Goal: Task Accomplishment & Management: Use online tool/utility

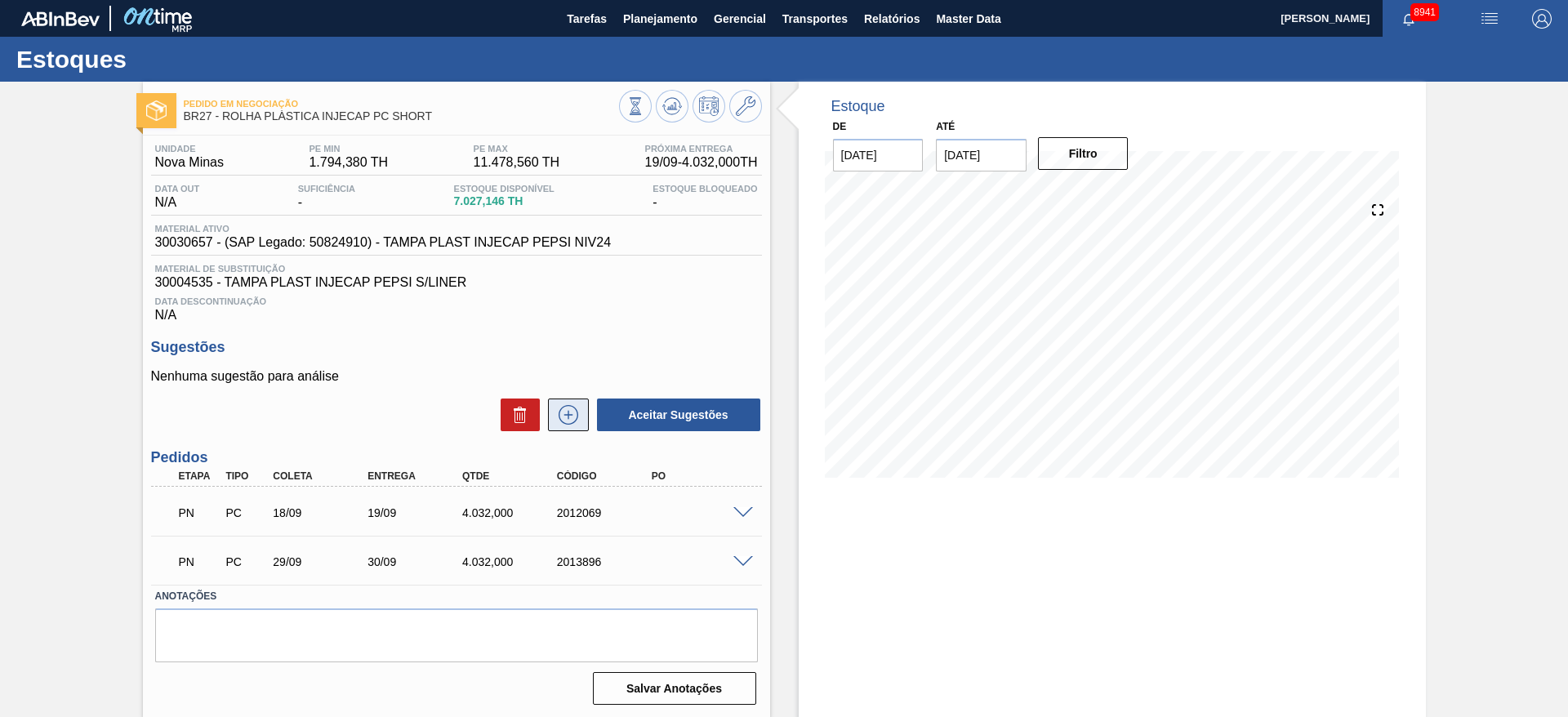
click at [555, 409] on icon at bounding box center [569, 415] width 26 height 20
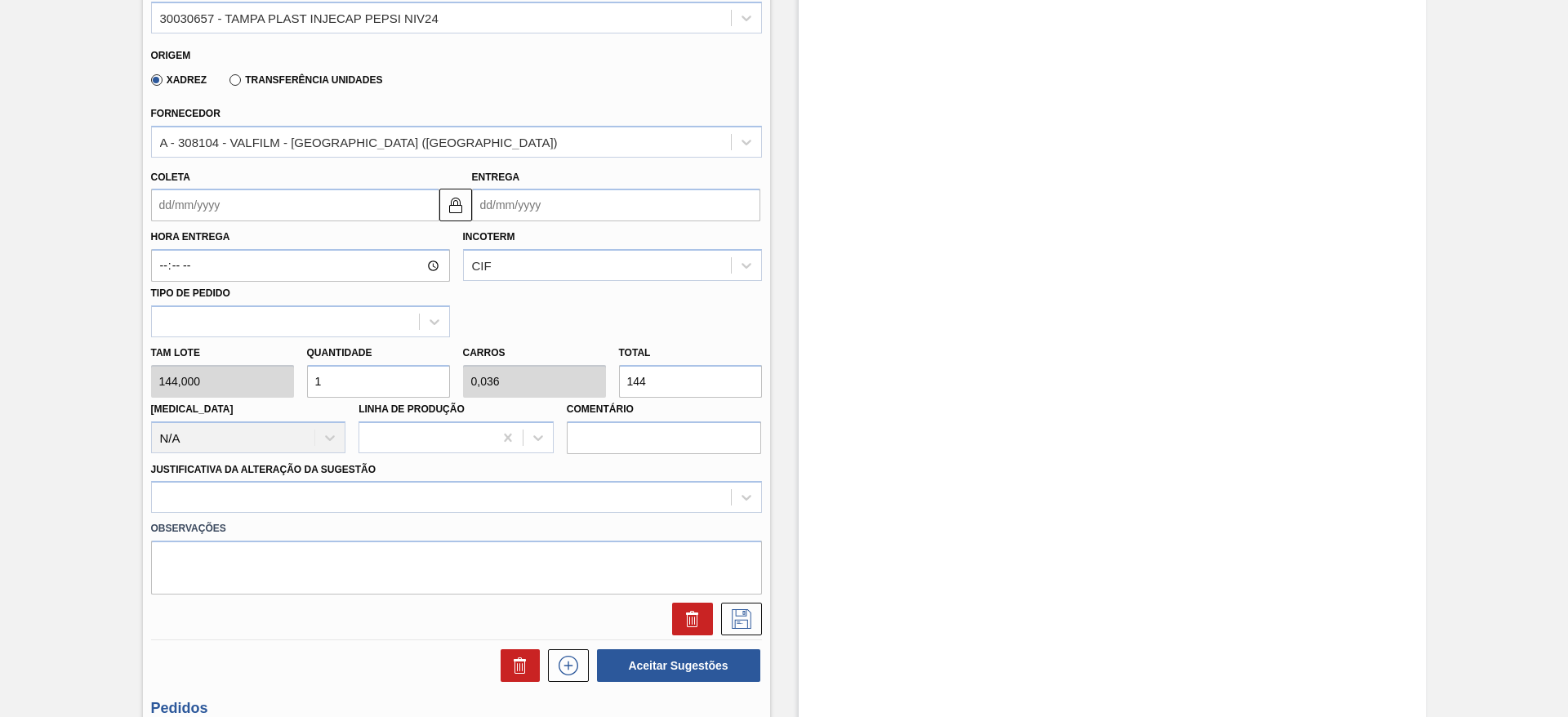
scroll to position [489, 0]
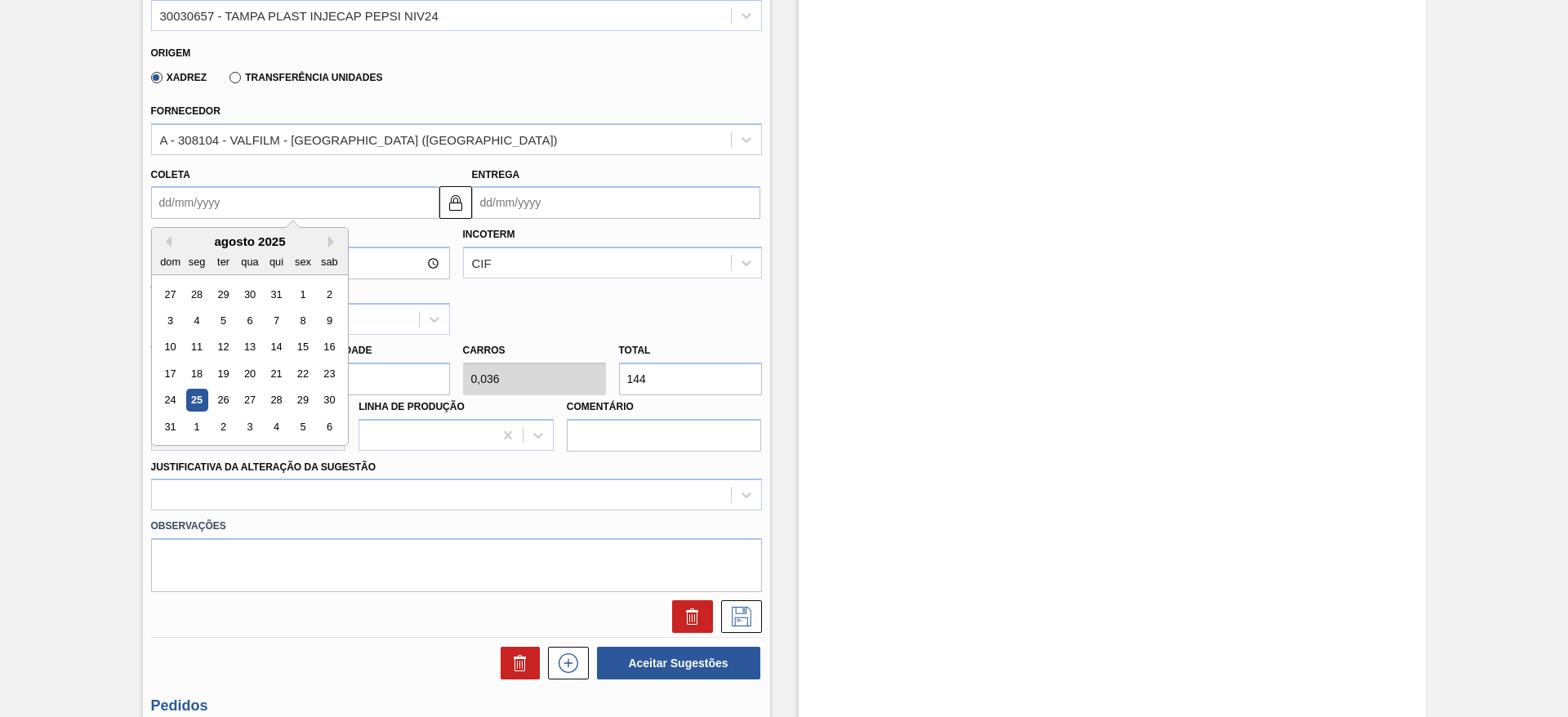
click at [196, 203] on input "Coleta" at bounding box center [295, 202] width 288 height 33
click at [330, 245] on button "Next Month" at bounding box center [334, 242] width 12 height 12
click at [249, 353] on div "17" at bounding box center [250, 347] width 22 height 22
type input "17/09/2025"
type input "18/09/2025"
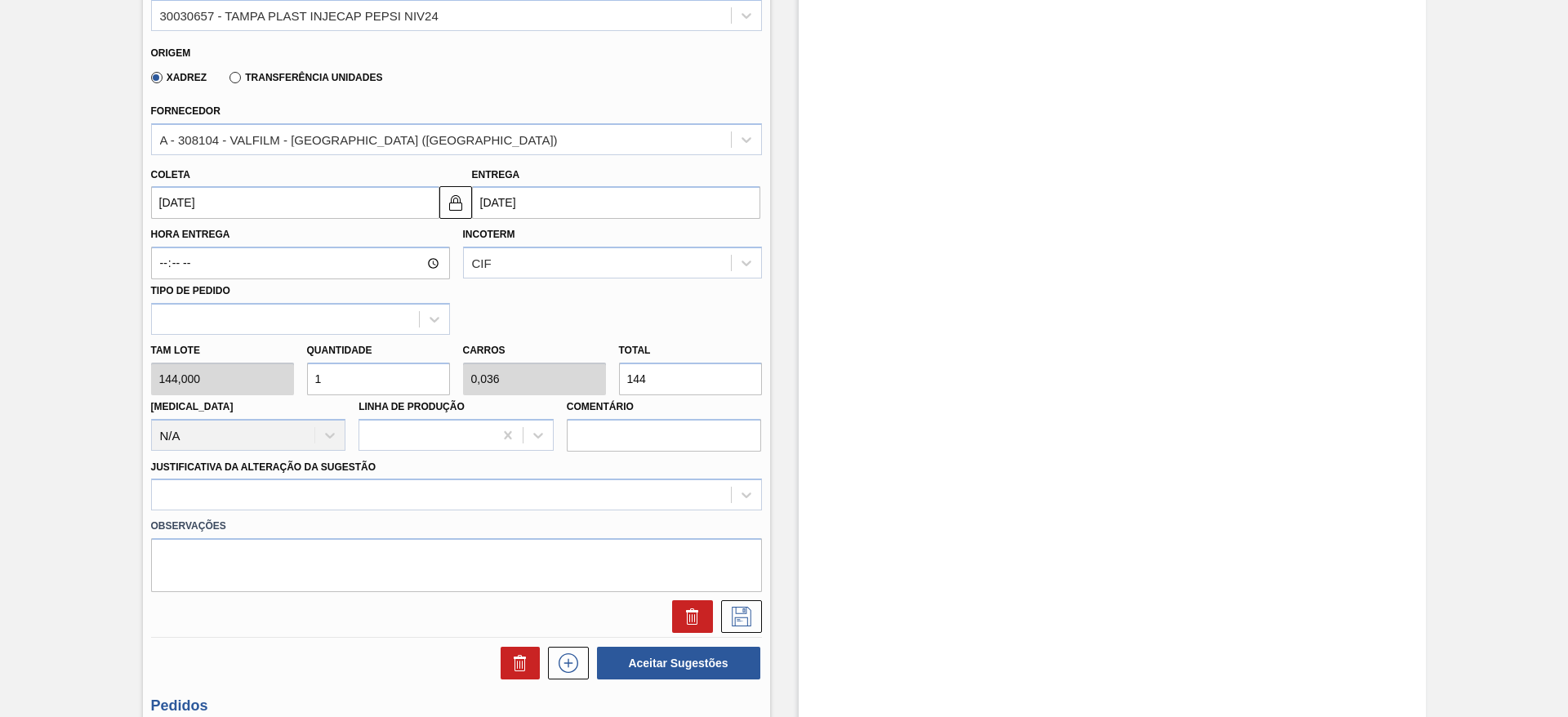
click at [343, 386] on input "1" at bounding box center [379, 379] width 143 height 33
type input "14"
type input "0,5"
type input "2.016"
type input "14"
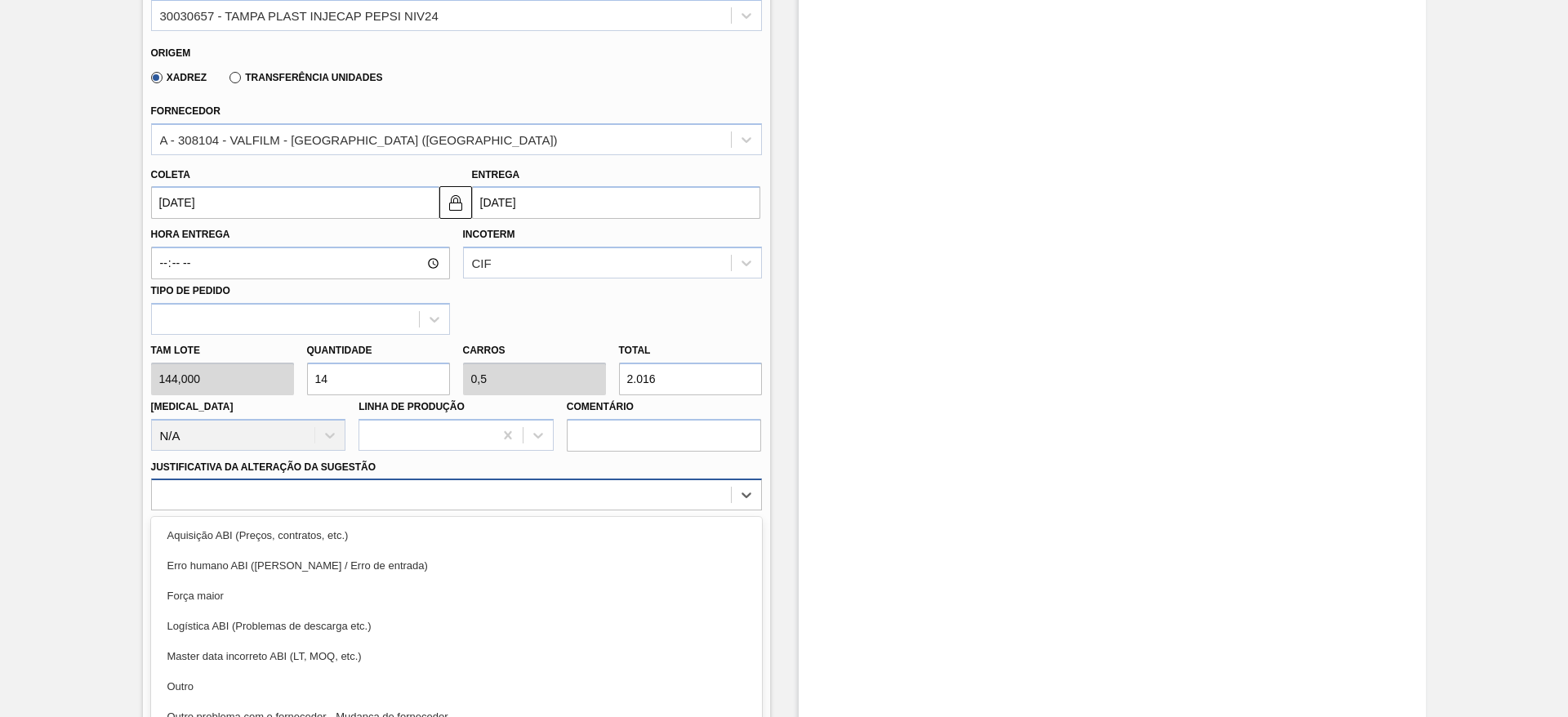
scroll to position [540, 0]
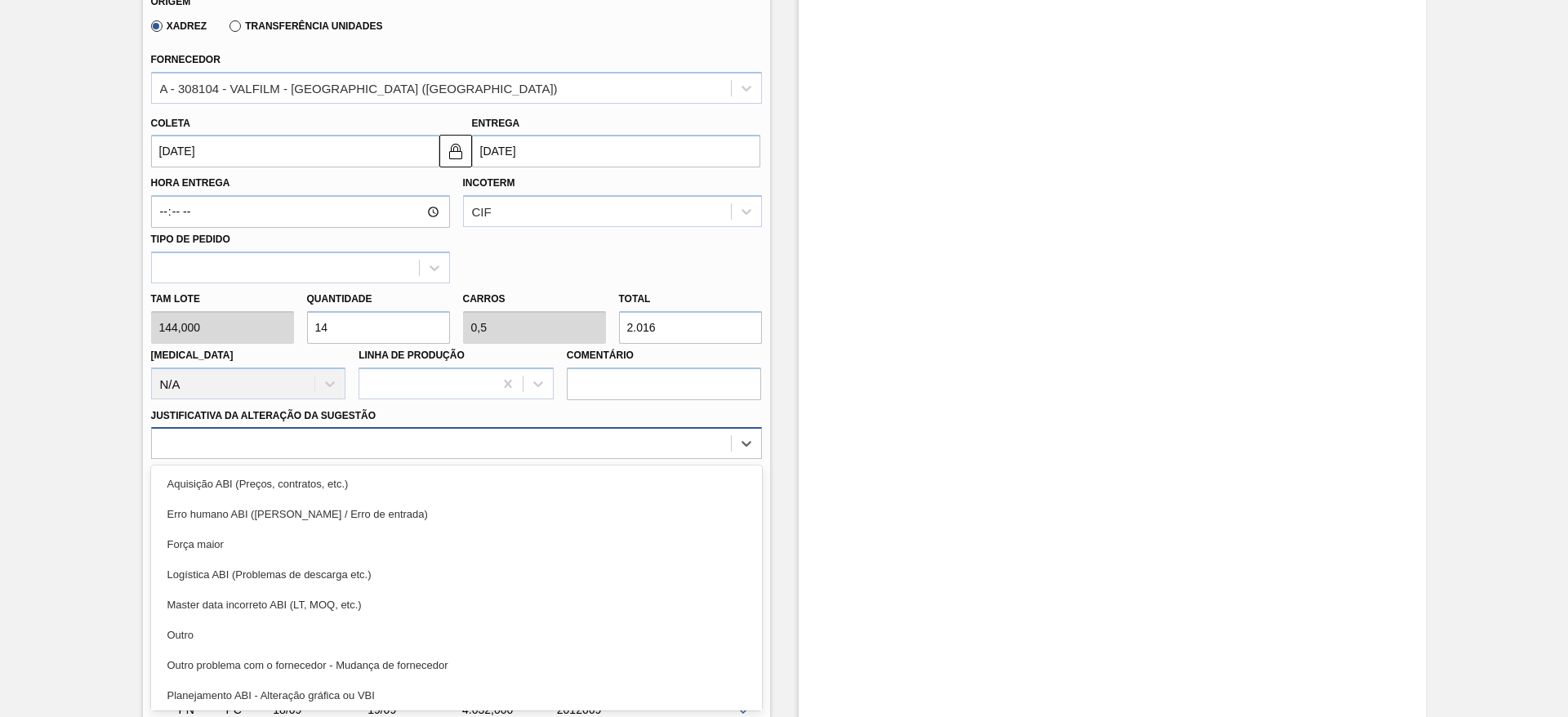
click at [475, 458] on div "option Aquisição ABI (Preços, contratos, etc.) focused, 1 of 18. 18 results ava…" at bounding box center [456, 443] width 611 height 32
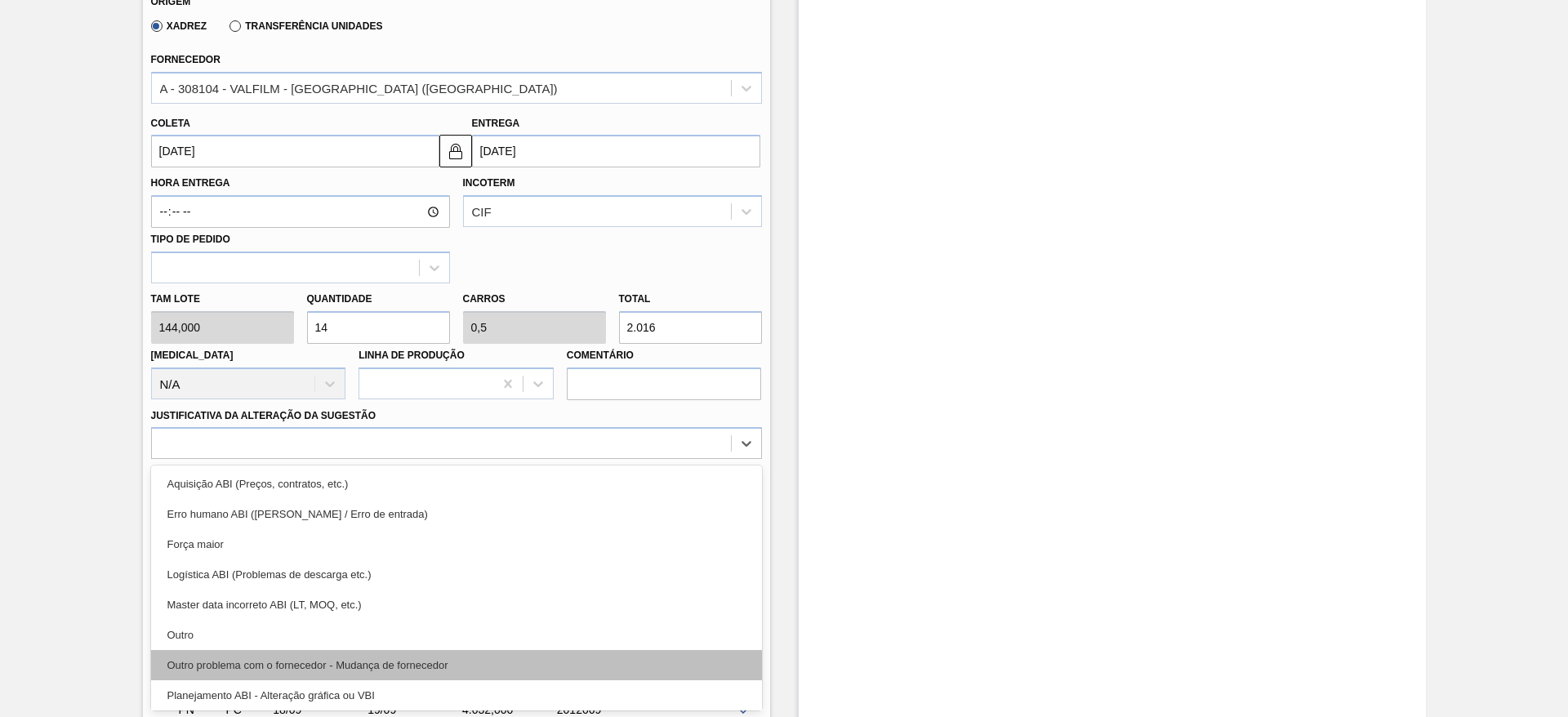
scroll to position [306, 0]
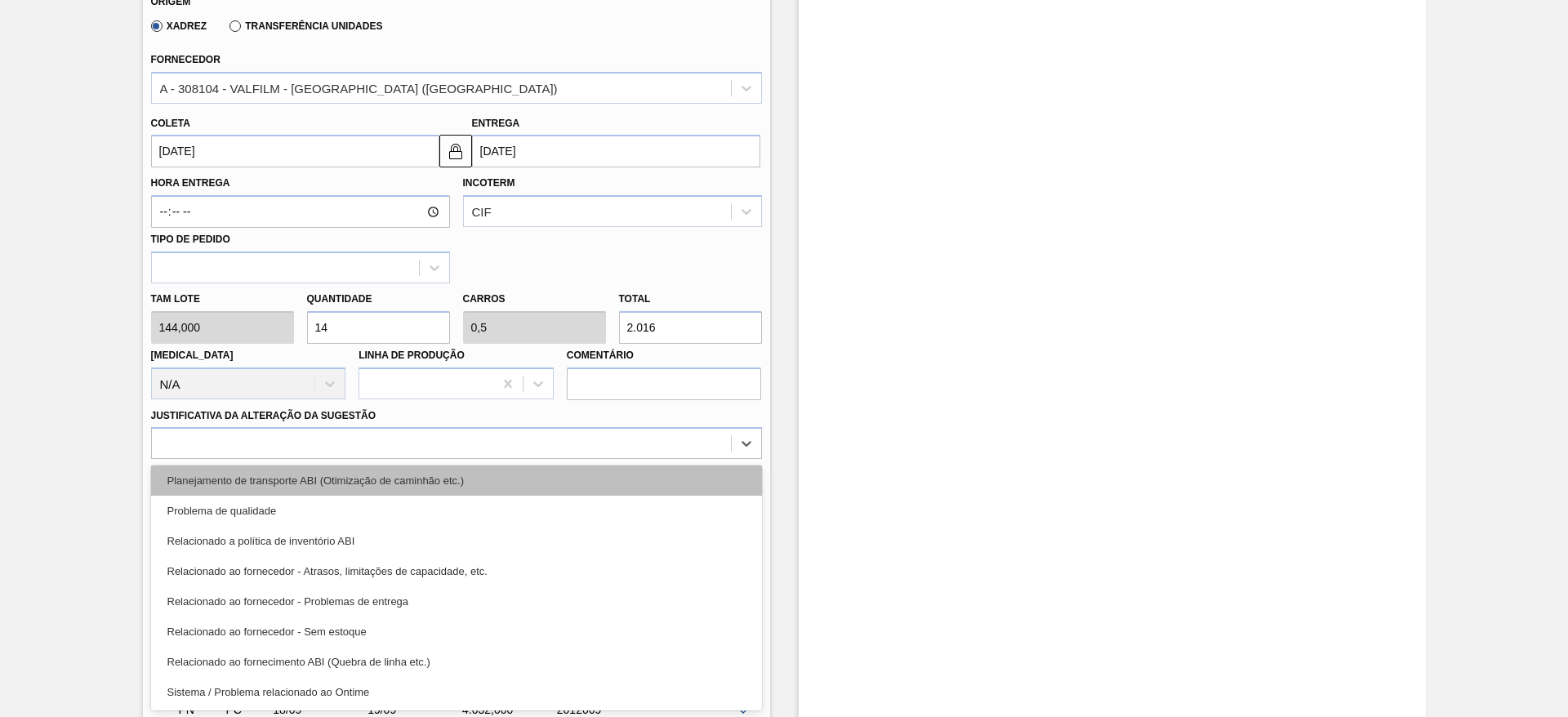
click at [567, 471] on div "Planejamento de transporte ABI (Otimização de caminhão etc.)" at bounding box center [456, 480] width 611 height 31
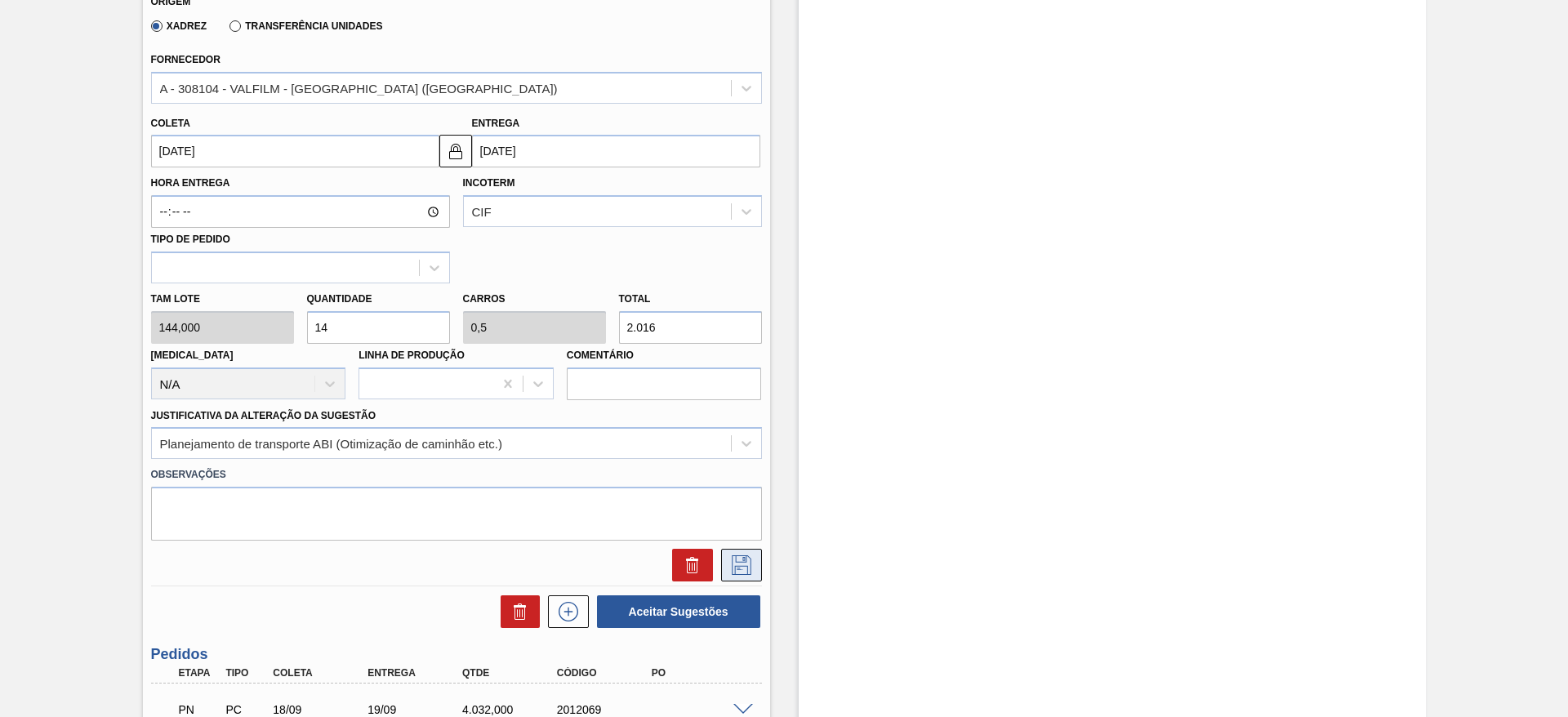
click at [730, 569] on icon at bounding box center [741, 565] width 26 height 20
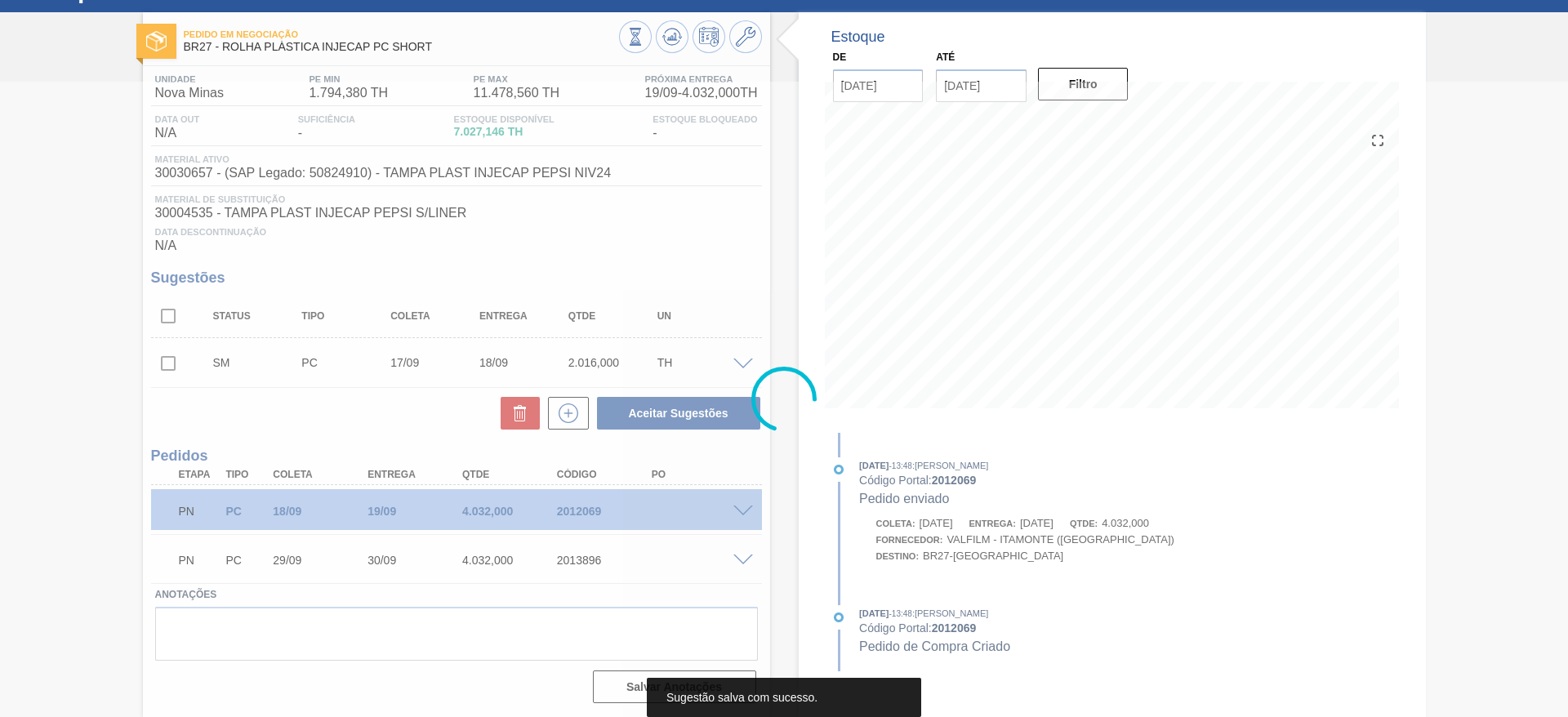
scroll to position [69, 0]
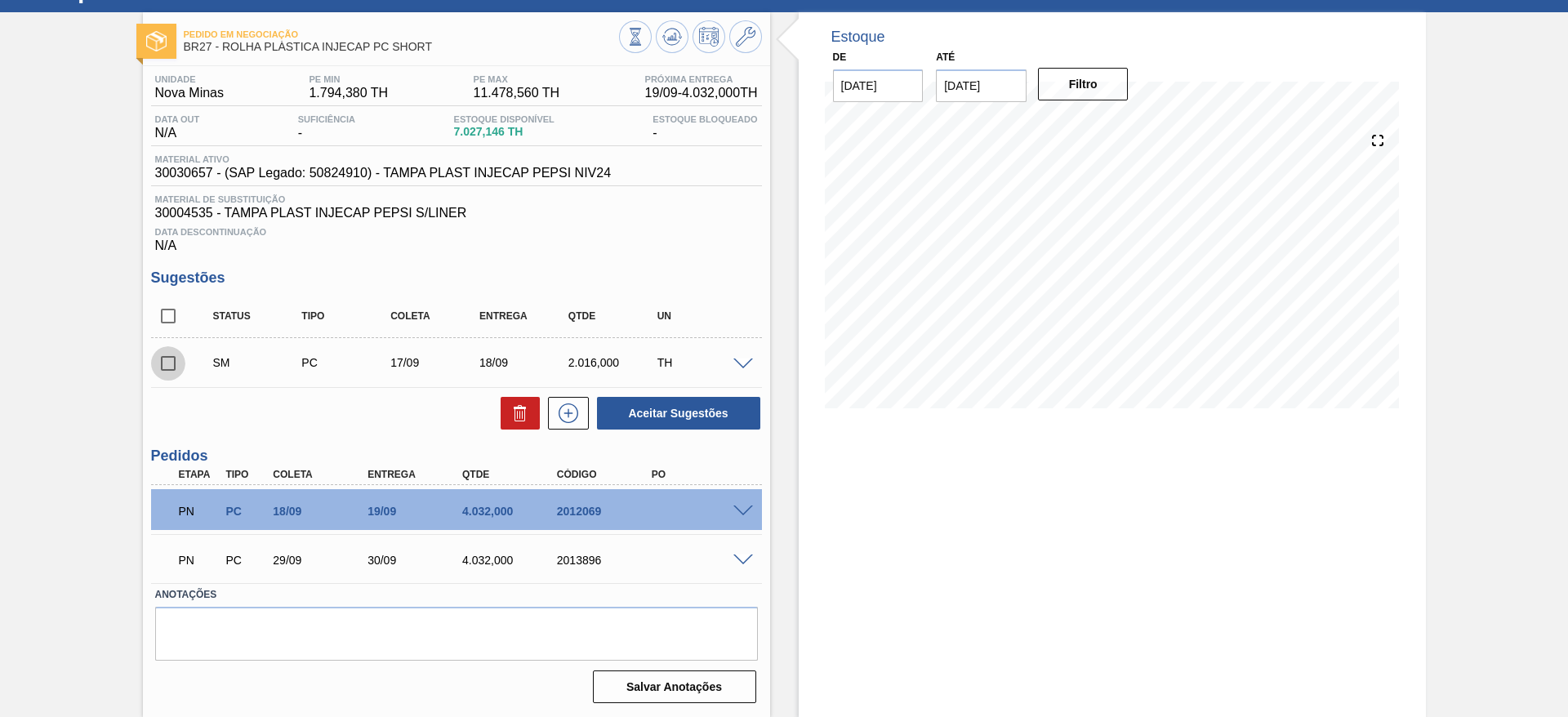
click at [164, 359] on input "checkbox" at bounding box center [169, 363] width 35 height 35
click at [648, 407] on button "Aceitar Sugestões" at bounding box center [679, 413] width 164 height 33
checkbox input "false"
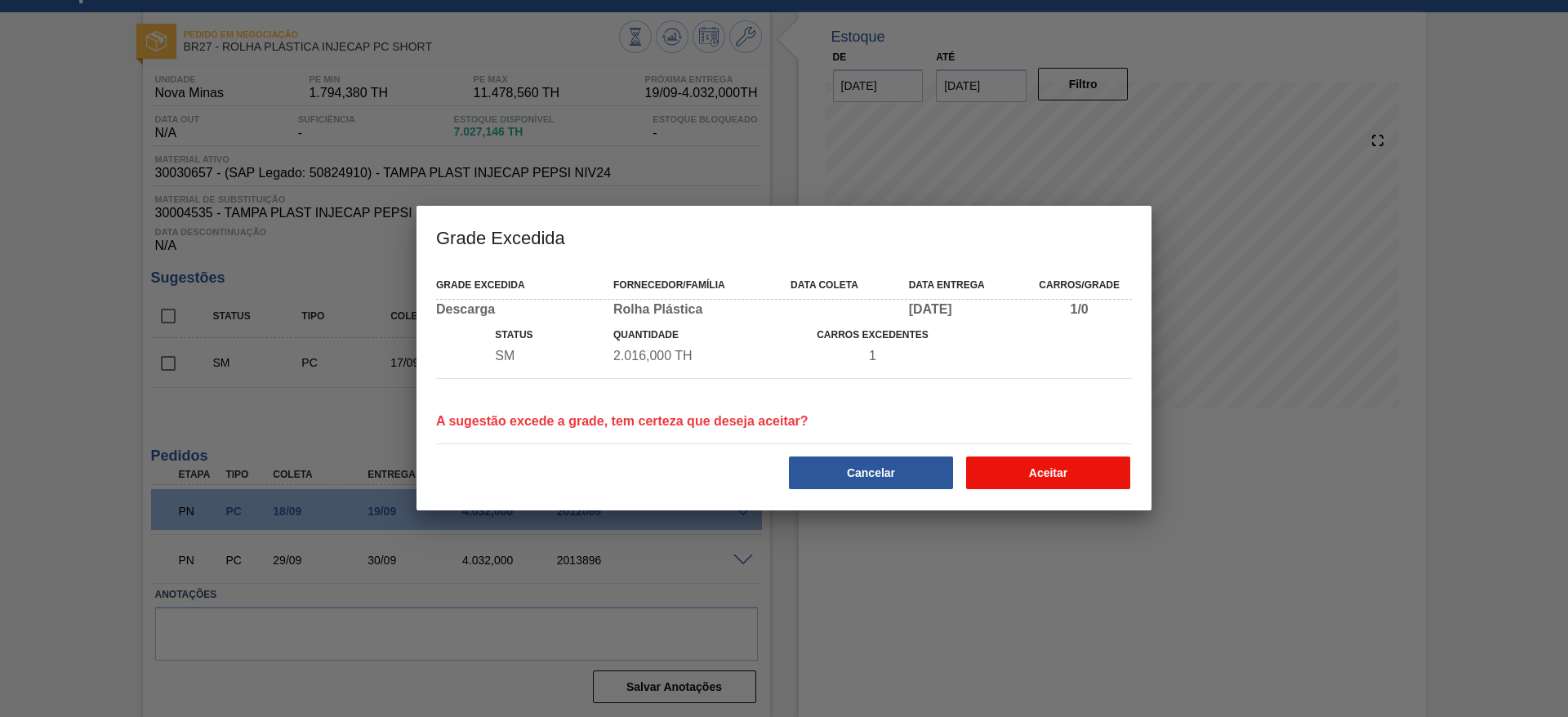
click at [1021, 472] on button "Aceitar" at bounding box center [1048, 472] width 164 height 33
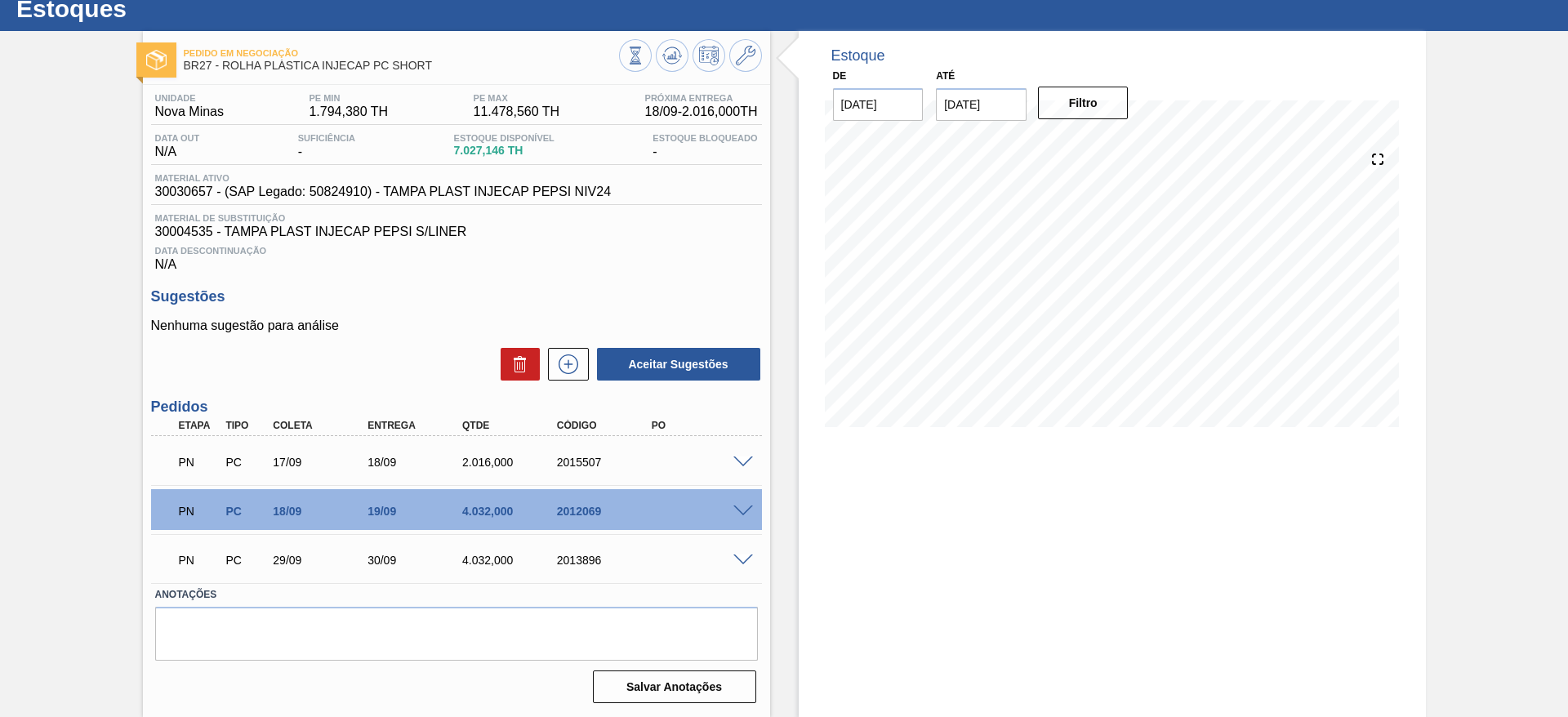
scroll to position [50, 0]
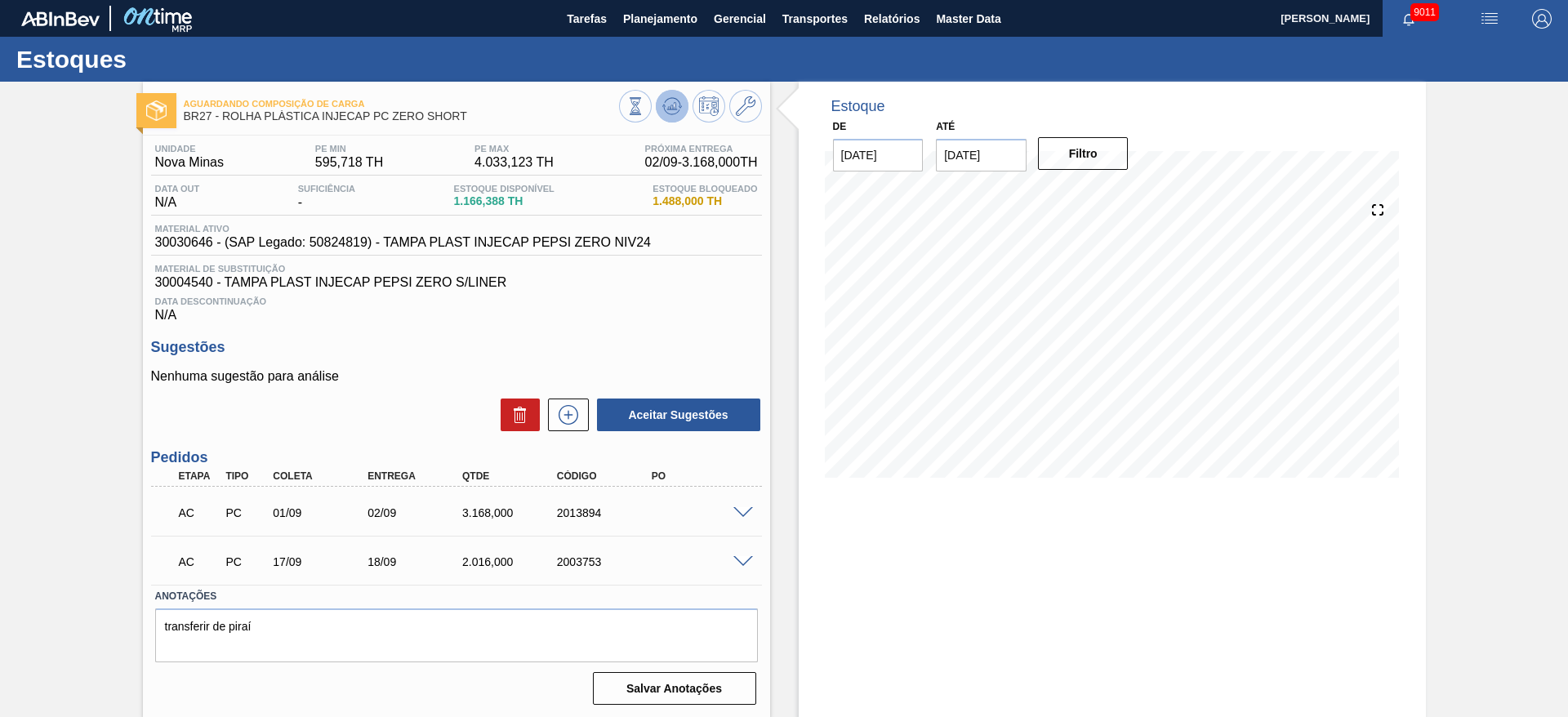
click at [677, 105] on icon at bounding box center [672, 107] width 20 height 20
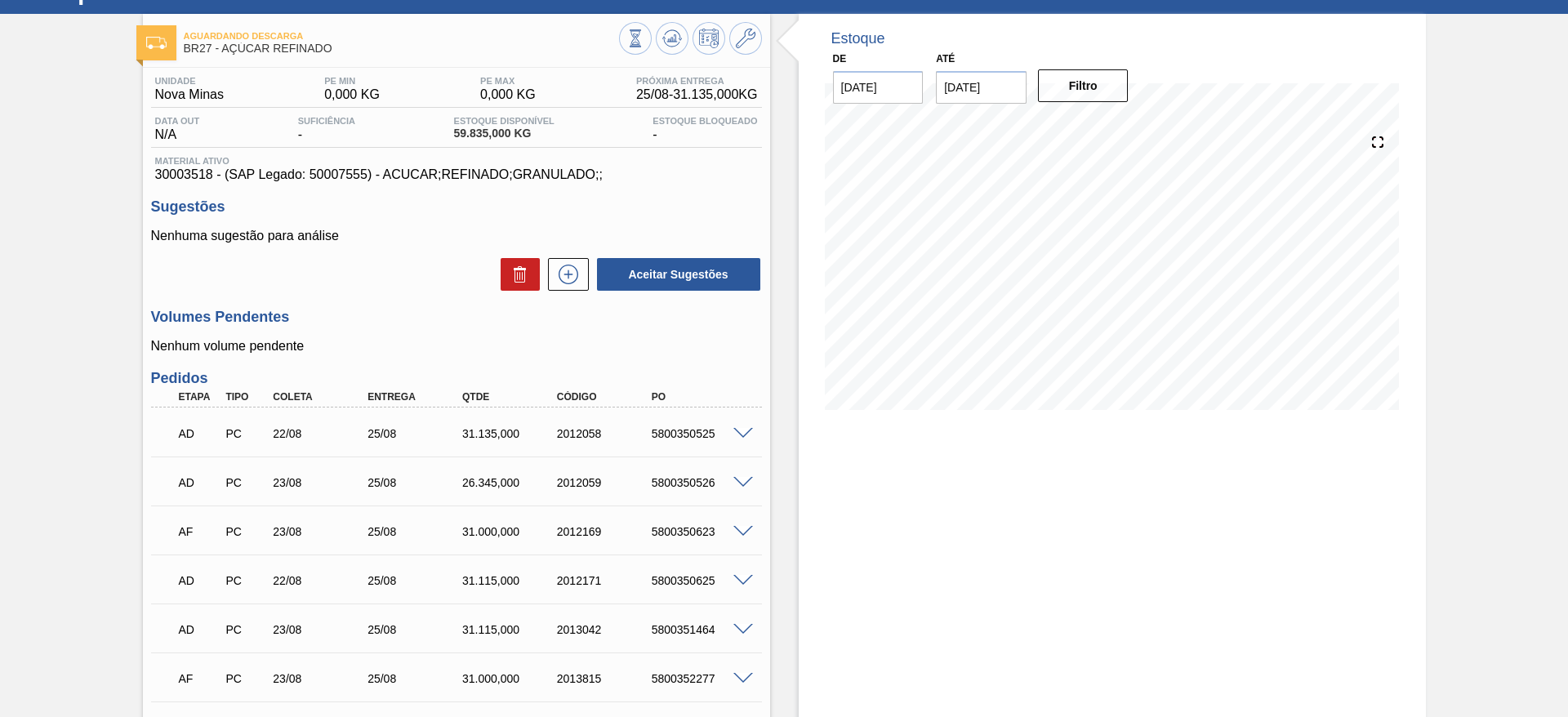
scroll to position [61, 0]
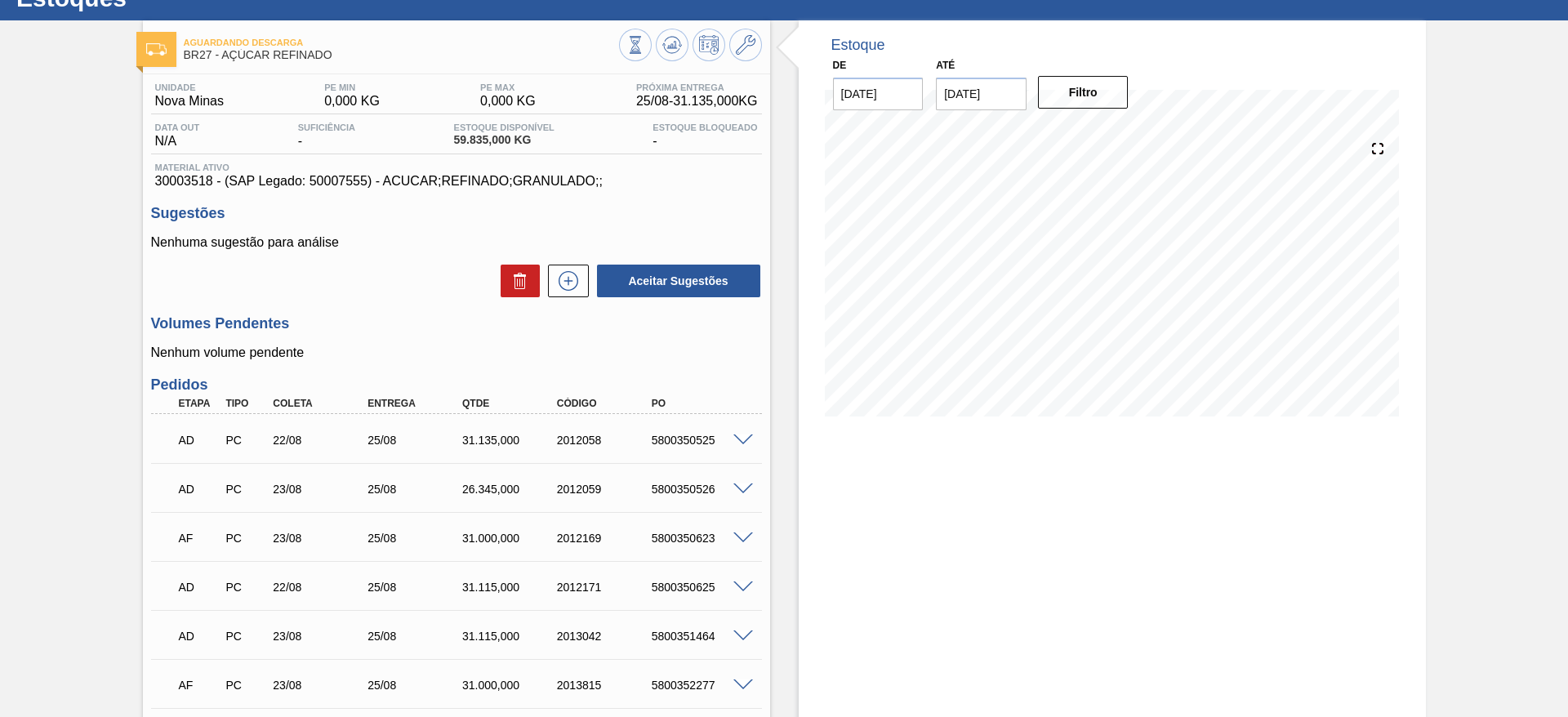
click at [741, 540] on span at bounding box center [743, 538] width 20 height 12
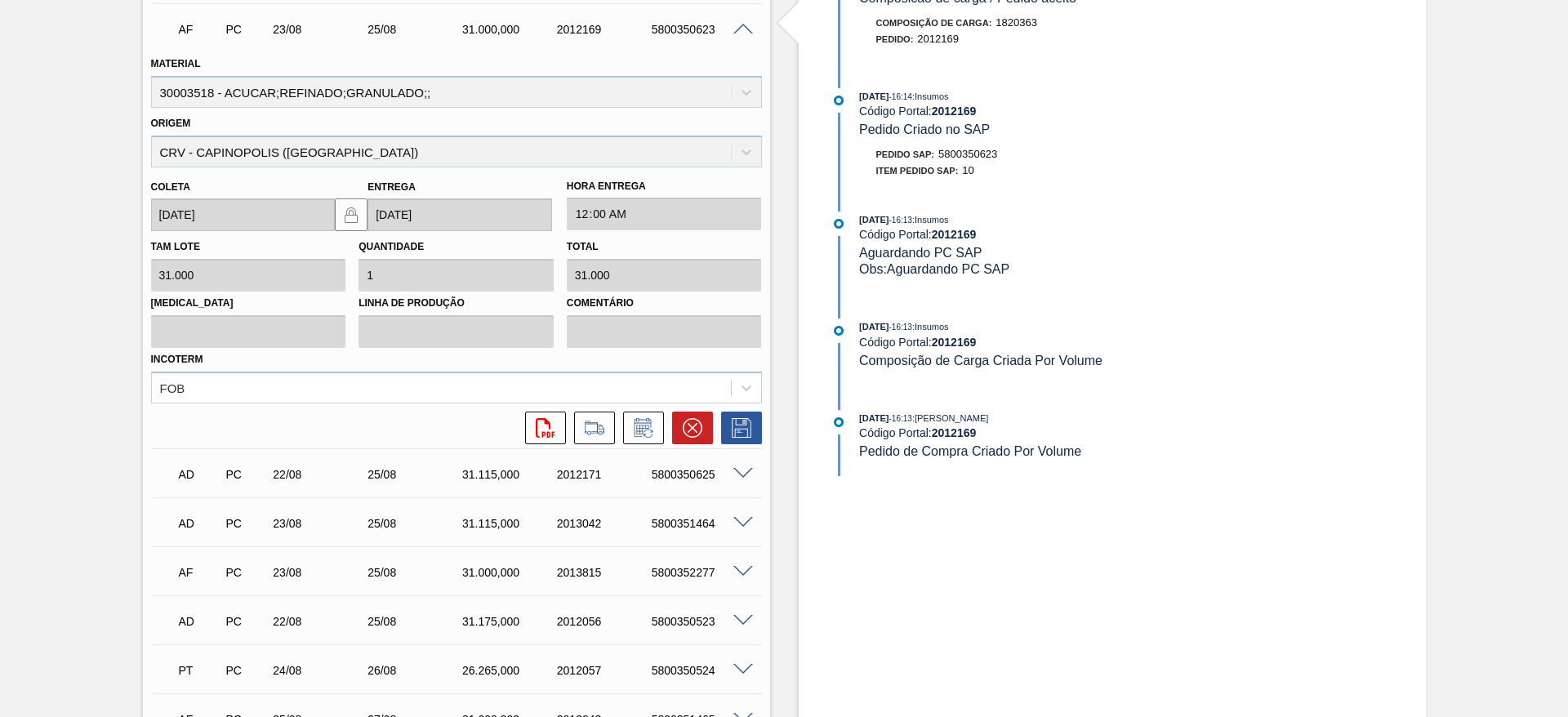
scroll to position [553, 0]
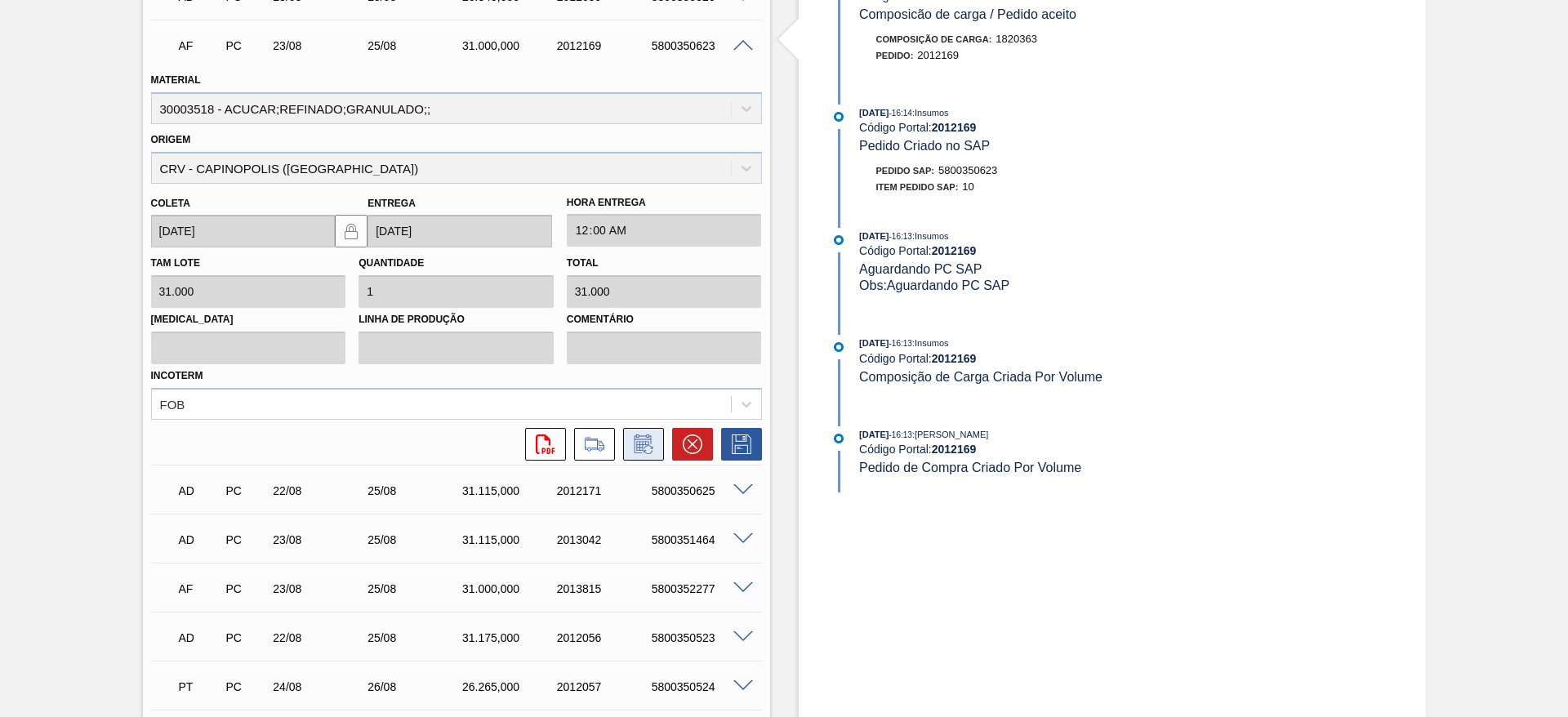
click at [654, 438] on icon at bounding box center [644, 444] width 26 height 20
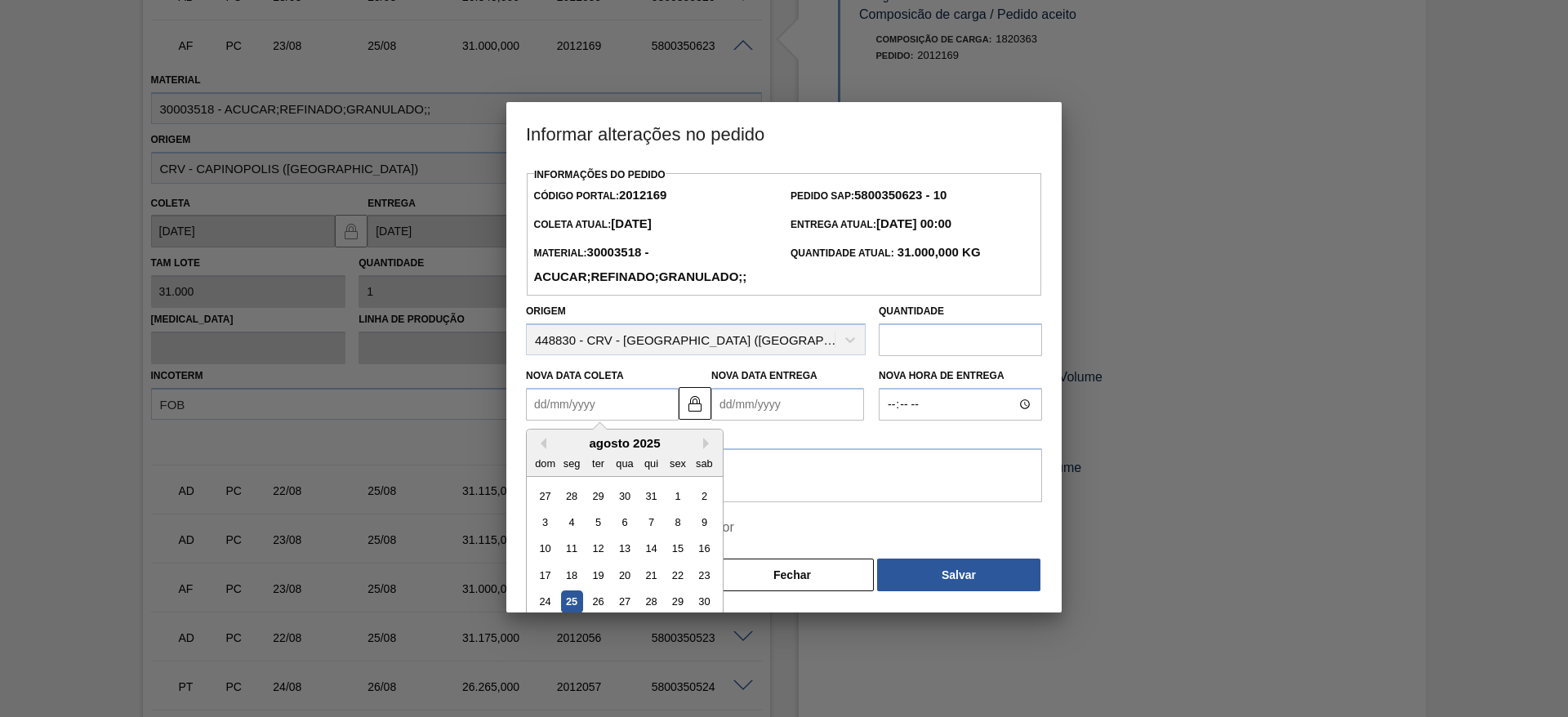
click at [573, 401] on Coleta2012169 "Nova Data Coleta" at bounding box center [602, 404] width 153 height 33
click at [633, 606] on div "27" at bounding box center [624, 601] width 22 height 22
type Coleta2012169 "27/08/2025"
type Entrega2012169 "29/08/2025"
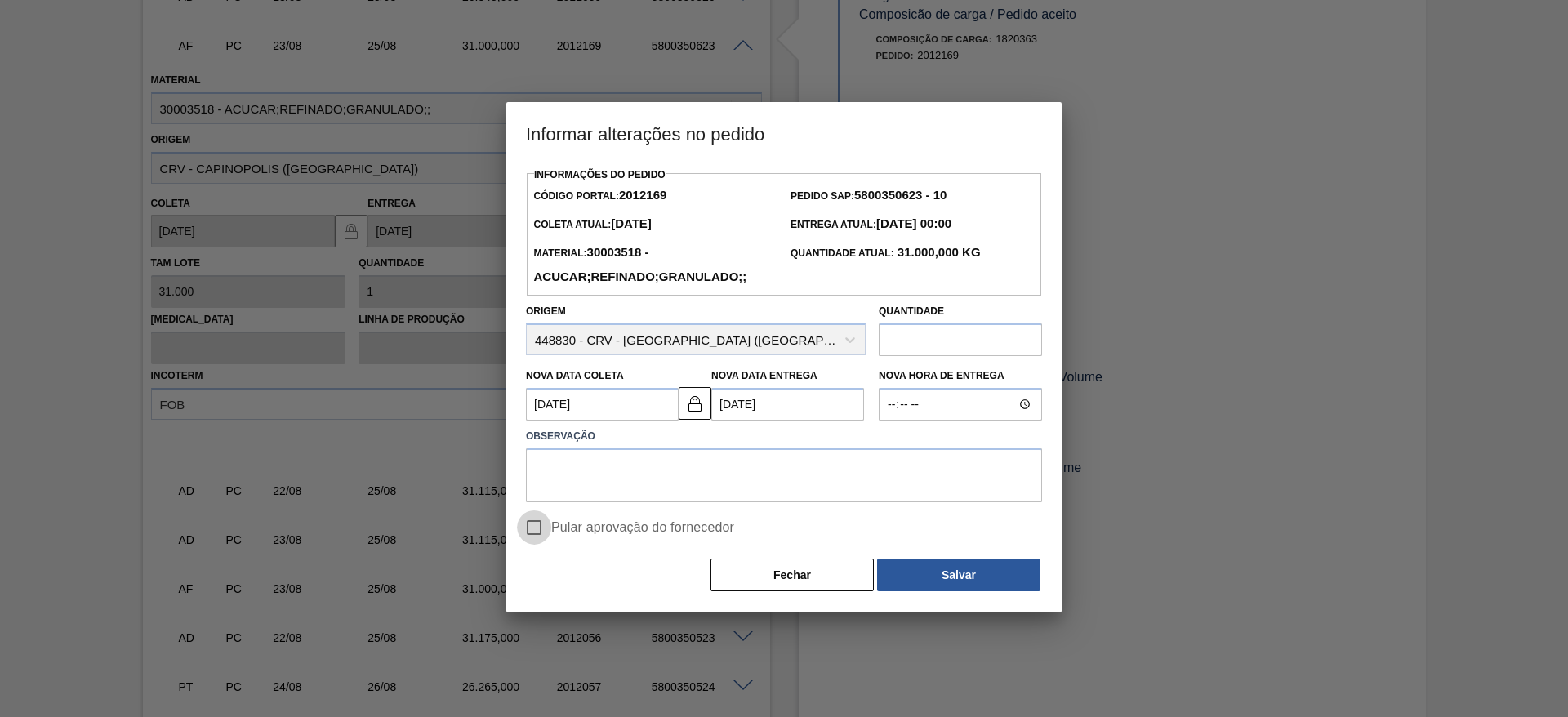
click at [542, 533] on input "Pular aprovação do fornecedor" at bounding box center [534, 528] width 35 height 35
checkbox input "true"
click at [593, 492] on textarea at bounding box center [784, 474] width 516 height 54
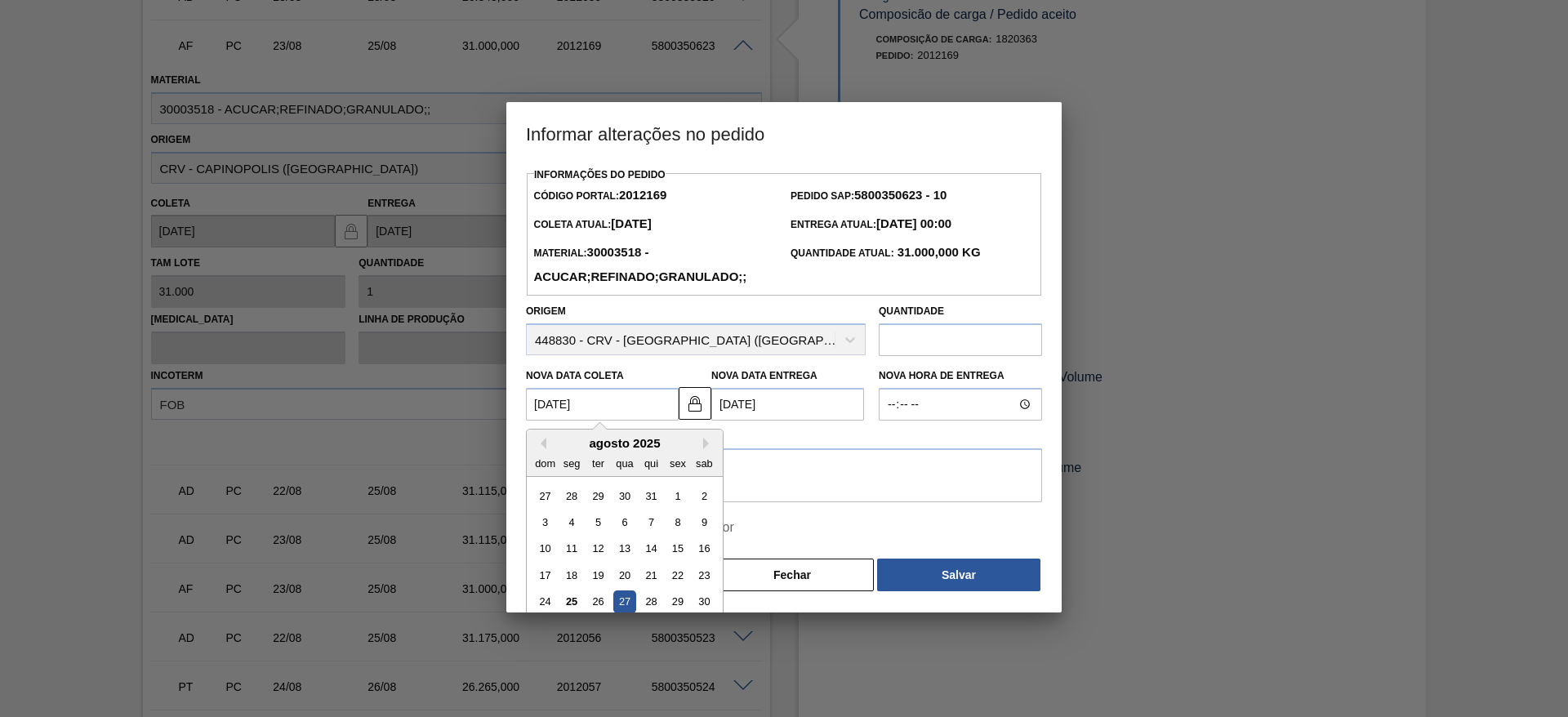
click at [572, 420] on Coleta2012169 "27/08/2025" at bounding box center [602, 404] width 153 height 33
click at [588, 613] on div "26" at bounding box center [598, 601] width 22 height 22
type Coleta2012169 "[DATE]"
type Entrega2012169 "[DATE]"
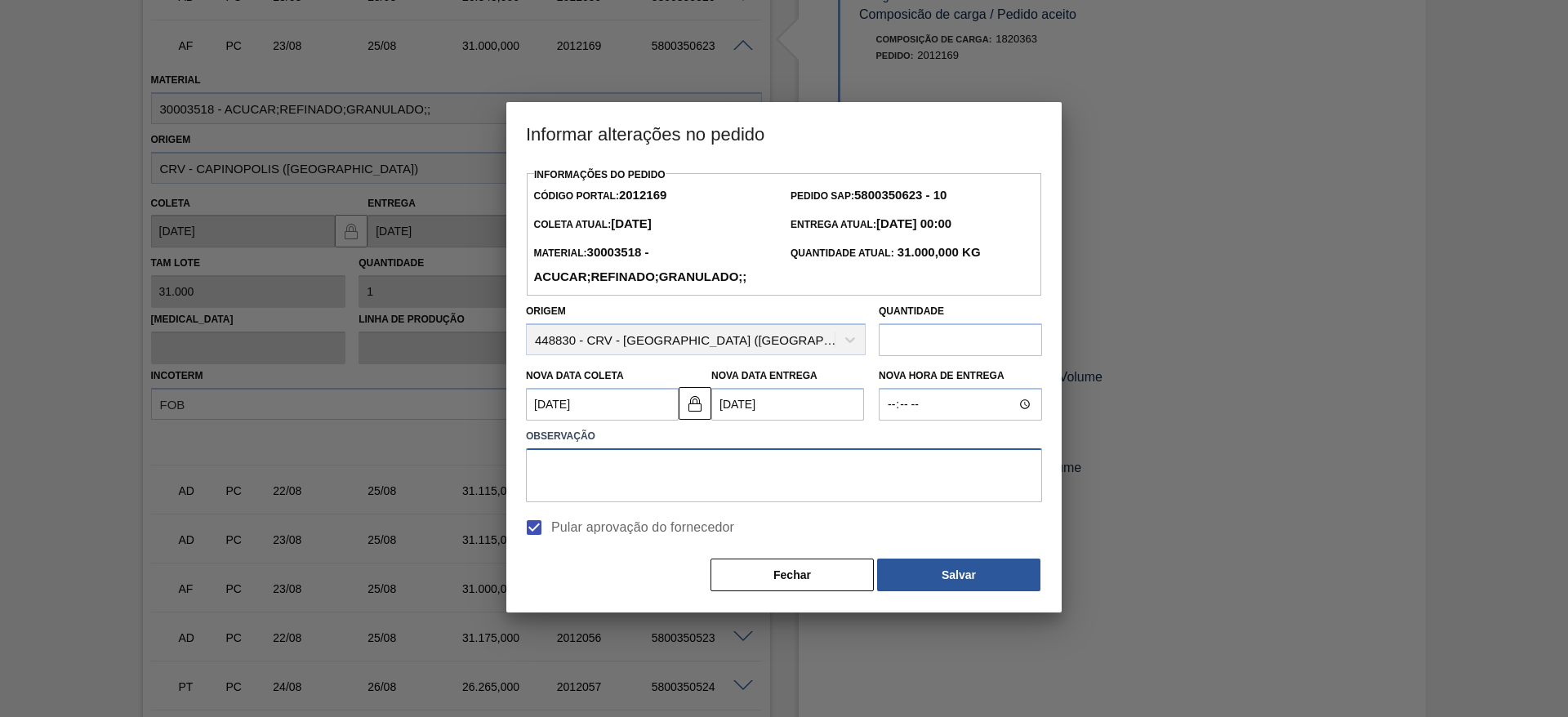
click at [814, 487] on textarea at bounding box center [784, 474] width 516 height 54
type textarea "."
click at [964, 573] on button "Salvar" at bounding box center [959, 575] width 164 height 33
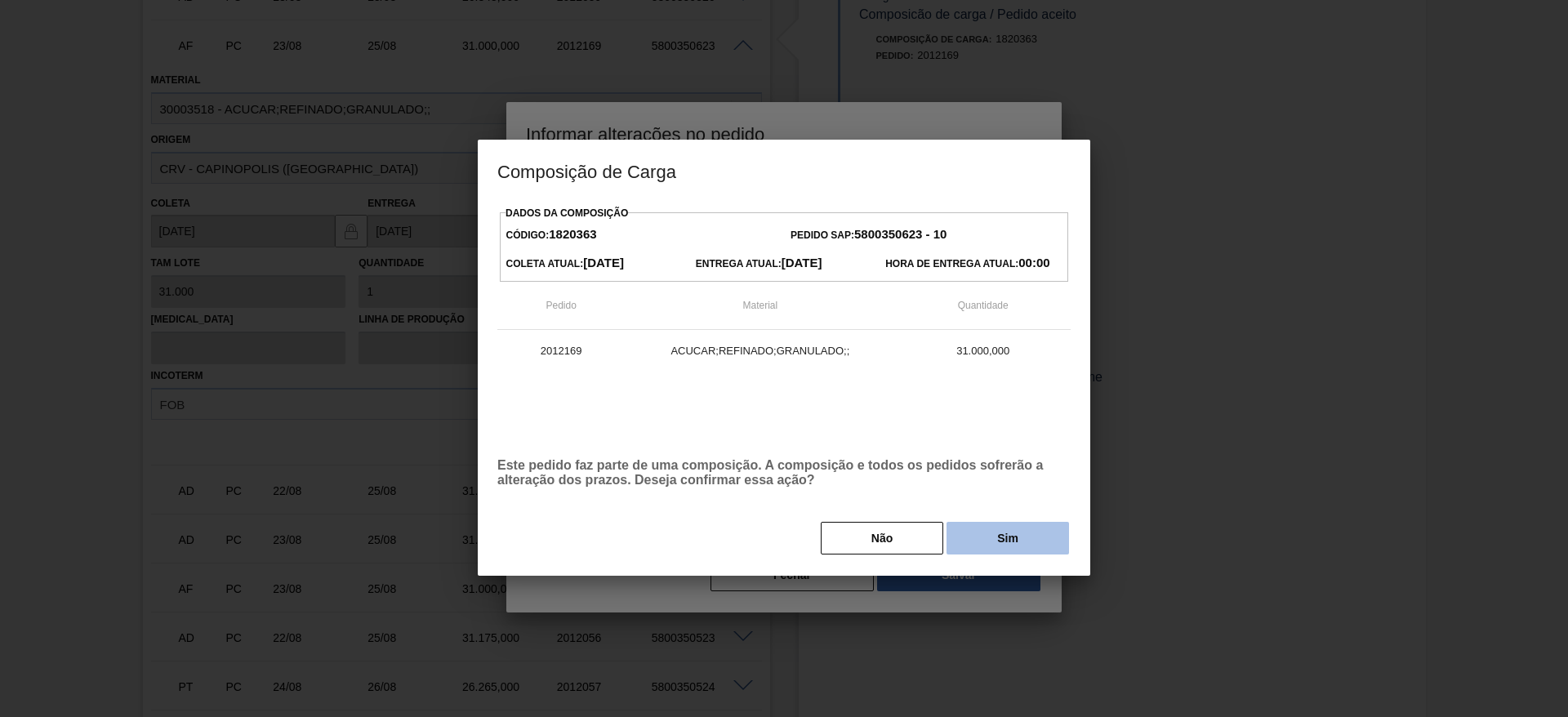
drag, startPoint x: 1012, startPoint y: 558, endPoint x: 1012, endPoint y: 543, distance: 15.0
click at [1012, 543] on div "Dados da Composição Código: 1820363 Pedido SAP: 5800350623 - 10 Coleta Atual: 2…" at bounding box center [784, 388] width 612 height 374
click at [1012, 543] on button "Sim" at bounding box center [1008, 538] width 122 height 33
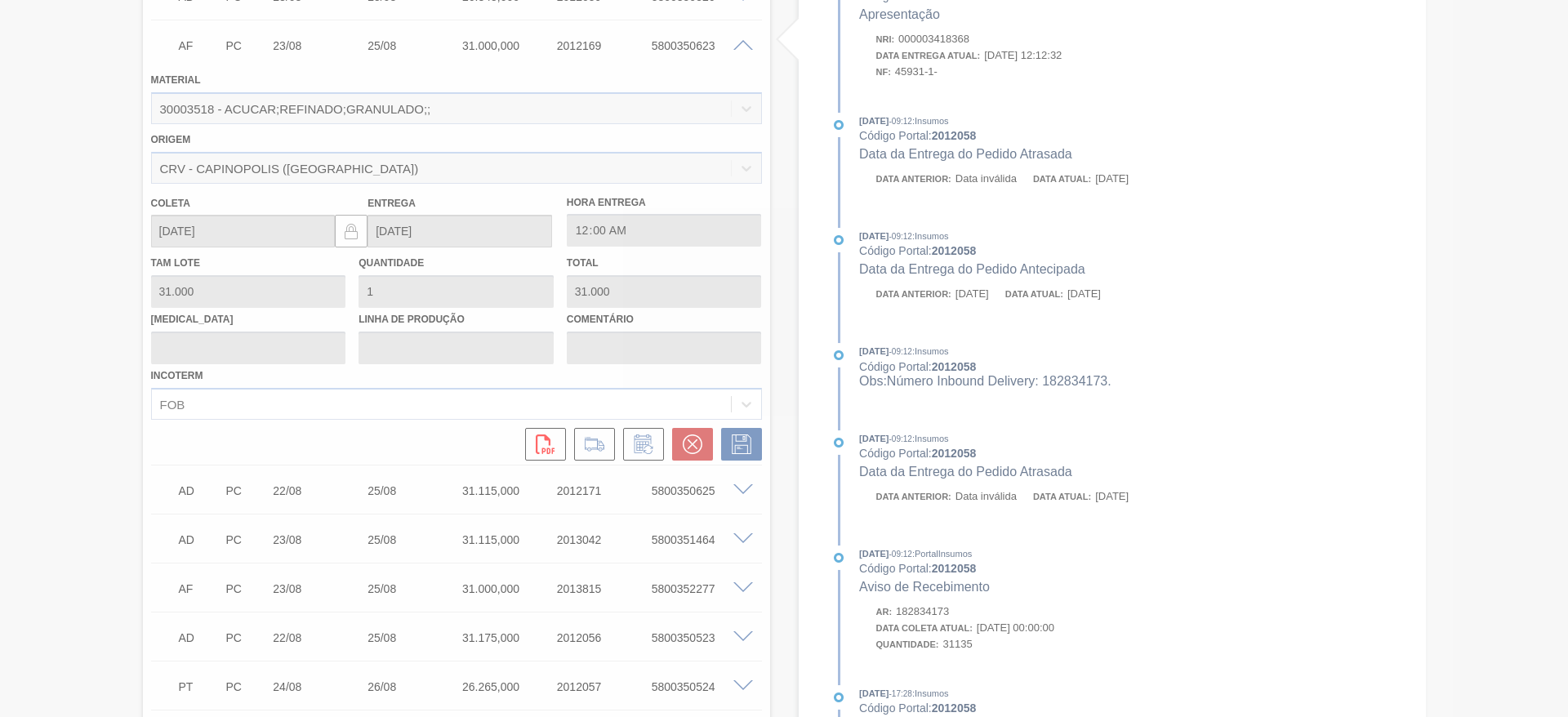
type input "."
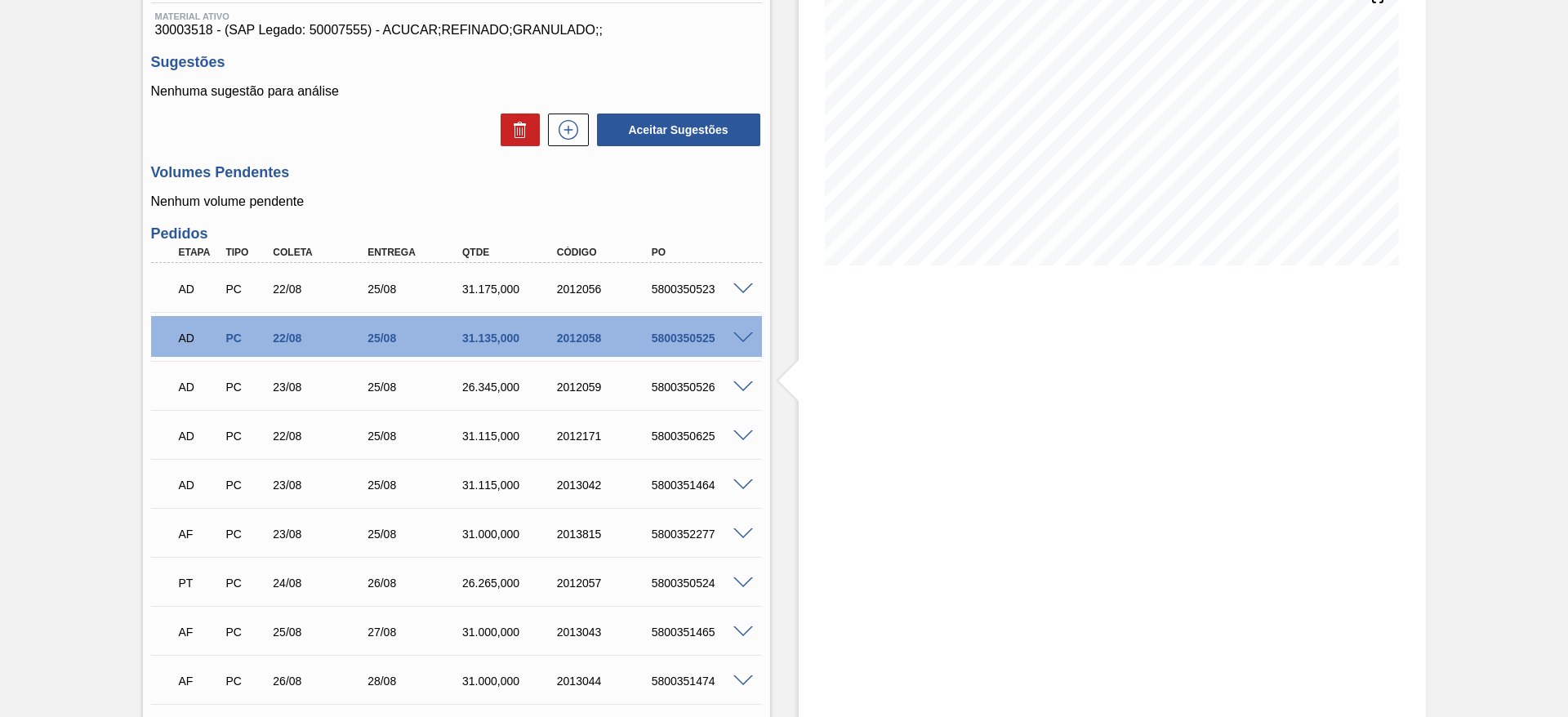
scroll to position [221, 0]
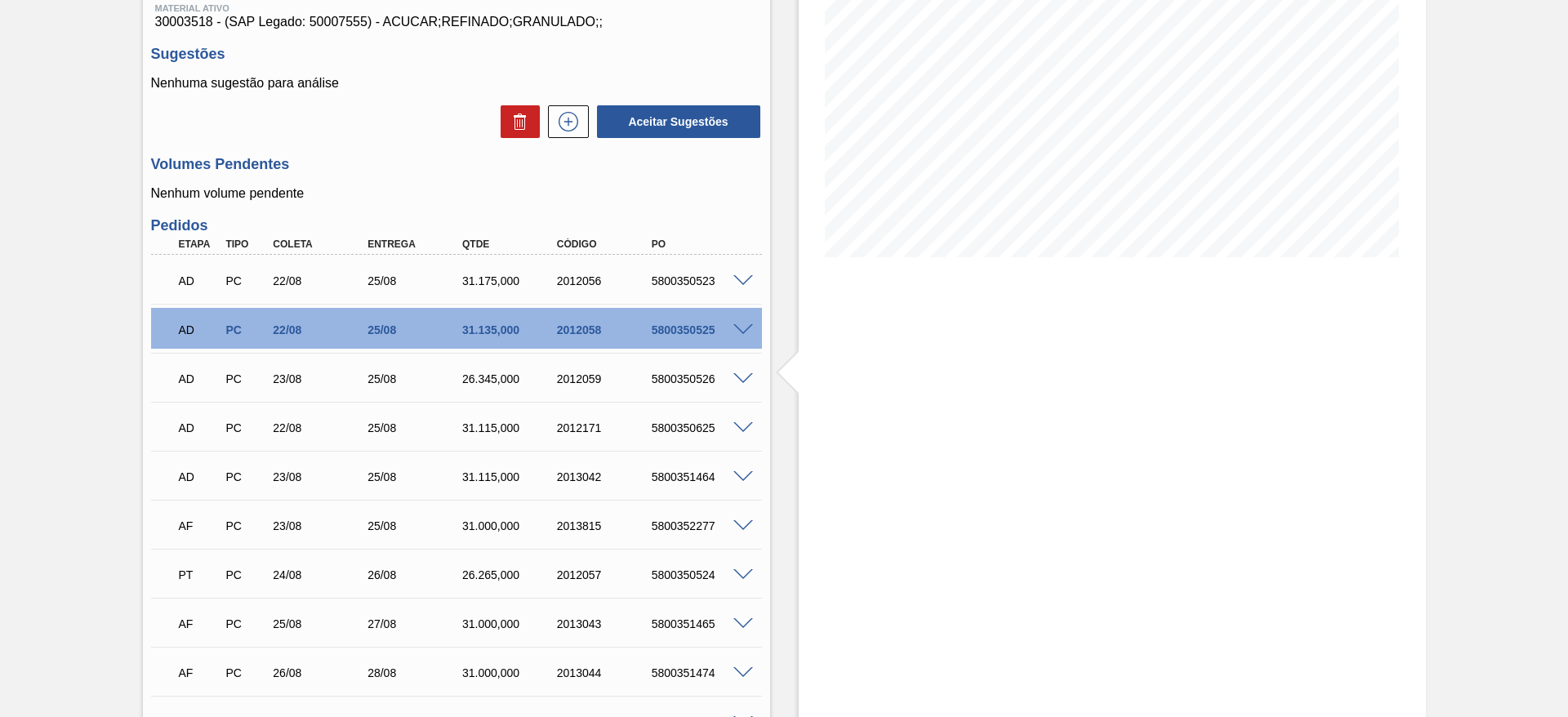
click at [739, 524] on span at bounding box center [743, 525] width 20 height 12
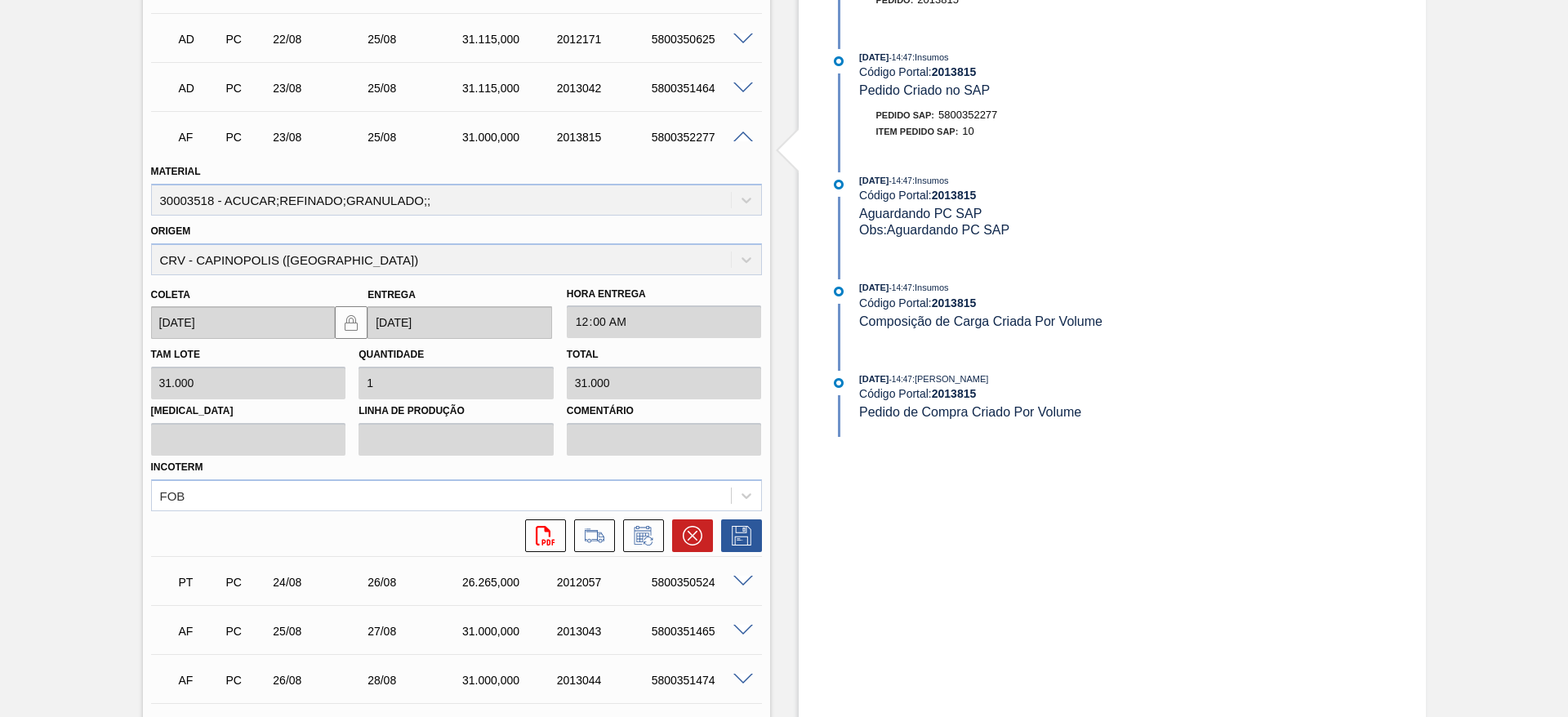
scroll to position [631, 0]
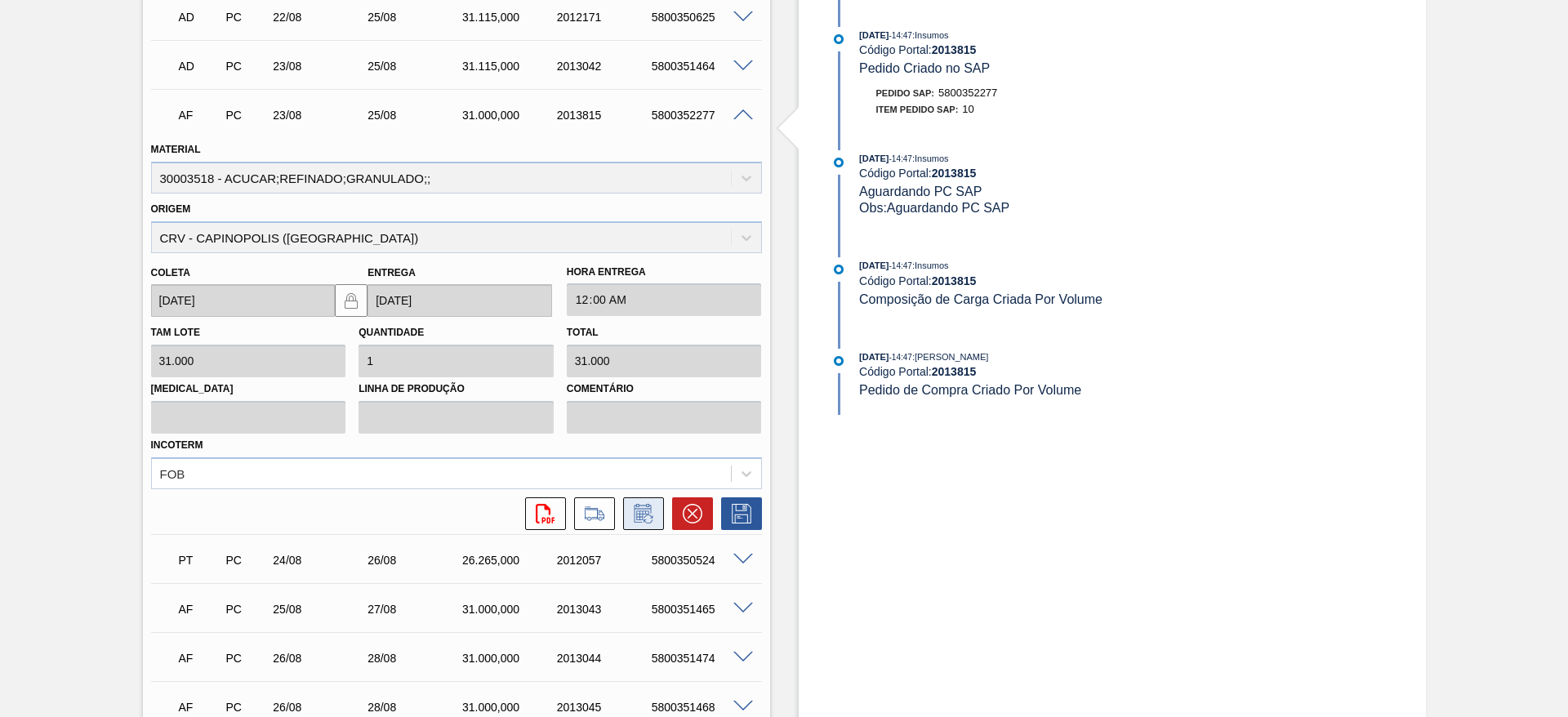
click at [653, 525] on button at bounding box center [643, 514] width 41 height 33
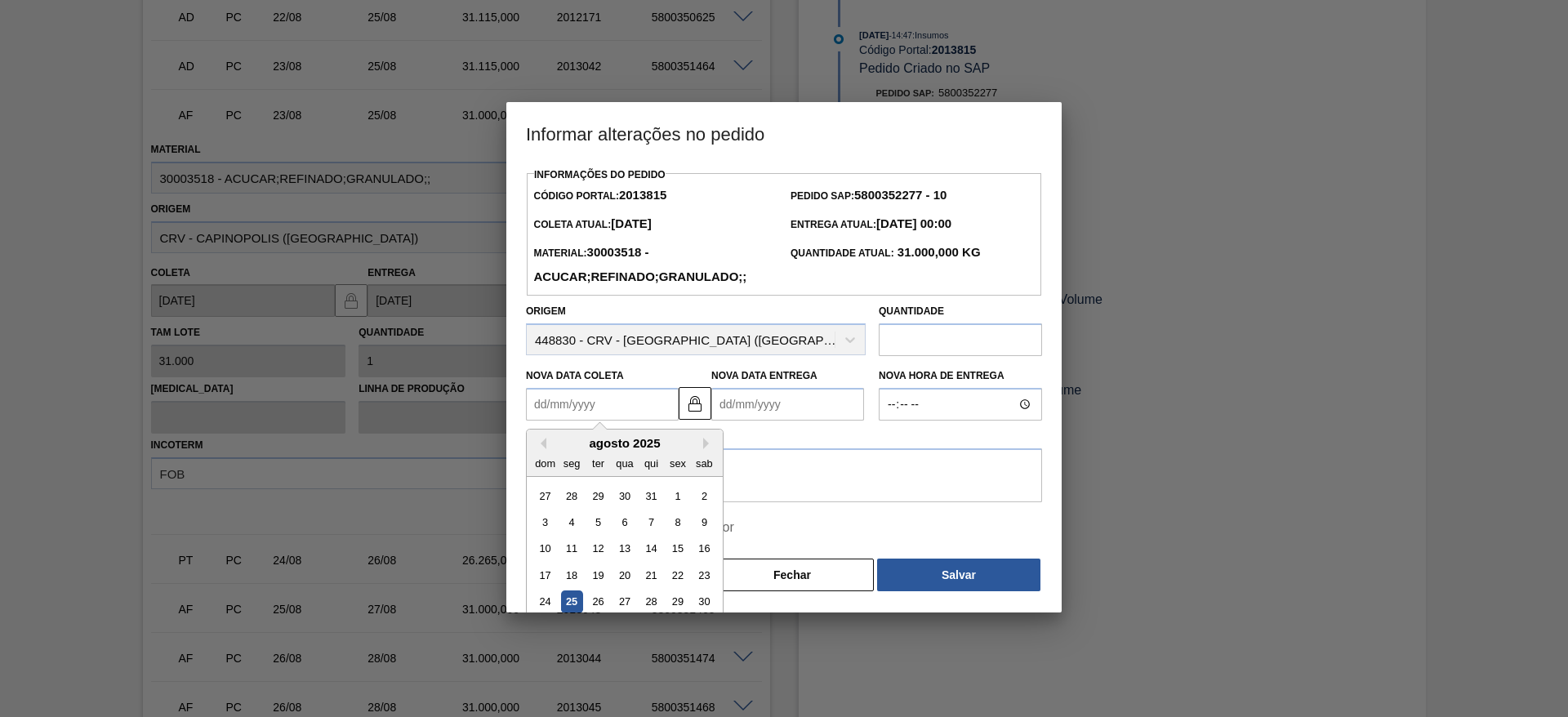
click at [573, 398] on Coleta2013815 "Nova Data Coleta" at bounding box center [602, 404] width 153 height 33
click at [622, 605] on div "27" at bounding box center [624, 601] width 22 height 22
type Coleta2013815 "27/08/2025"
type Entrega2013815 "29/08/2025"
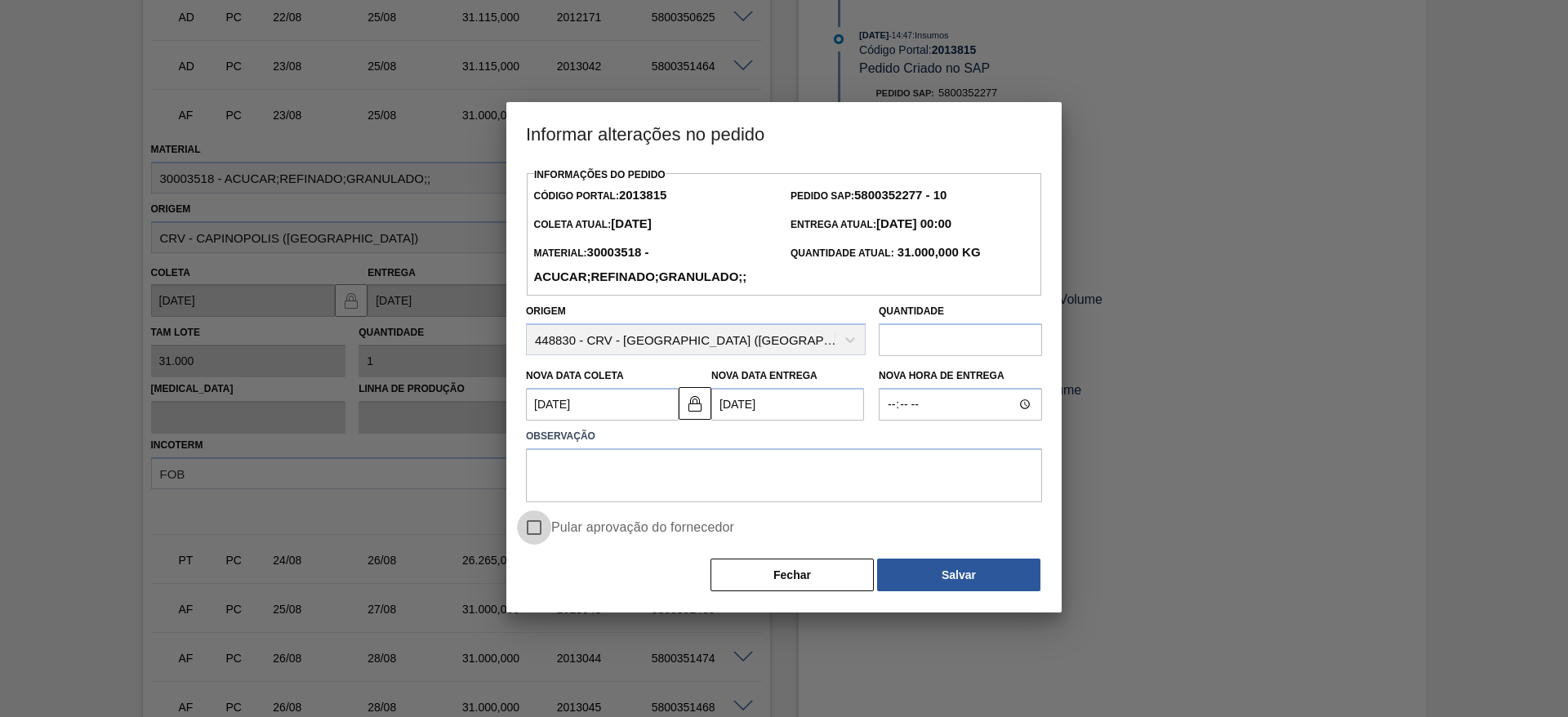
click at [541, 539] on input "Pular aprovação do fornecedor" at bounding box center [534, 528] width 35 height 35
checkbox input "true"
click at [601, 487] on textarea at bounding box center [784, 474] width 516 height 54
type textarea ";"
drag, startPoint x: 955, startPoint y: 605, endPoint x: 963, endPoint y: 589, distance: 17.9
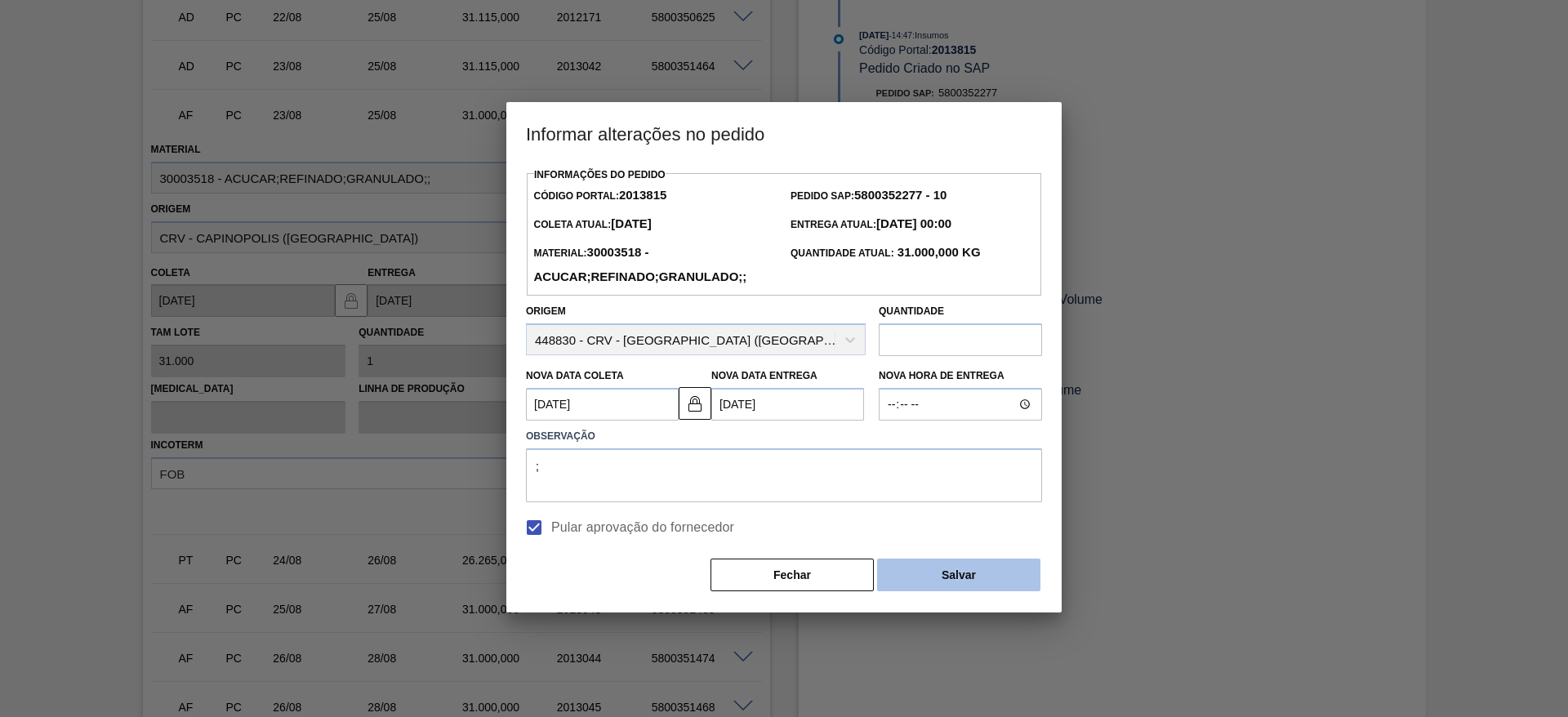
click at [963, 589] on div "Informações do Pedido Código Portal: 2013815 Pedido SAP: 5800352277 - 10 Coleta…" at bounding box center [784, 387] width 555 height 449
click at [963, 589] on button "Salvar" at bounding box center [959, 575] width 164 height 33
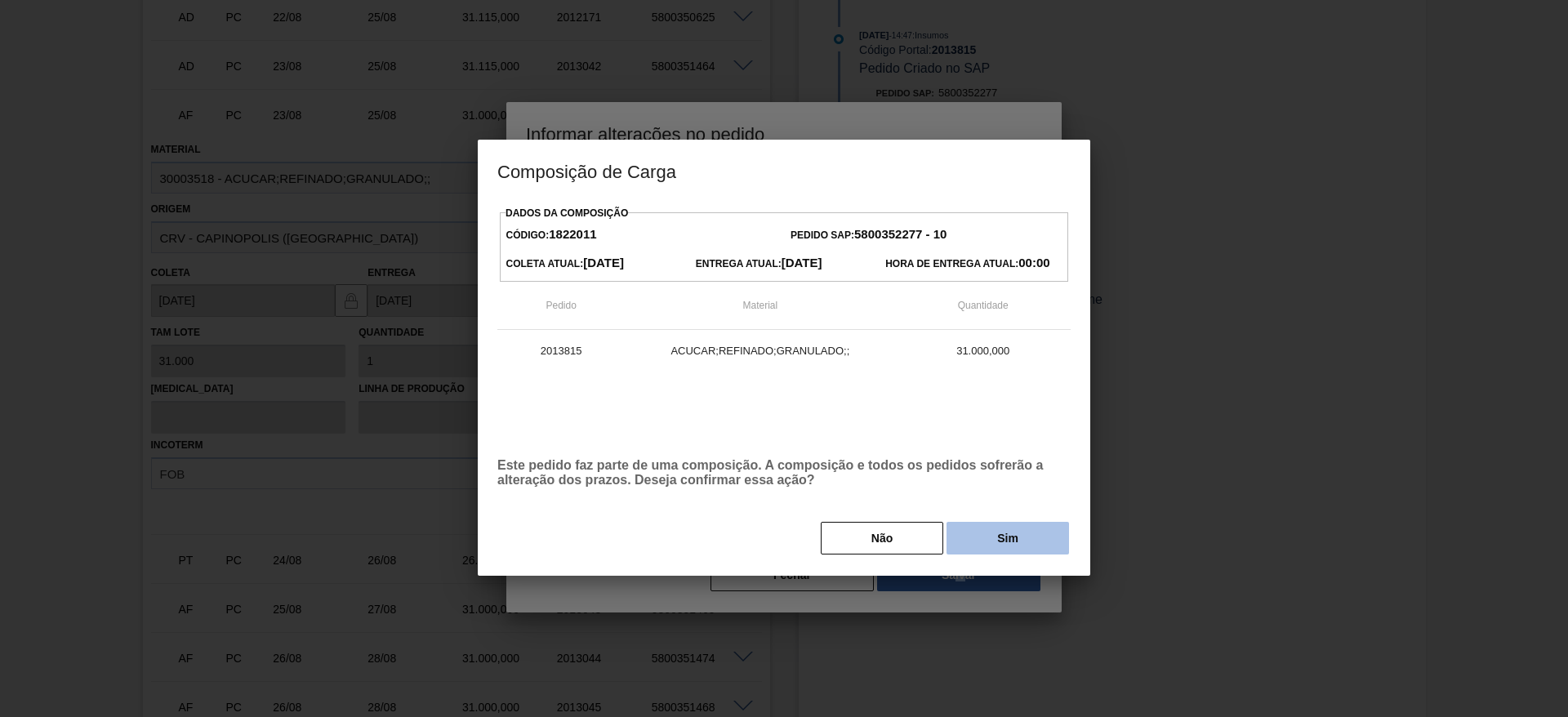
click at [1000, 548] on button "Sim" at bounding box center [1008, 538] width 122 height 33
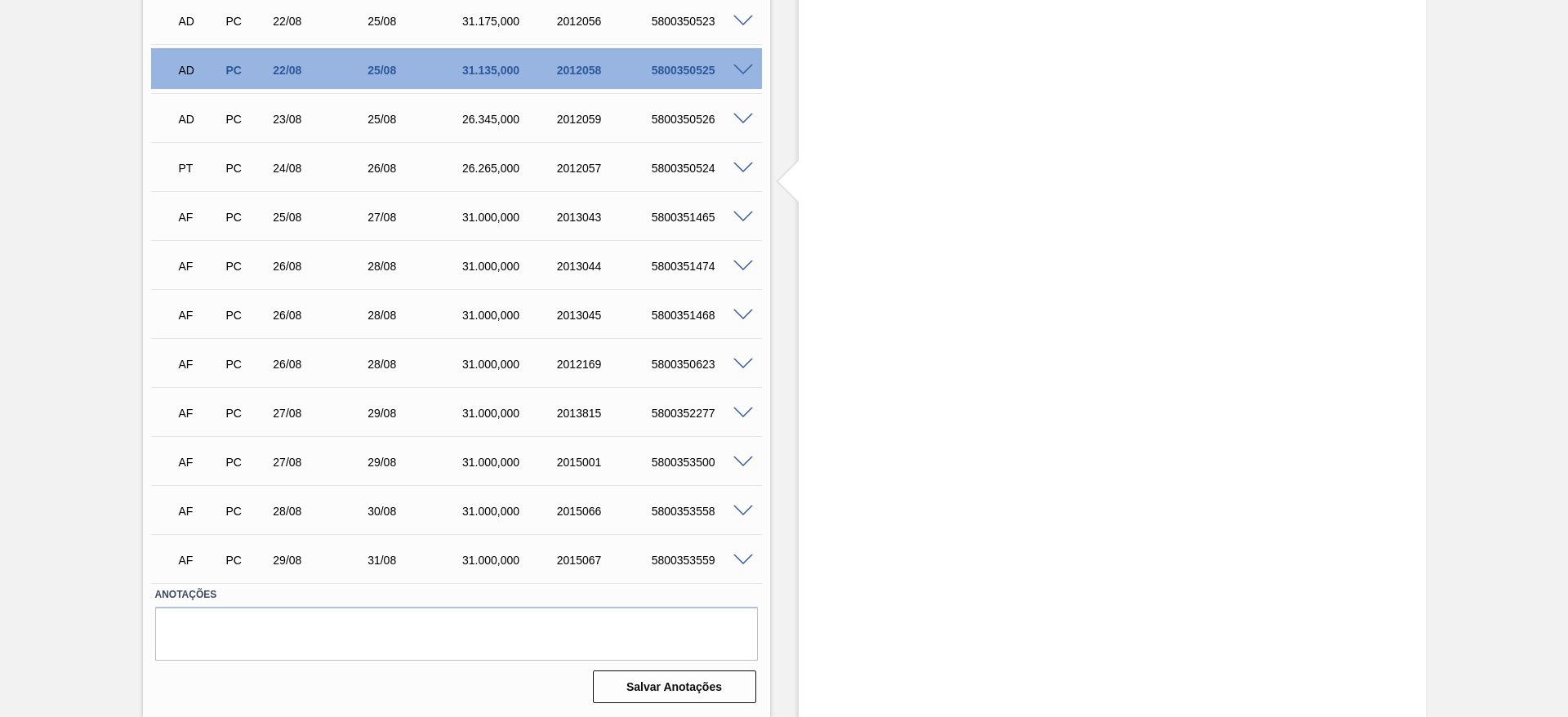
scroll to position [484, 0]
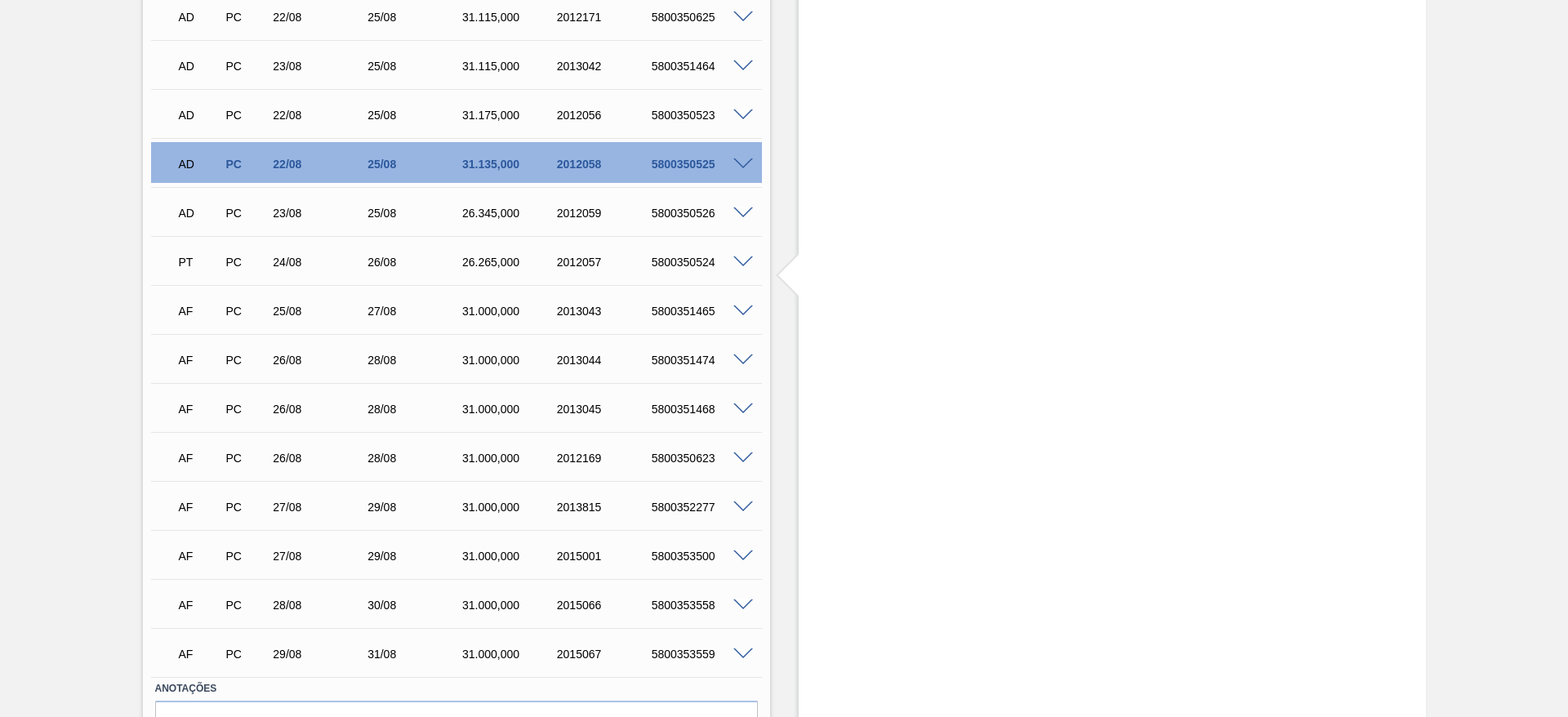
click at [392, 378] on div "AF PC 26/08 28/08 31.000,000 2013044 5800351474" at bounding box center [456, 358] width 611 height 40
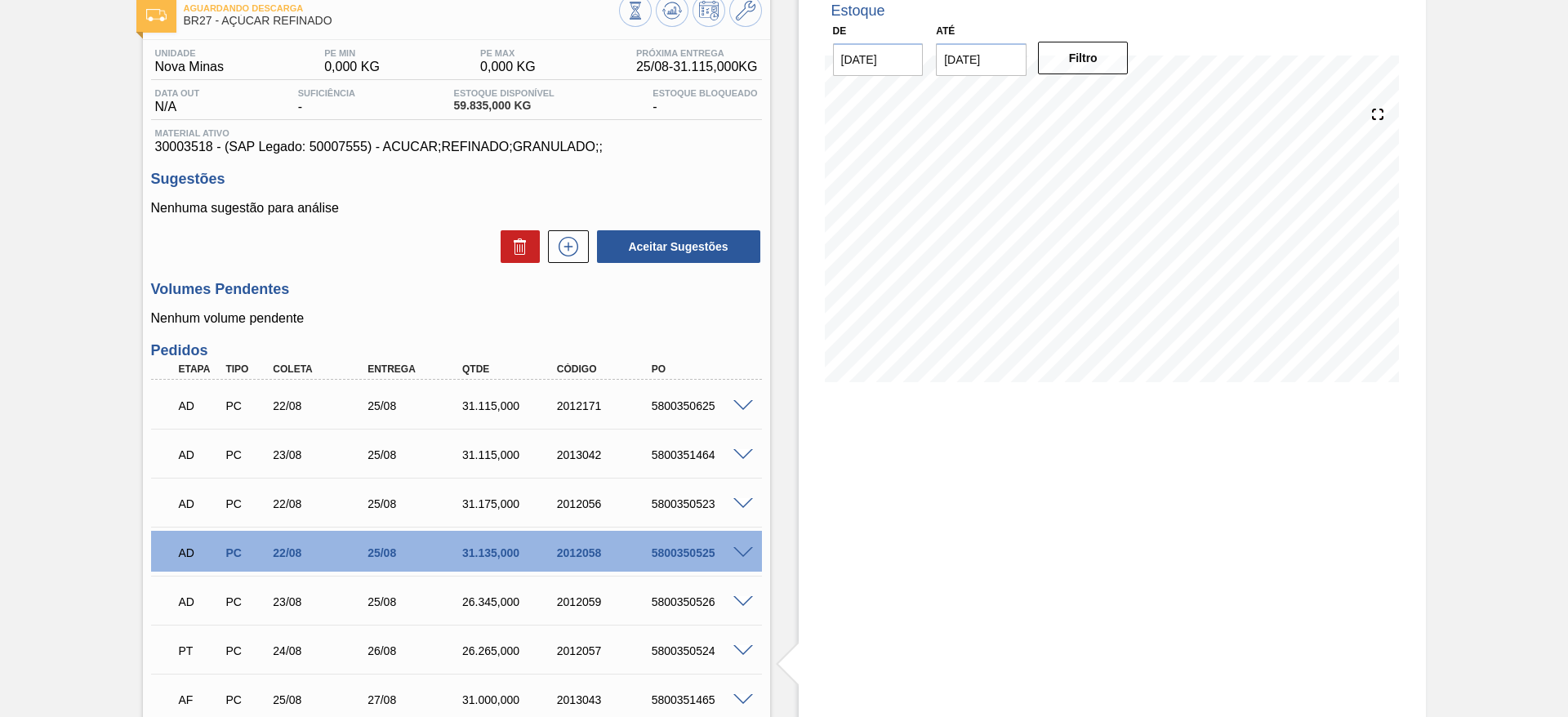
scroll to position [0, 0]
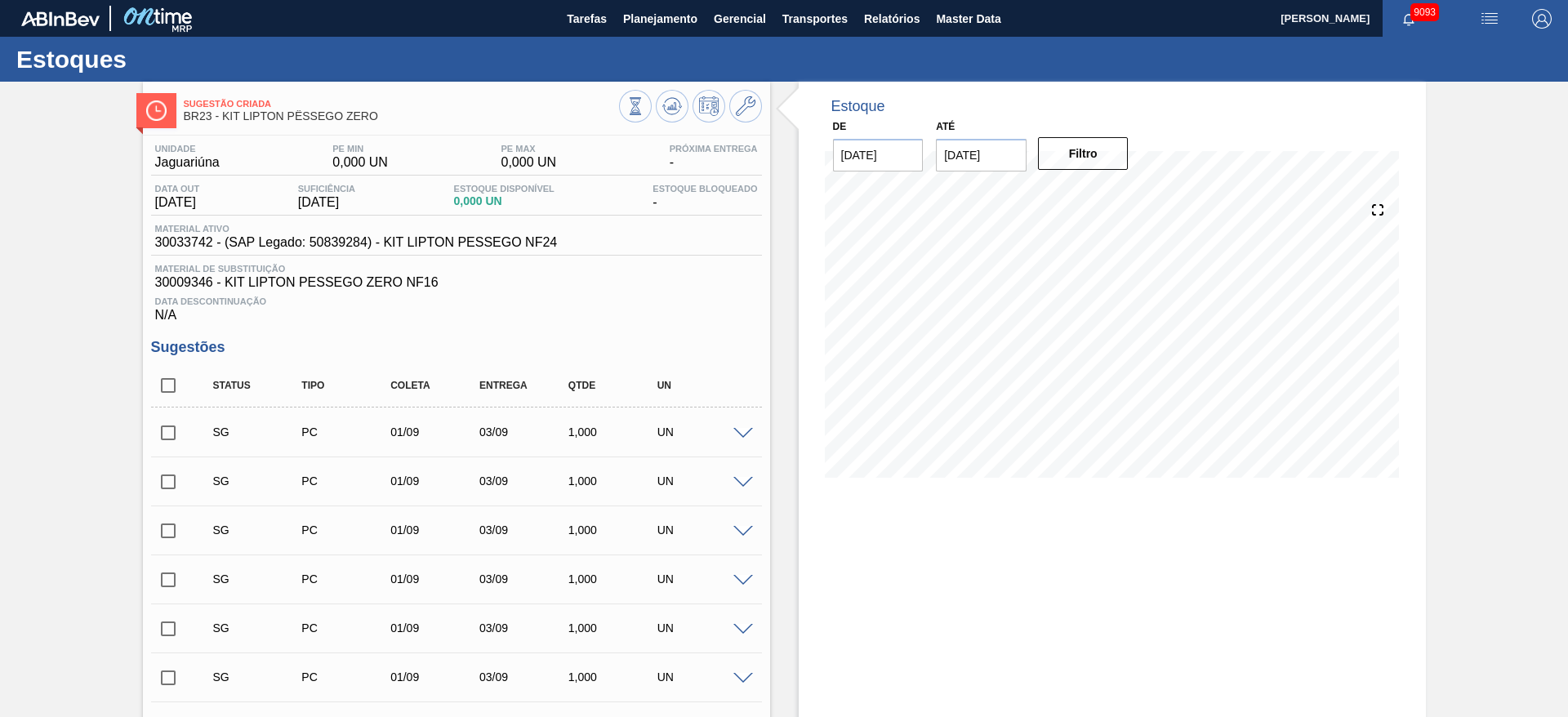
click at [739, 435] on span at bounding box center [743, 434] width 20 height 12
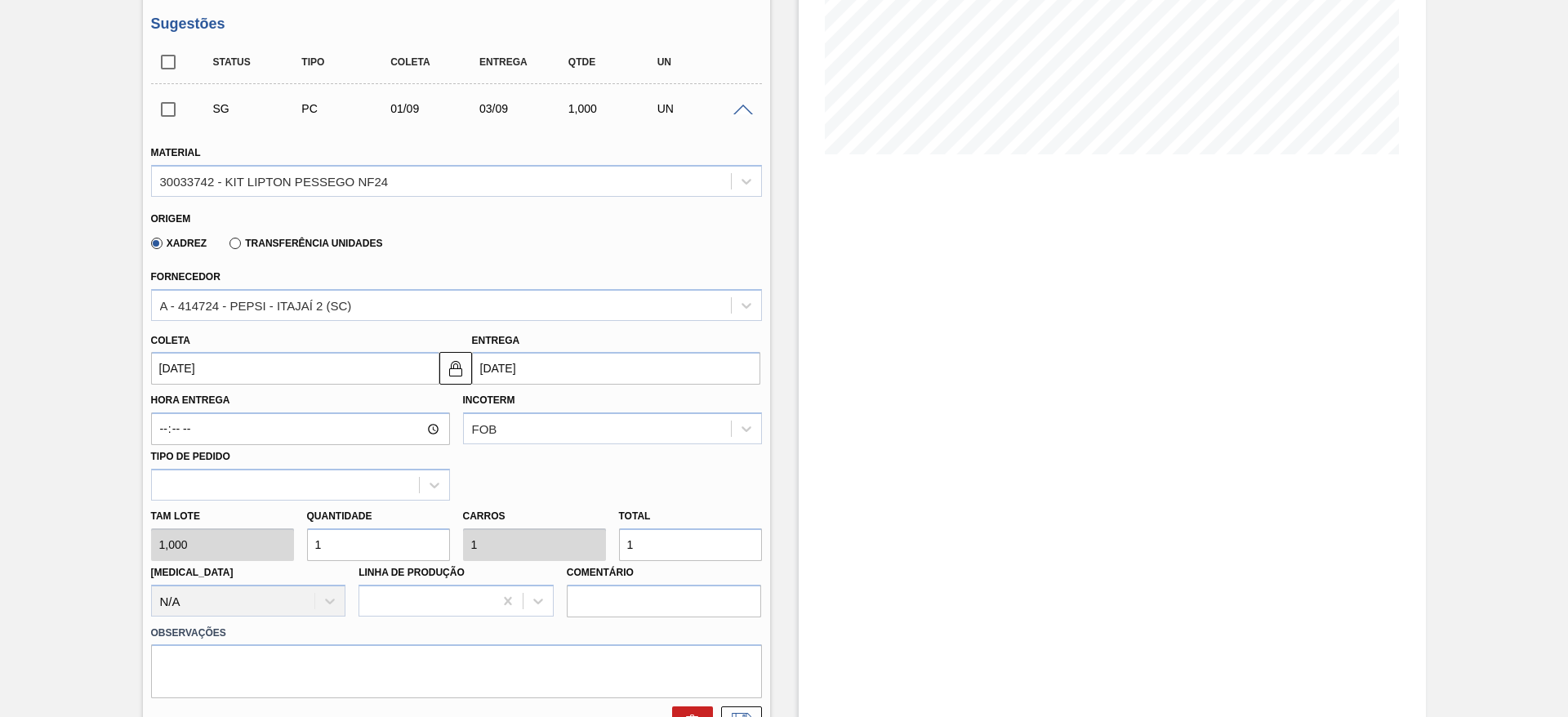
scroll to position [327, 0]
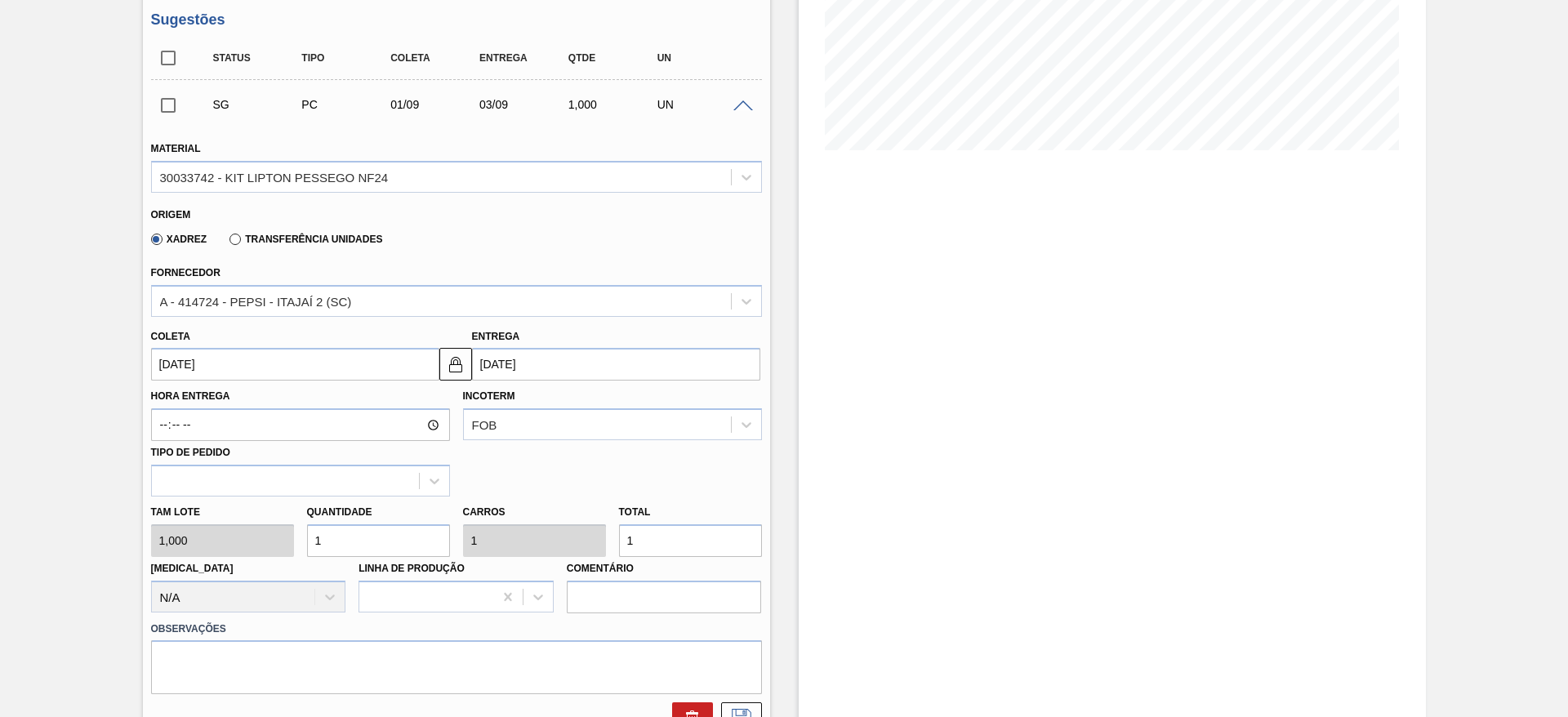
click at [363, 546] on input "1" at bounding box center [379, 540] width 143 height 33
type input "23"
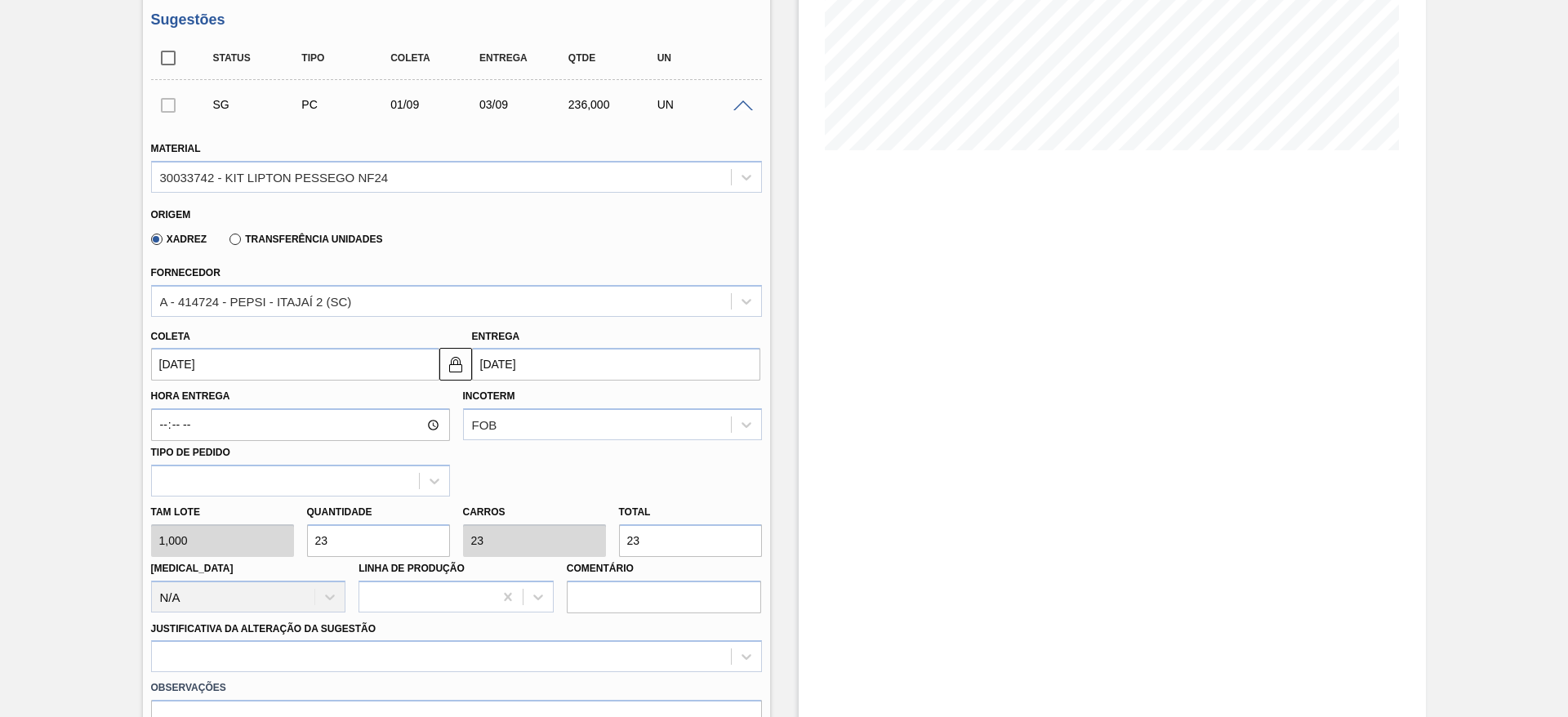
type input "236"
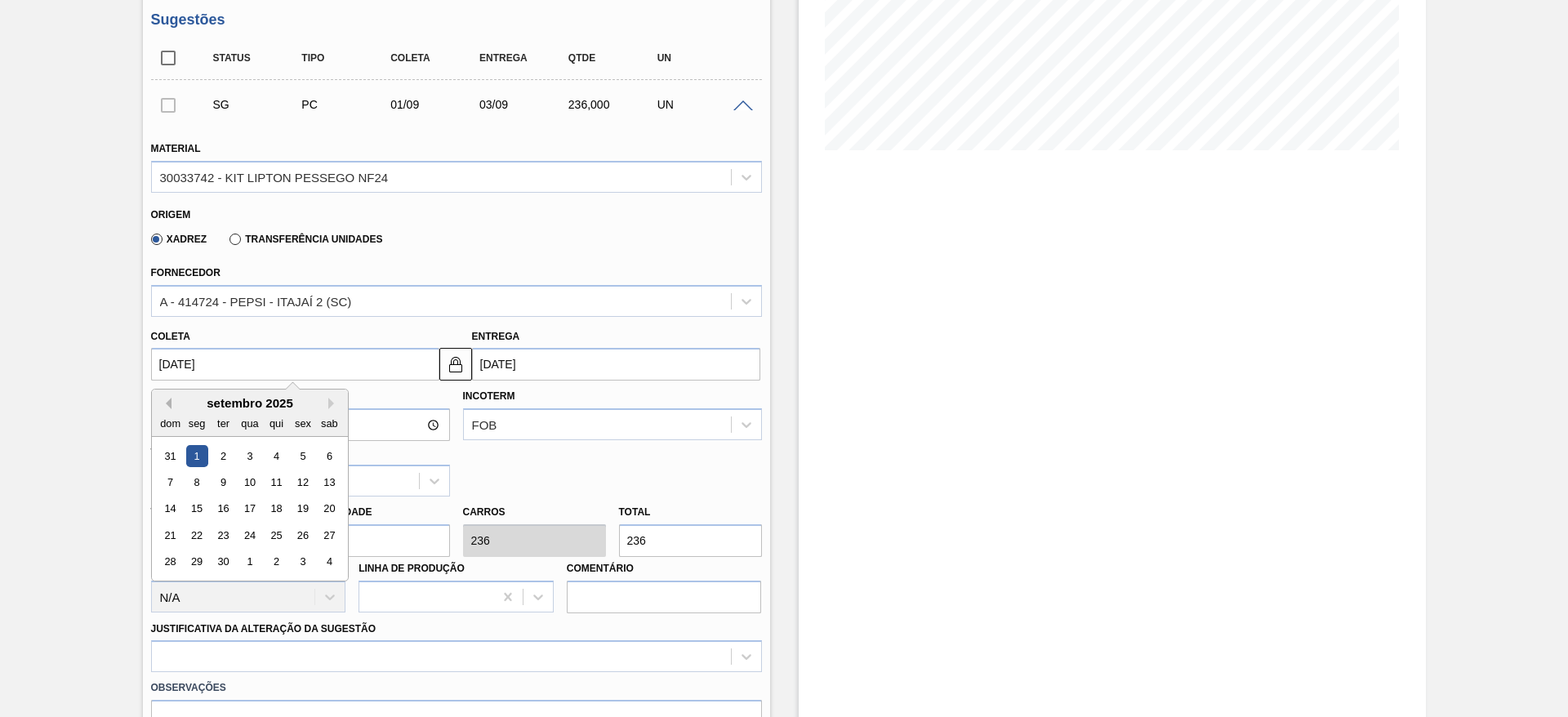
drag, startPoint x: 179, startPoint y: 378, endPoint x: 170, endPoint y: 408, distance: 31.3
click at [170, 380] on div "01/09/2025 Previous Month Next Month setembro 2025 dom seg ter qua qui sex sab …" at bounding box center [295, 364] width 288 height 33
click at [170, 408] on button "Previous Month" at bounding box center [166, 403] width 12 height 12
click at [225, 587] on div "2" at bounding box center [222, 588] width 22 height 22
type input "[DATE]"
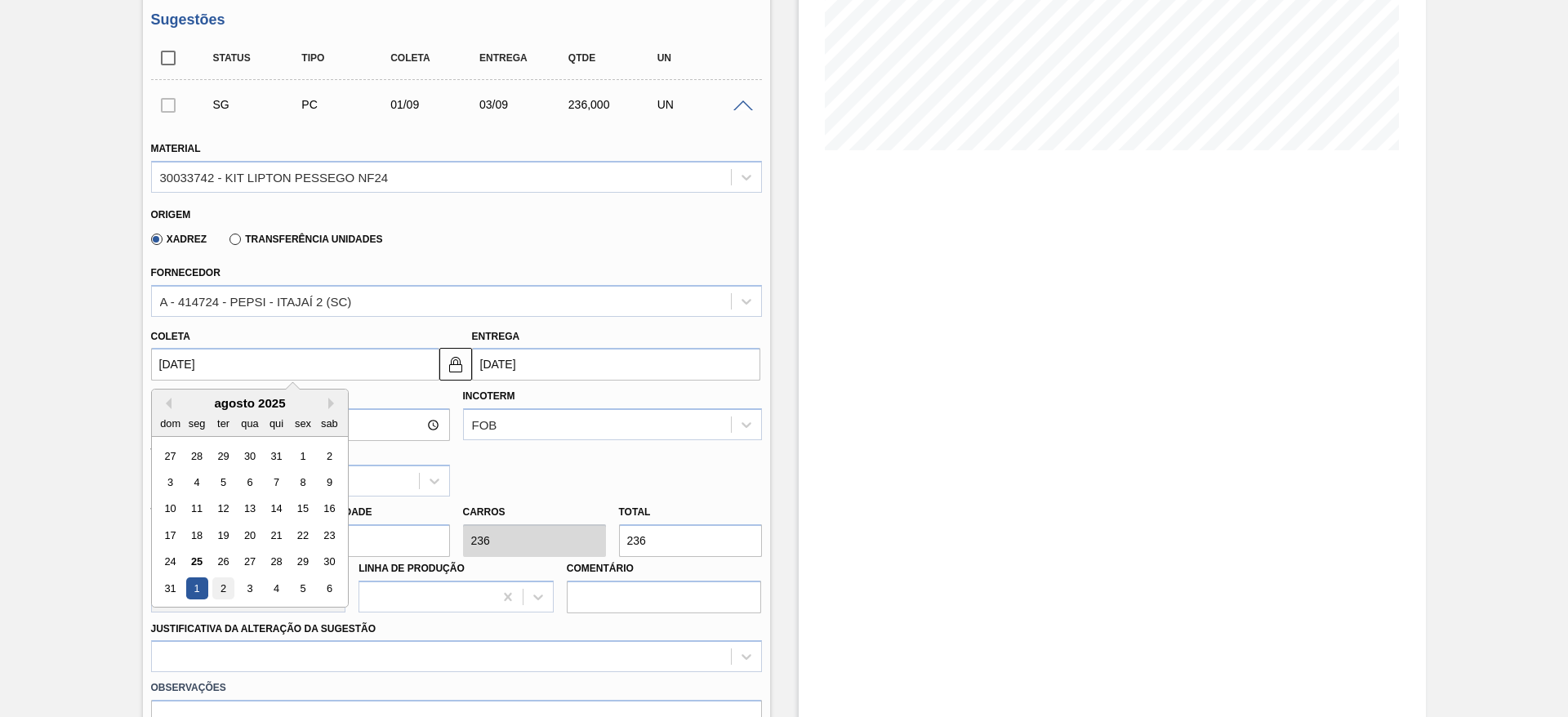
type input "04/09/2025"
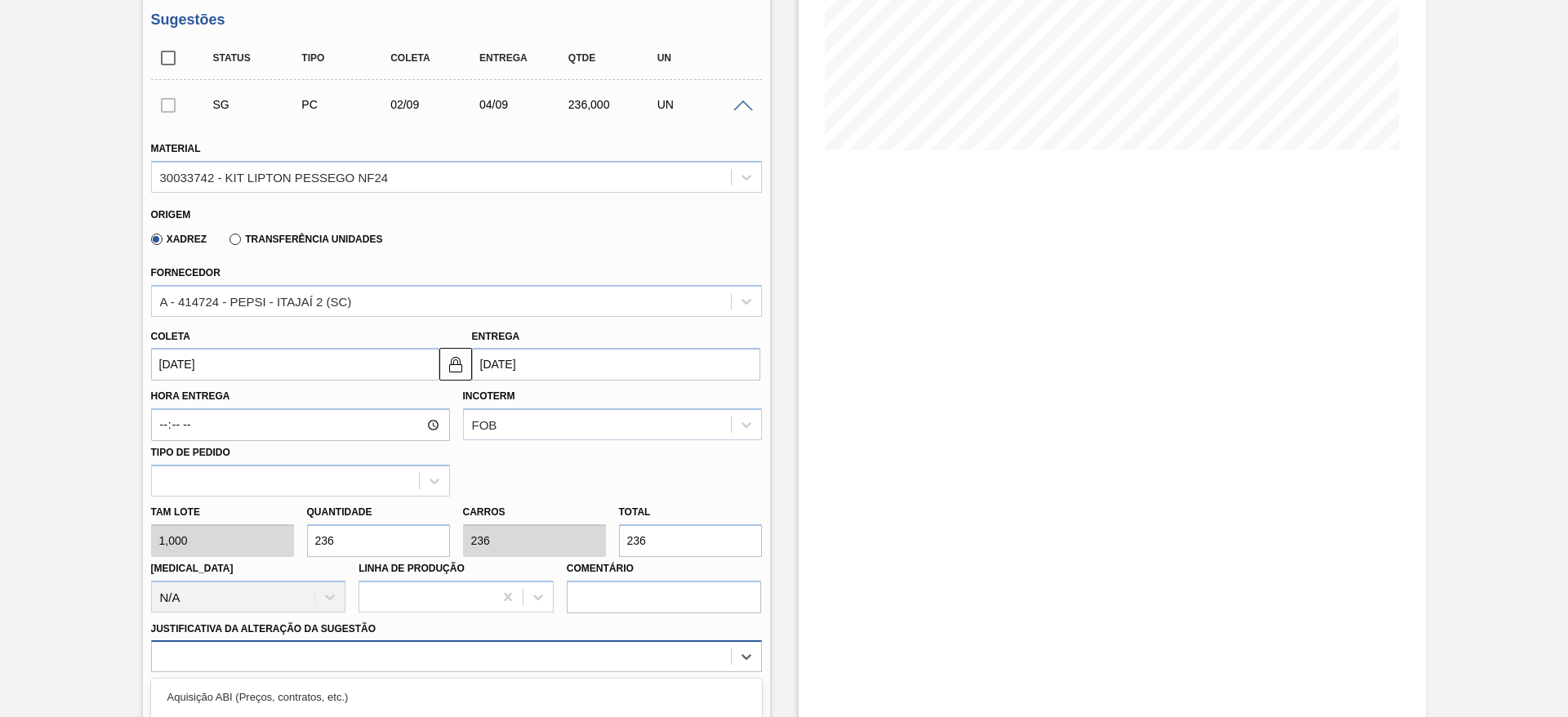
scroll to position [540, 0]
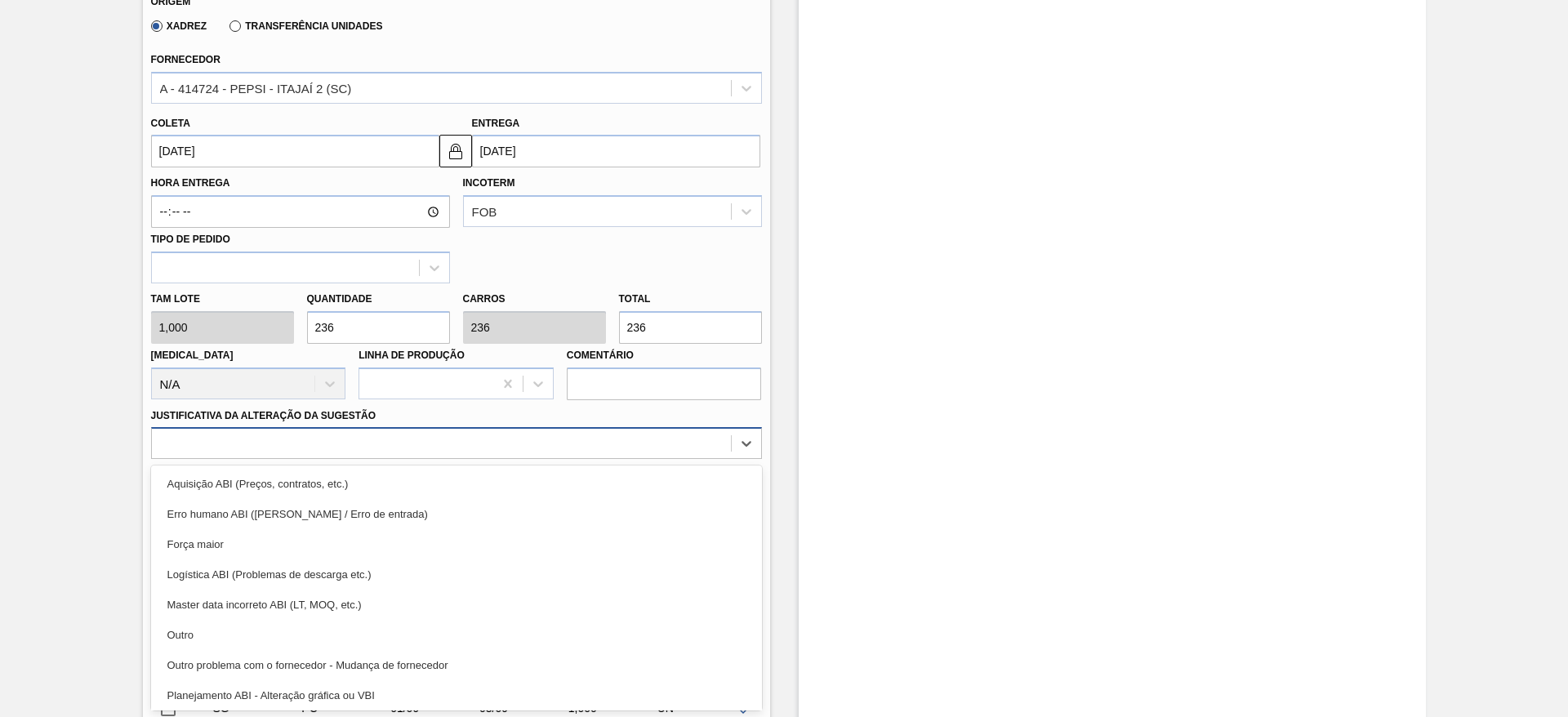
click at [496, 458] on div "option Outro focused, 6 of 18. 18 results available. Use Up and Down to choose …" at bounding box center [456, 443] width 611 height 32
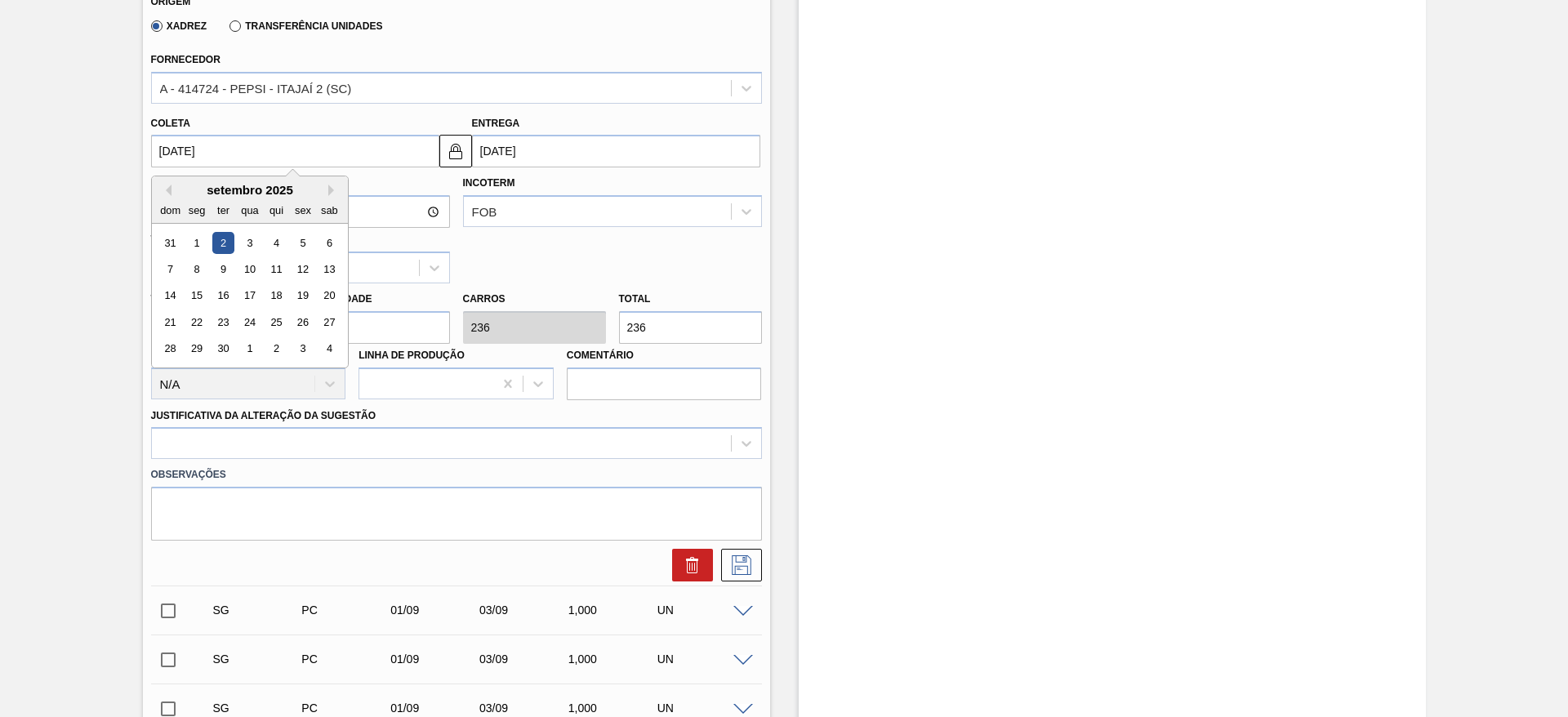
click at [184, 147] on input "[DATE]" at bounding box center [295, 151] width 288 height 33
click at [168, 186] on button "Previous Month" at bounding box center [166, 190] width 12 height 12
click at [224, 354] on div "26" at bounding box center [222, 349] width 22 height 22
type input "[DATE]"
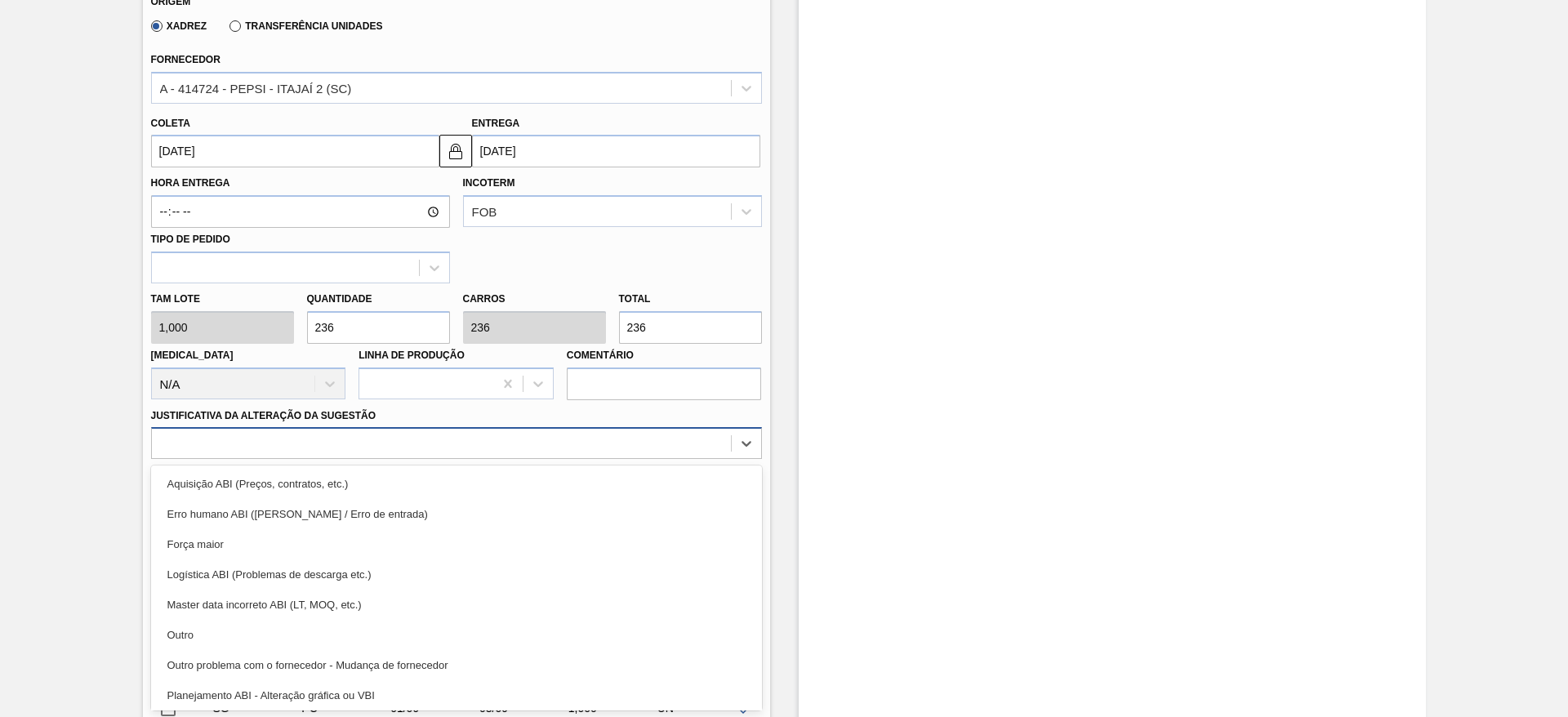
click at [532, 430] on div at bounding box center [456, 443] width 611 height 32
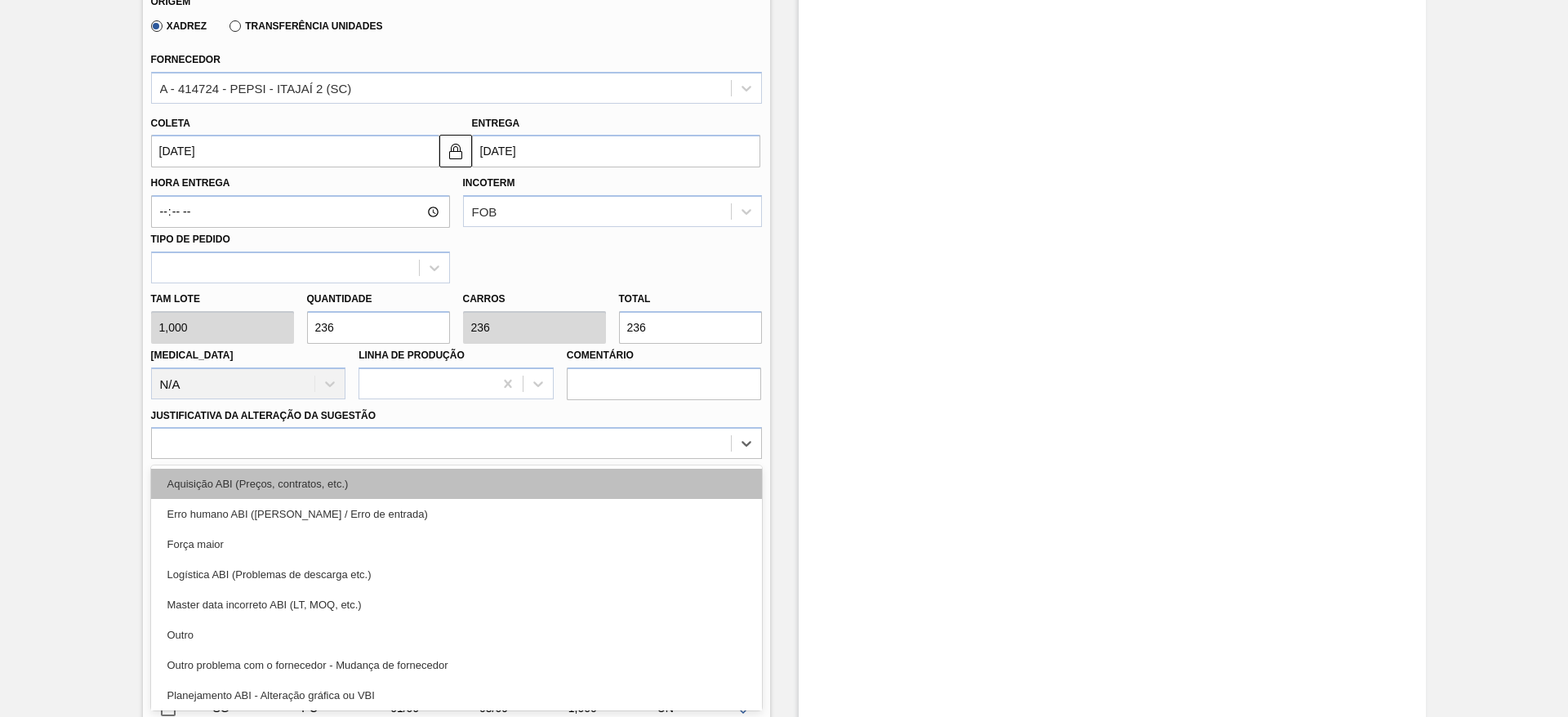
click at [542, 478] on div "Aquisição ABI (Preços, contratos, etc.)" at bounding box center [456, 483] width 611 height 31
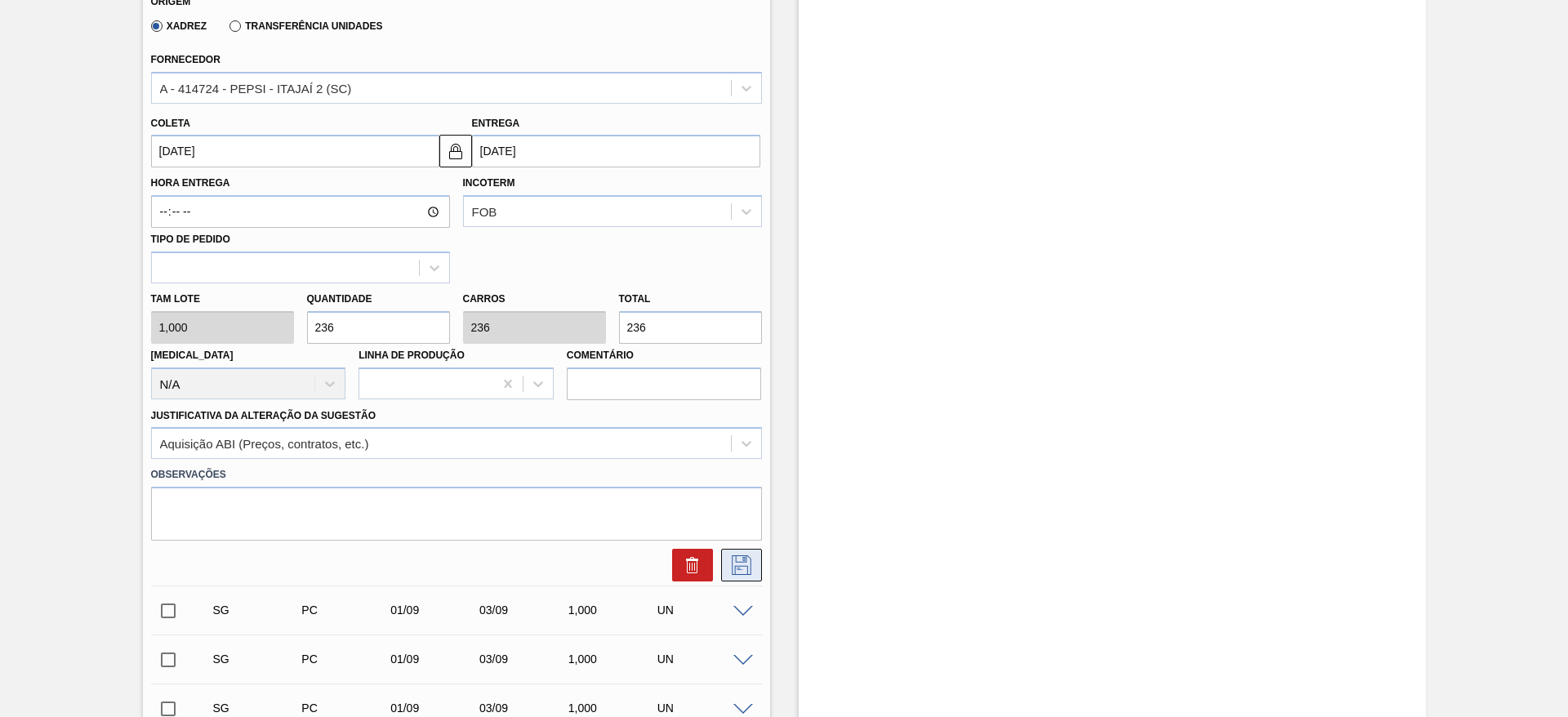
click at [751, 569] on icon at bounding box center [741, 565] width 26 height 20
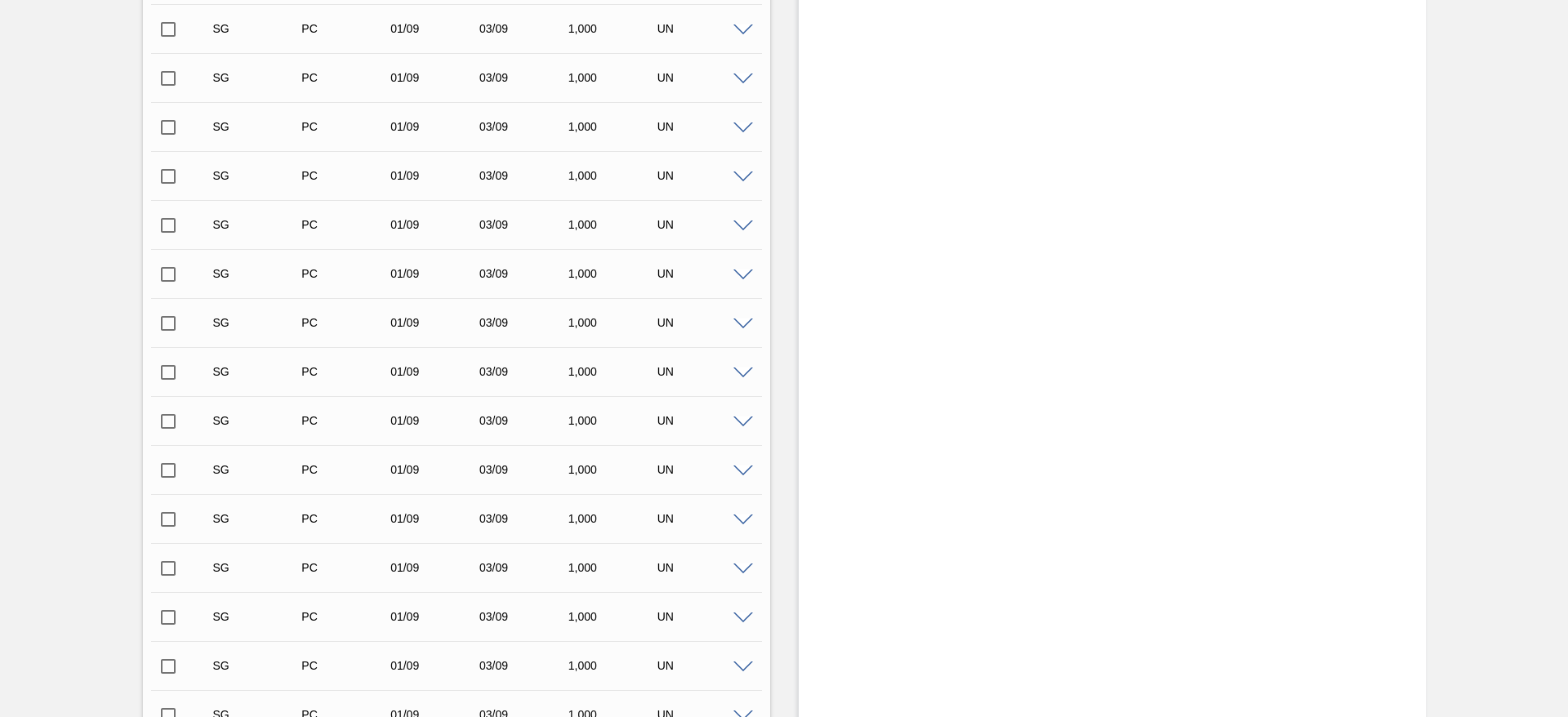
click at [291, 472] on div "PC" at bounding box center [336, 469] width 89 height 13
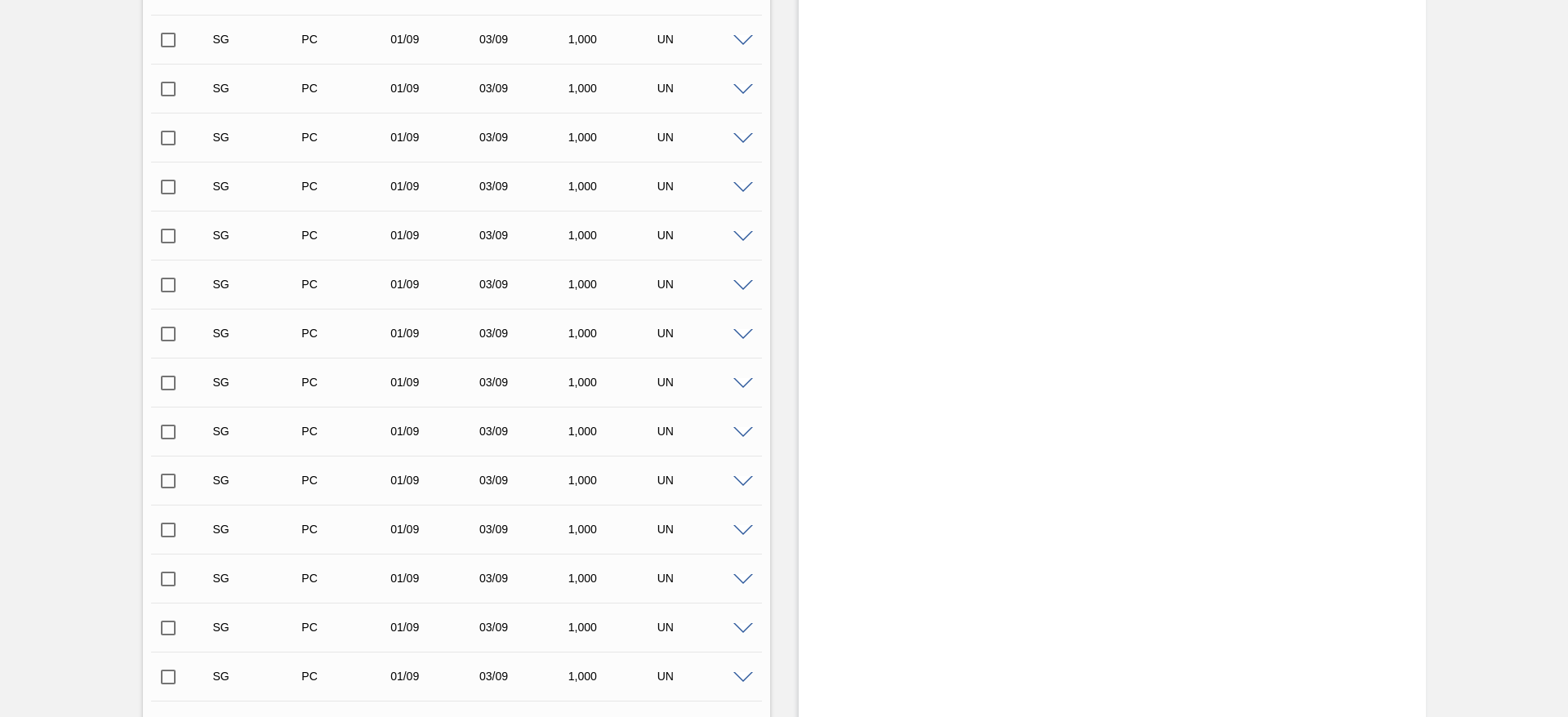
scroll to position [0, 0]
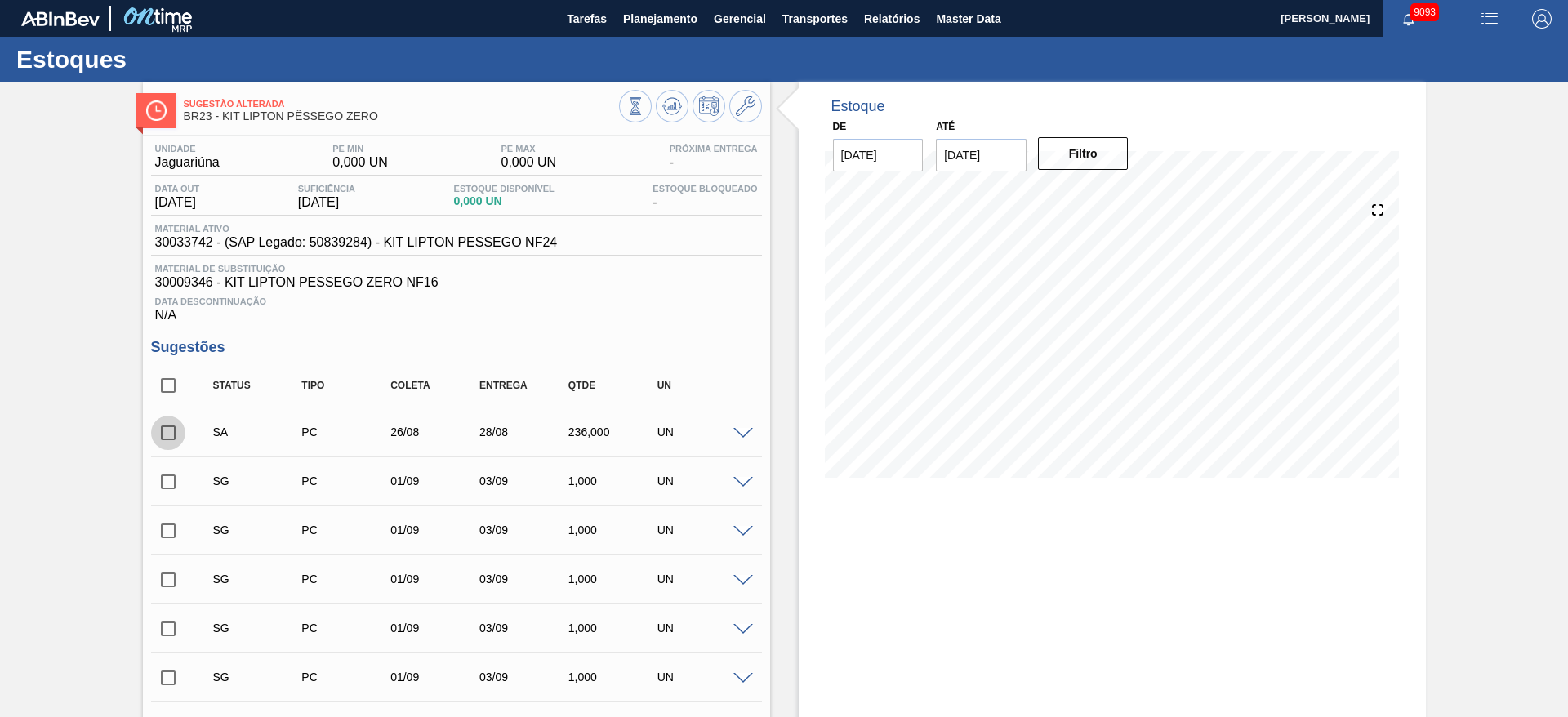
click at [164, 434] on input "checkbox" at bounding box center [169, 433] width 35 height 35
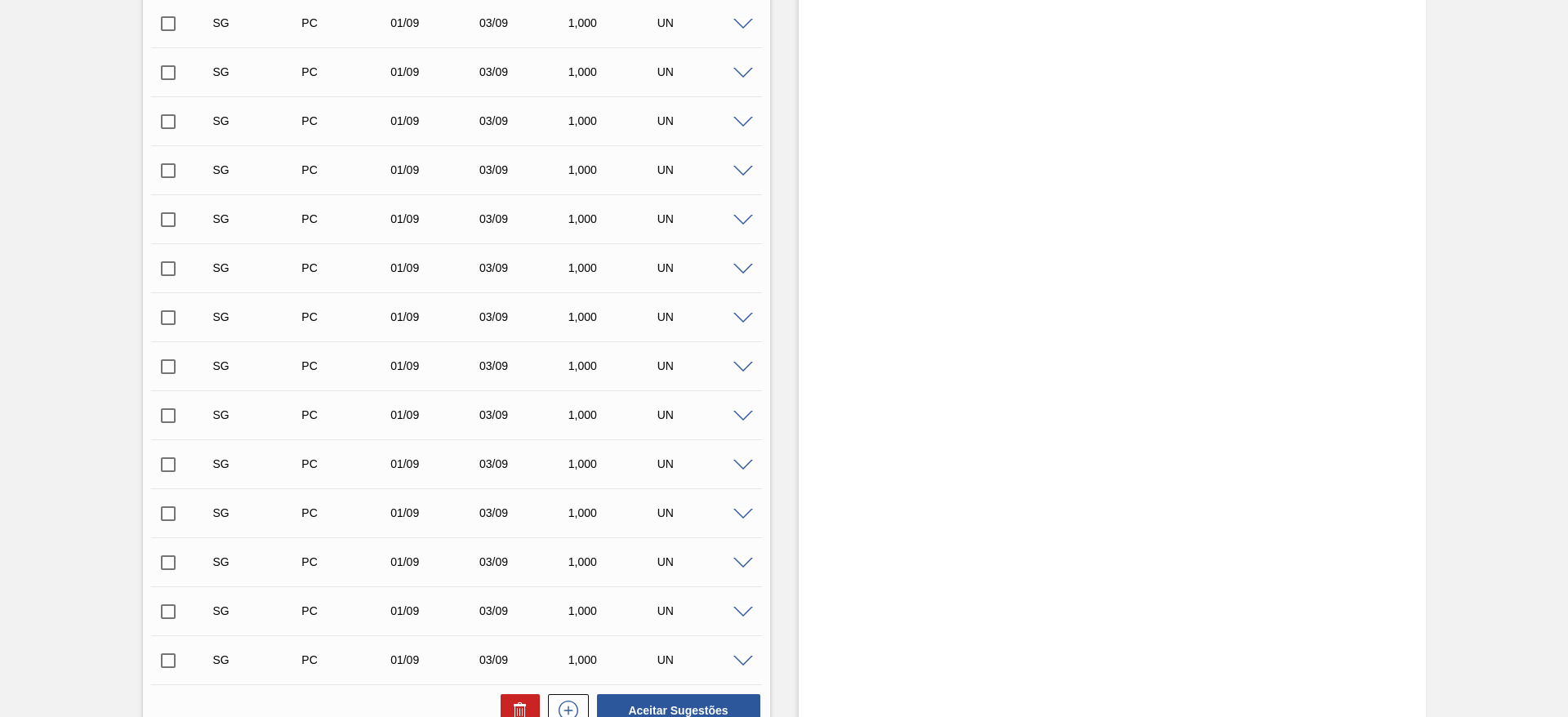
scroll to position [6750, 0]
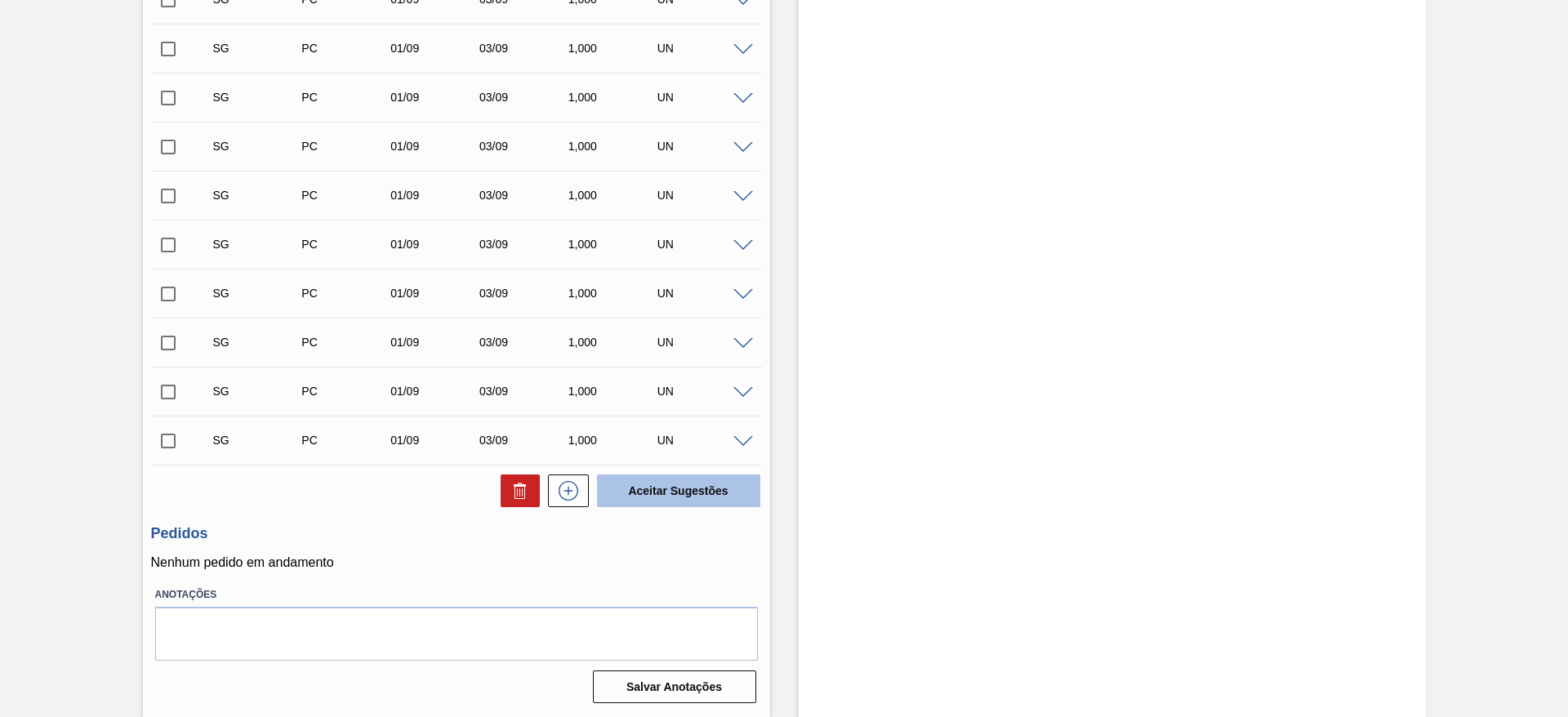
click at [708, 498] on button "Aceitar Sugestões" at bounding box center [679, 491] width 164 height 33
checkbox input "false"
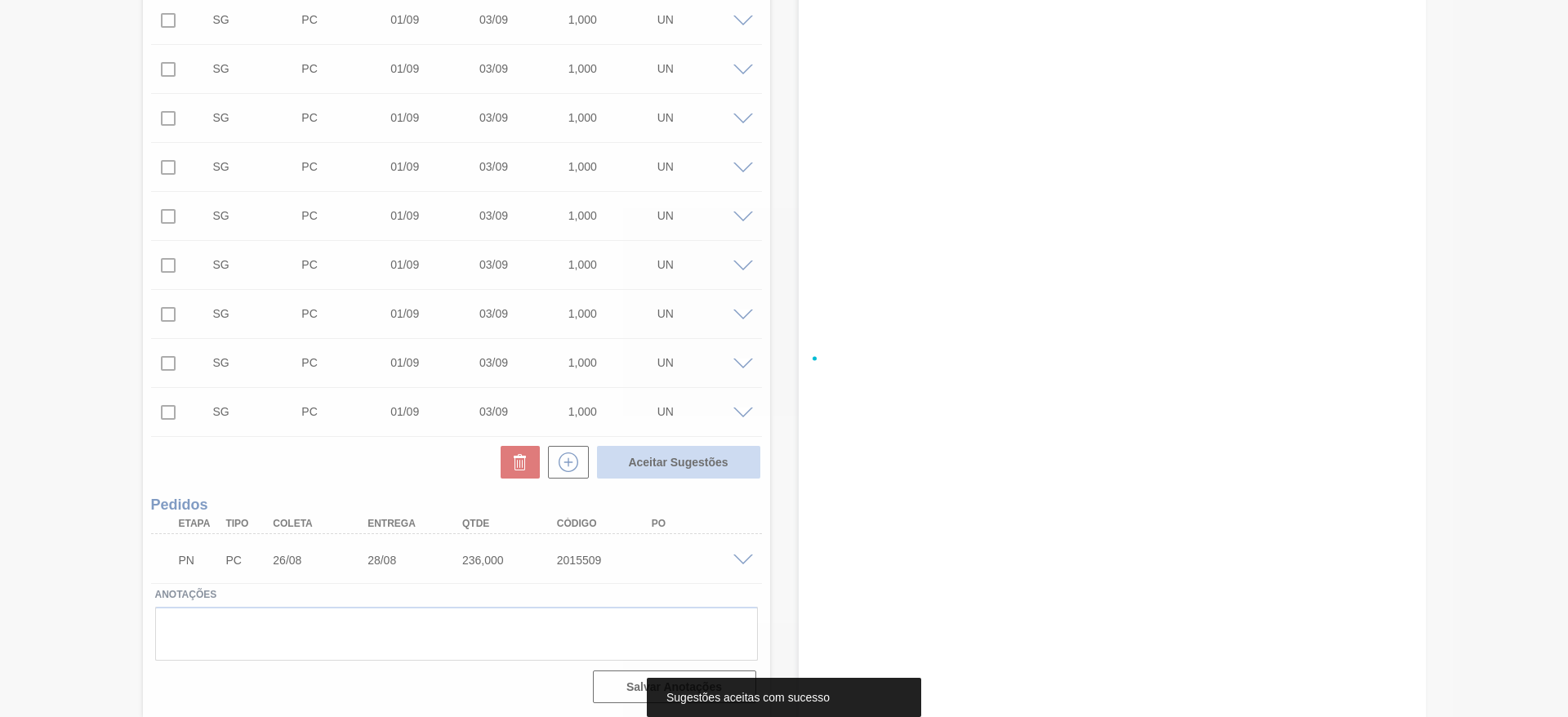
scroll to position [6702, 0]
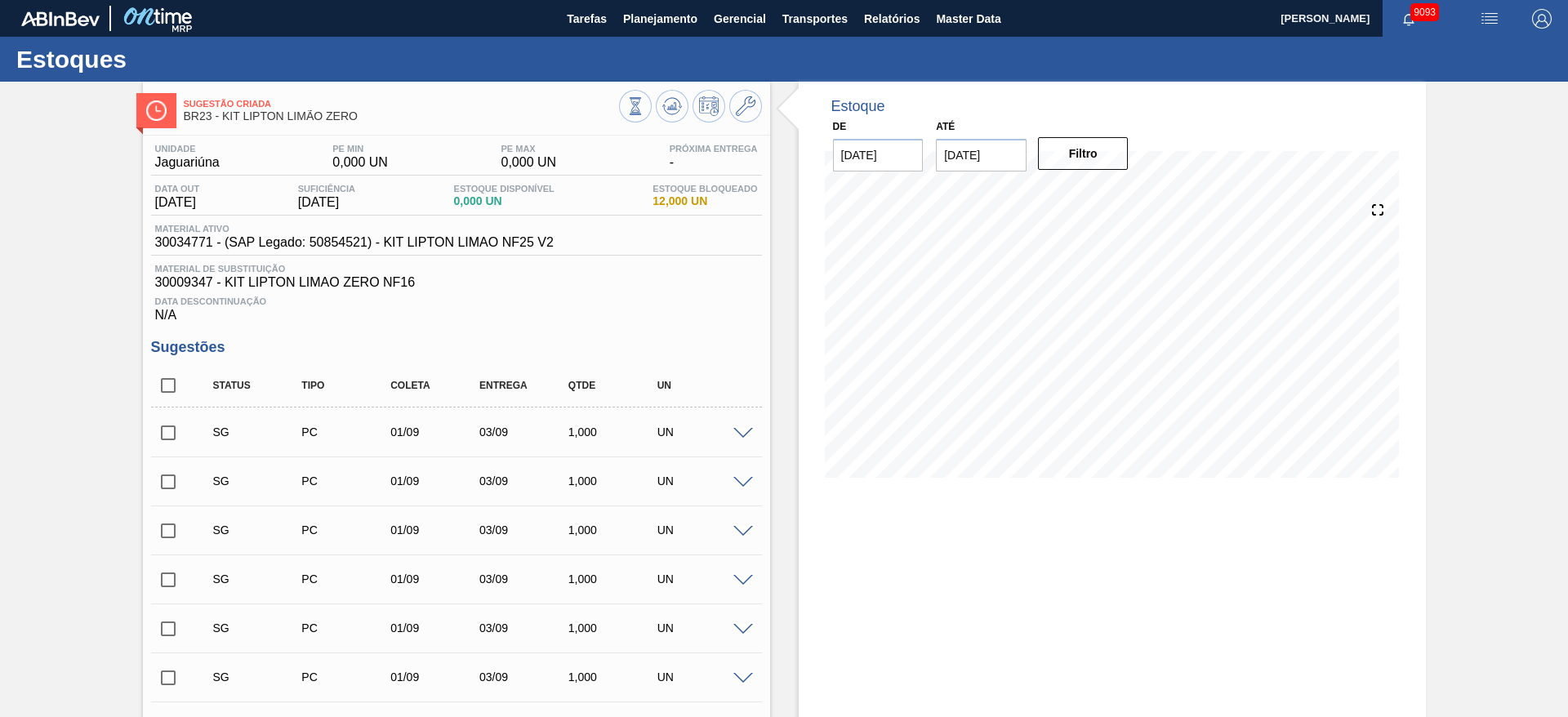
click at [744, 432] on div "SG PC 01/09 03/09 1,000 UN" at bounding box center [456, 431] width 611 height 40
click at [744, 432] on span at bounding box center [743, 434] width 20 height 12
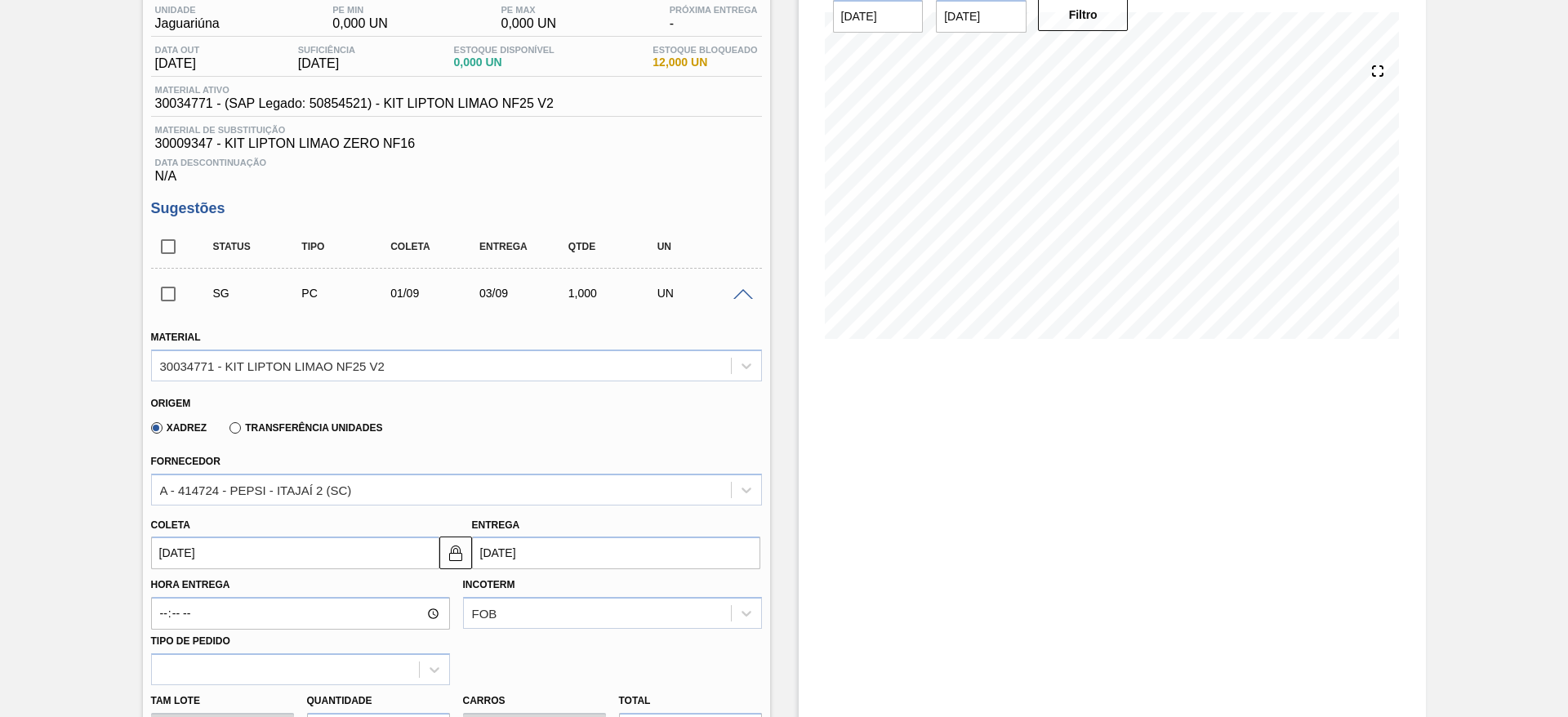
scroll to position [289, 0]
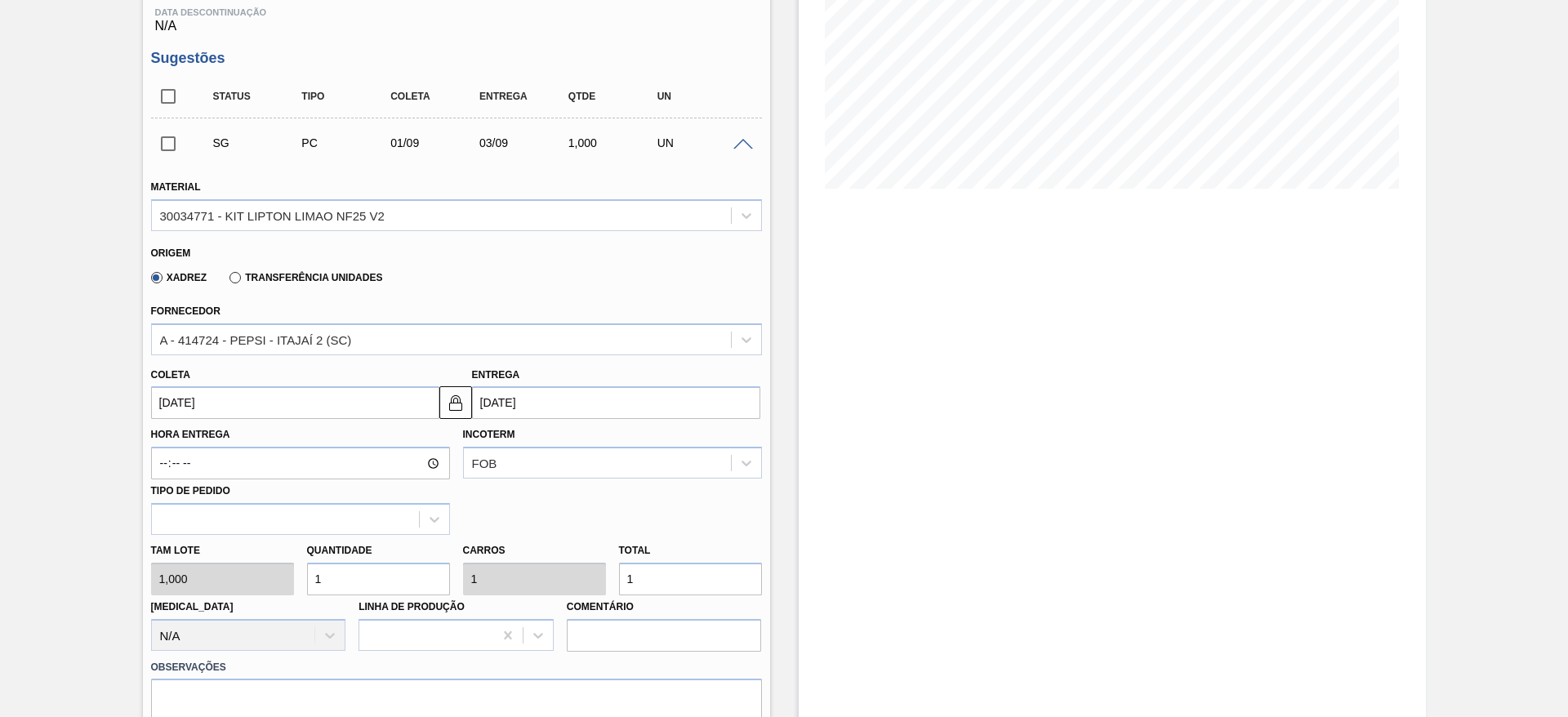
click at [350, 570] on input "1" at bounding box center [379, 579] width 143 height 33
type input "180"
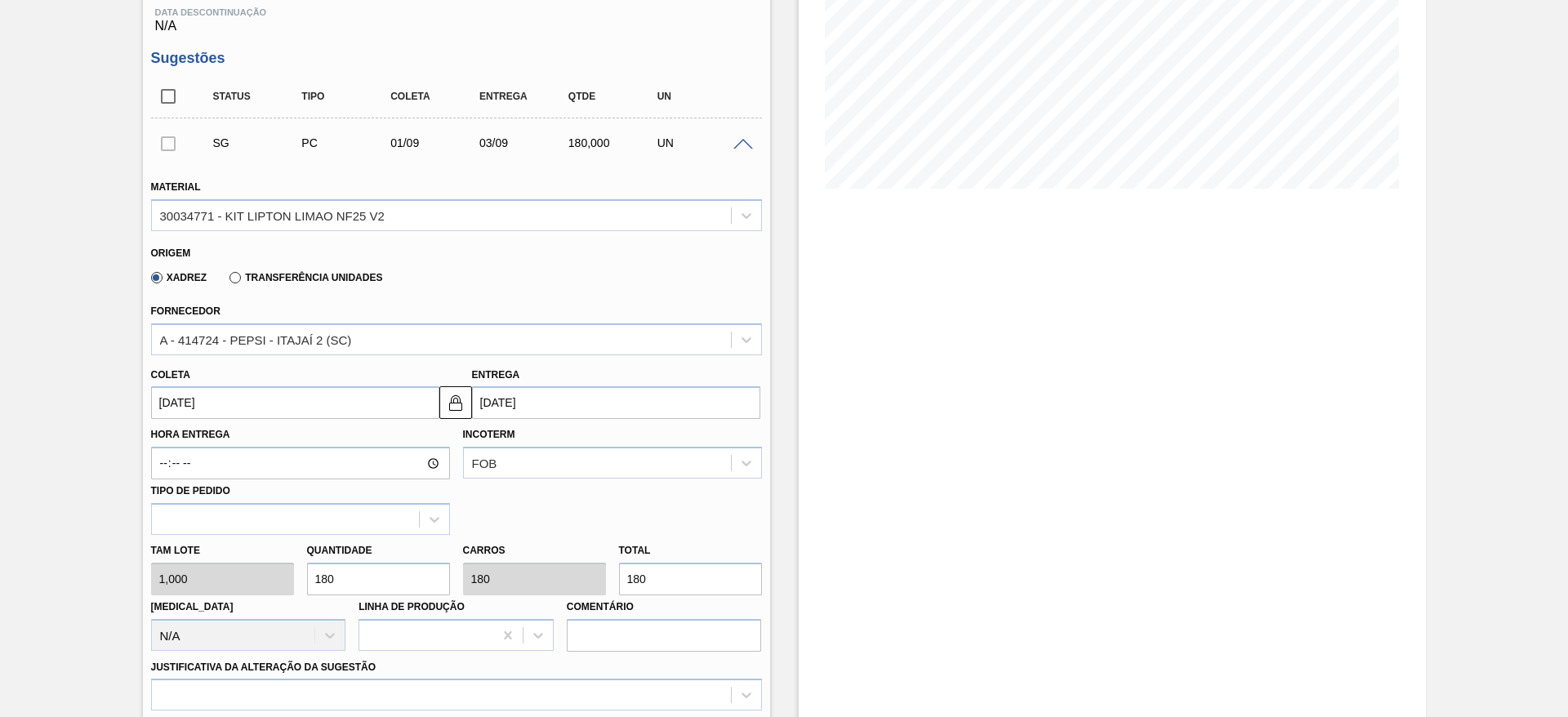
type input "180"
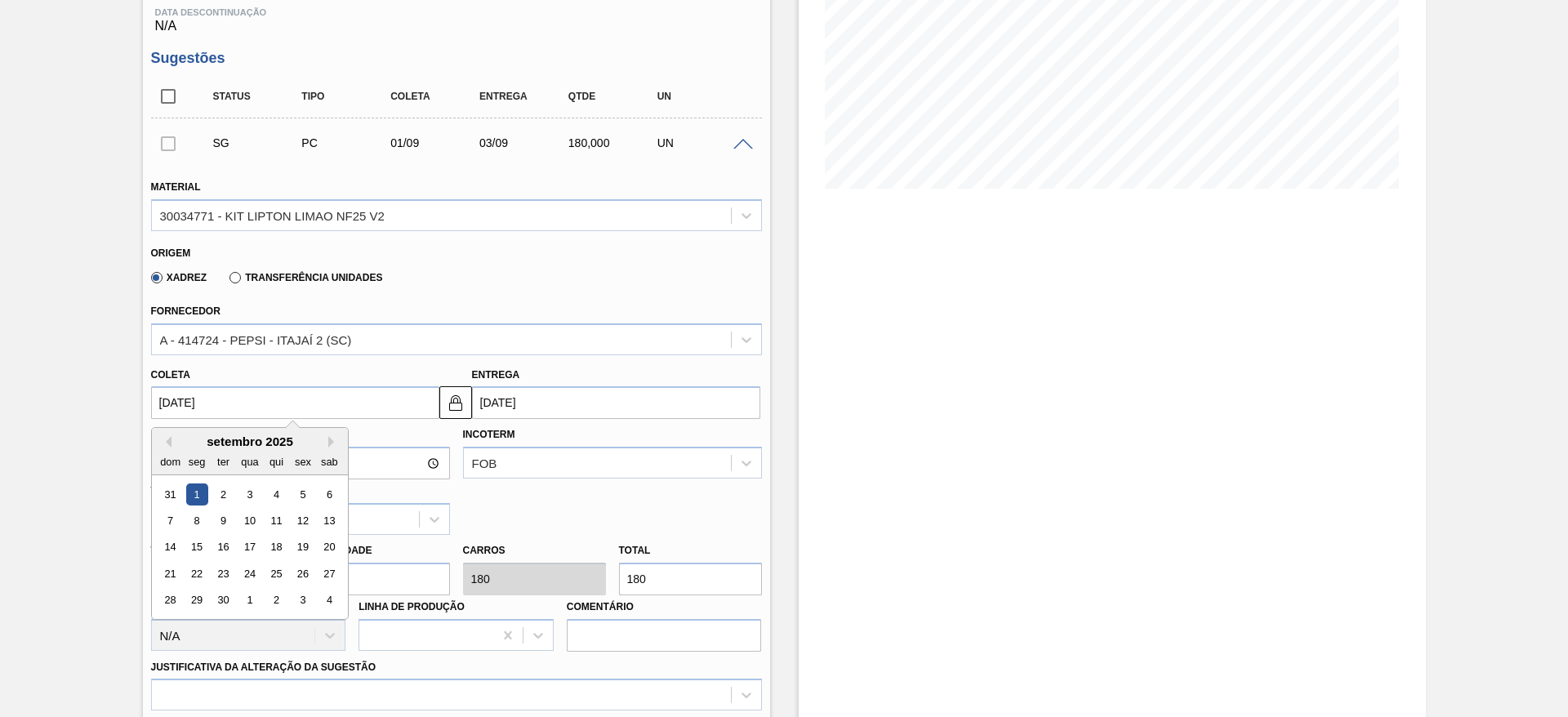
click at [164, 410] on input "[DATE]" at bounding box center [295, 402] width 288 height 33
click at [166, 438] on button "Previous Month" at bounding box center [166, 442] width 12 height 12
click at [231, 608] on div "26" at bounding box center [222, 600] width 22 height 22
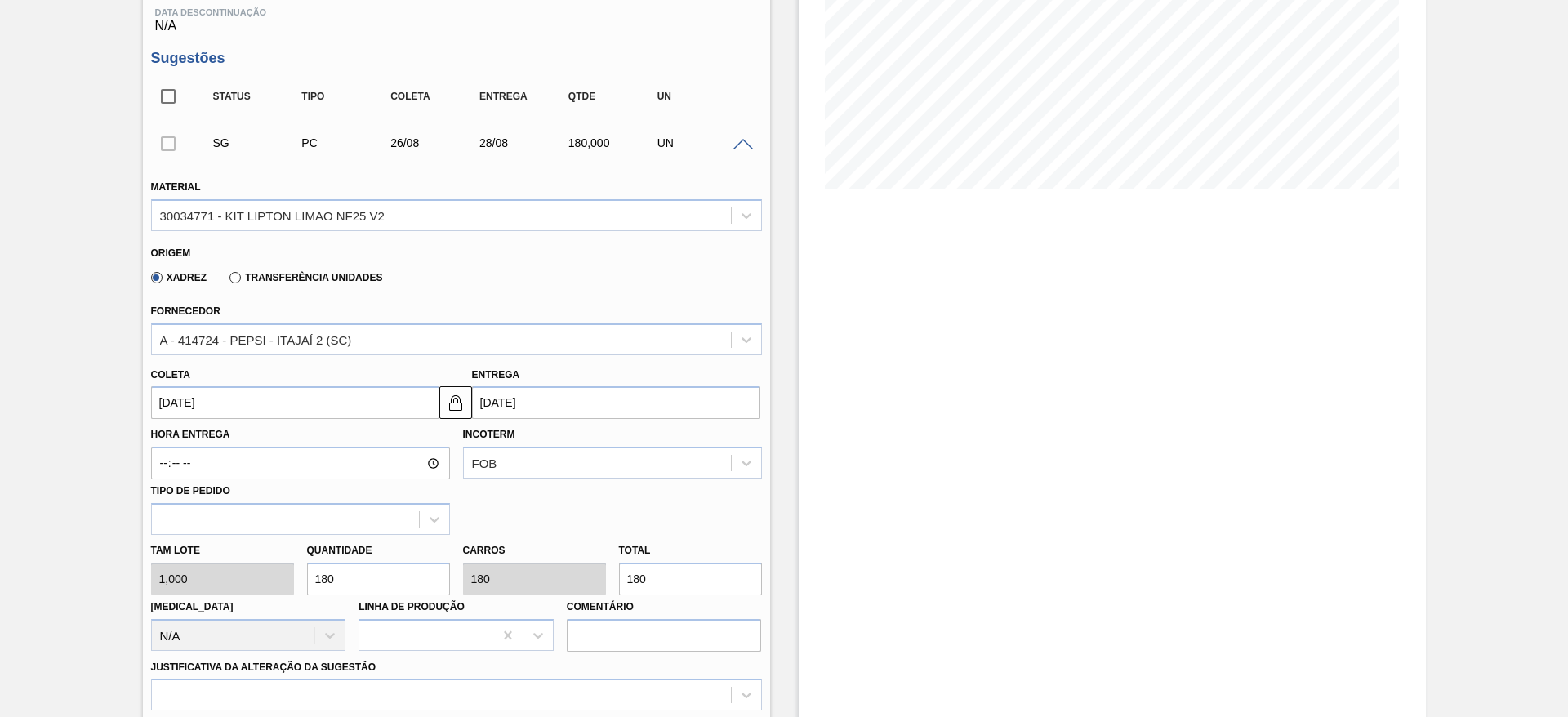
type input "[DATE]"
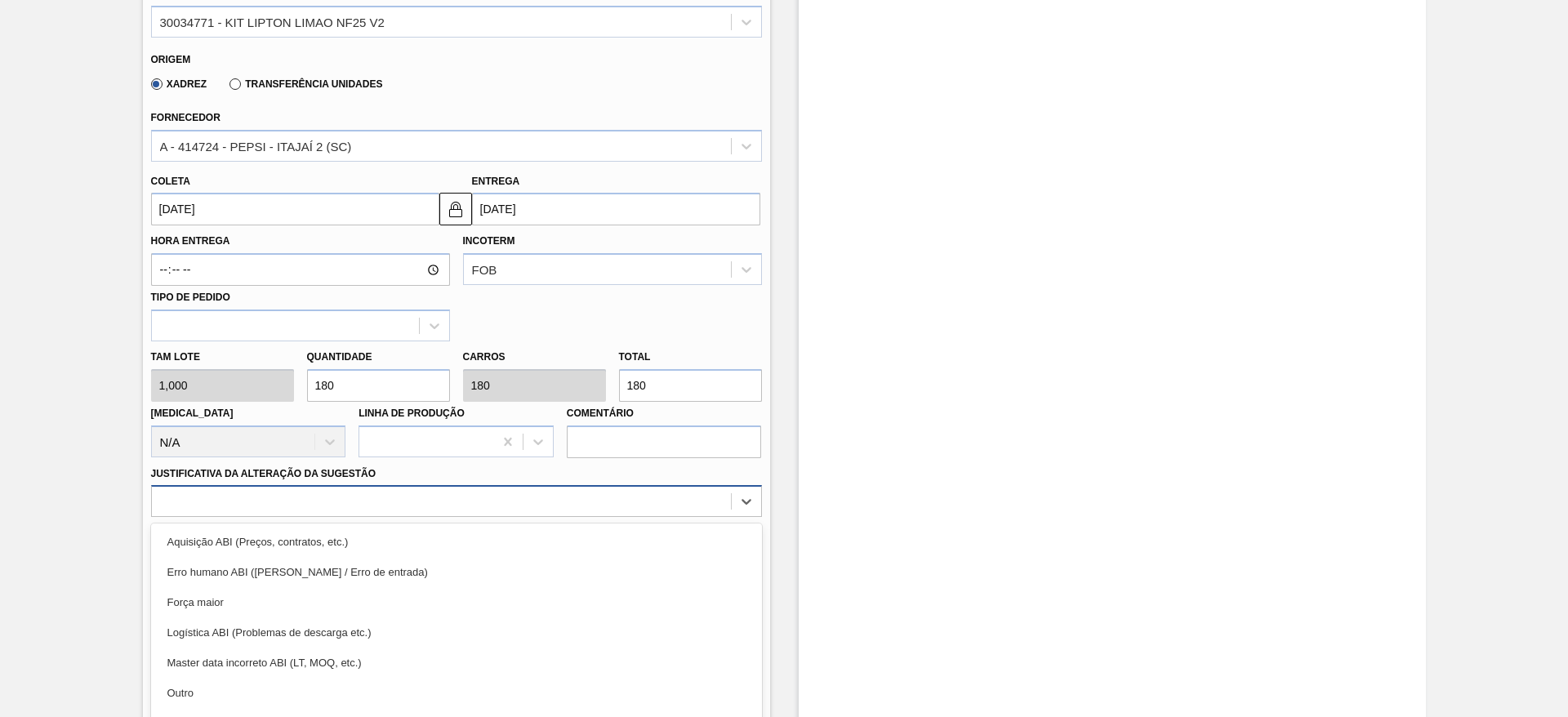
scroll to position [540, 0]
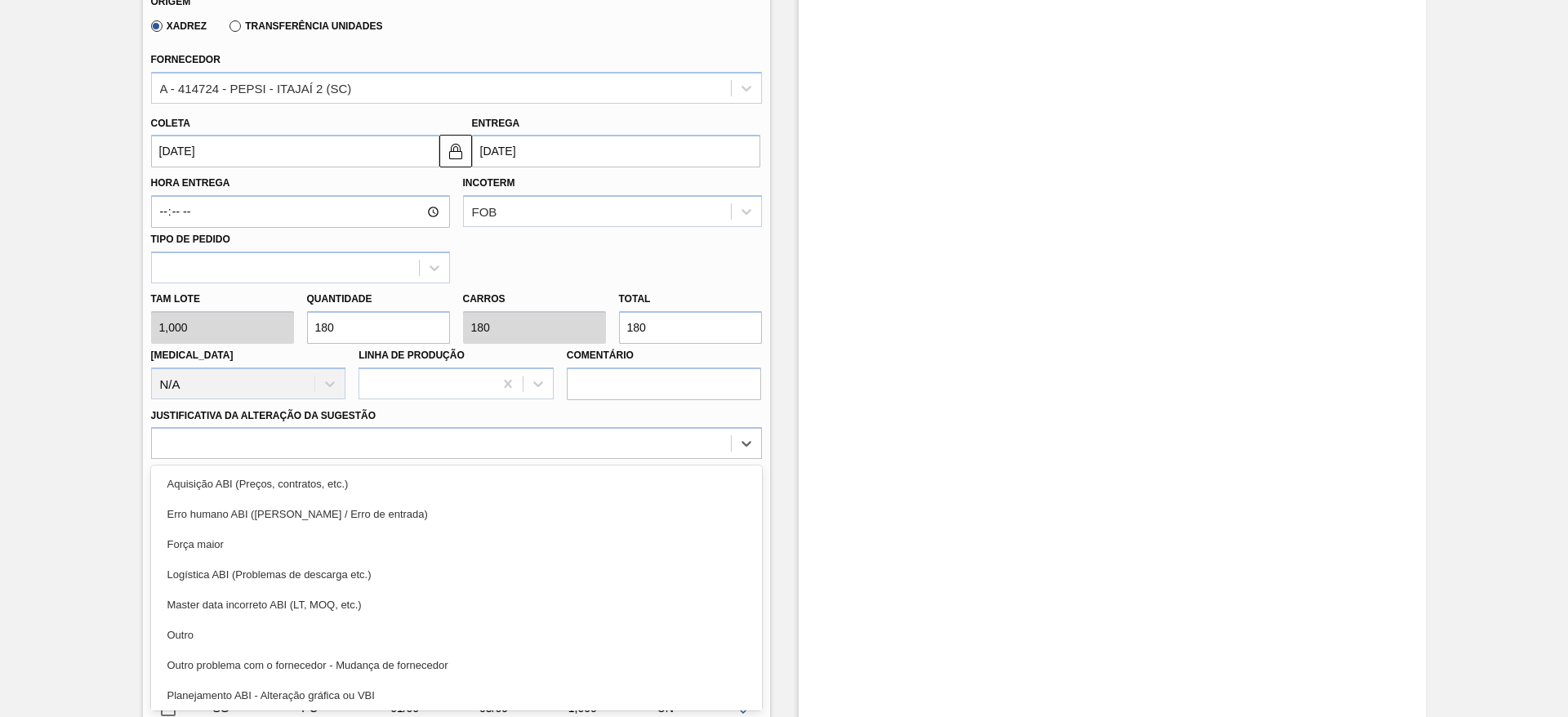
drag, startPoint x: 510, startPoint y: 496, endPoint x: 541, endPoint y: 467, distance: 42.4
click at [541, 458] on div "option Aquisição ABI (Preços, contratos, etc.) focused, 1 of 18. 18 results ava…" at bounding box center [456, 443] width 611 height 32
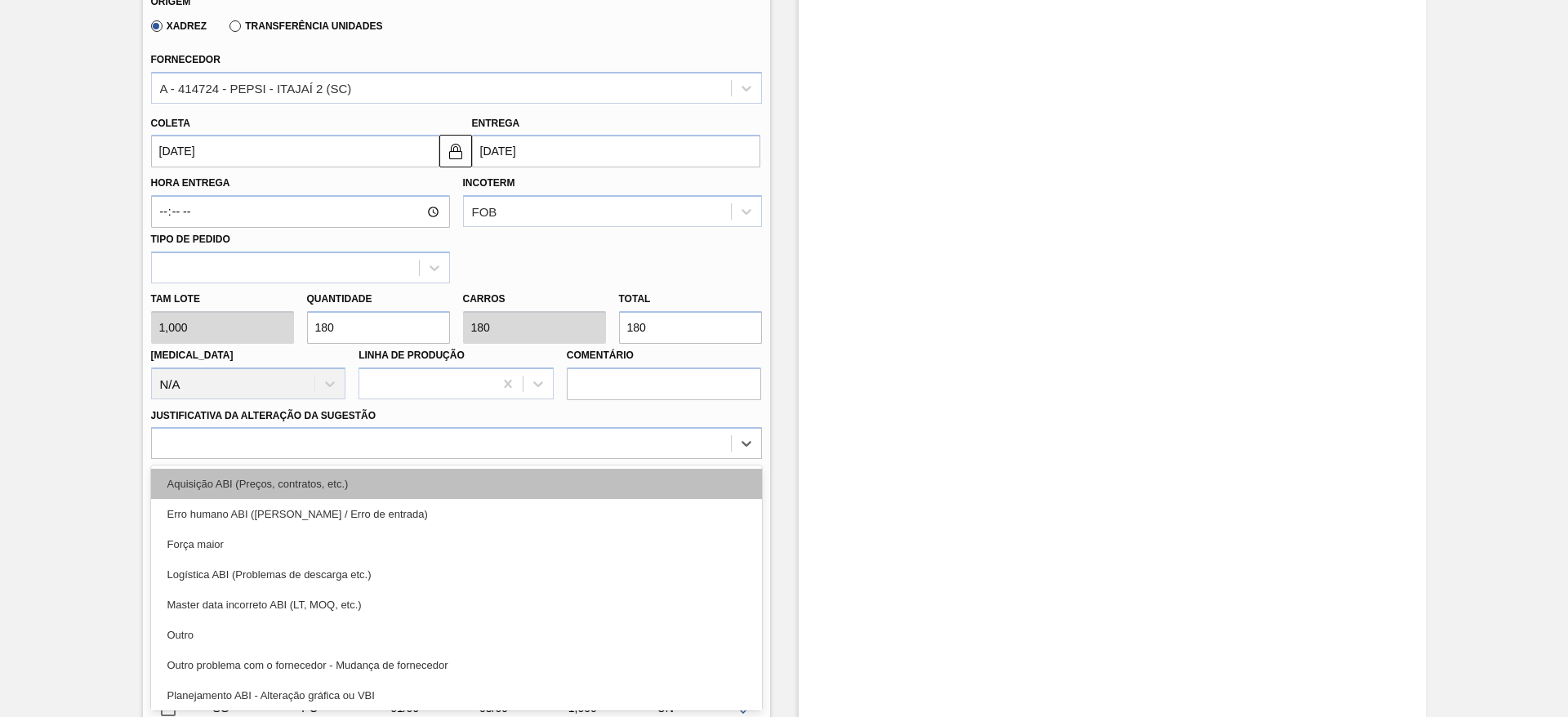
click at [541, 469] on div "Aquisição ABI (Preços, contratos, etc.)" at bounding box center [456, 483] width 611 height 31
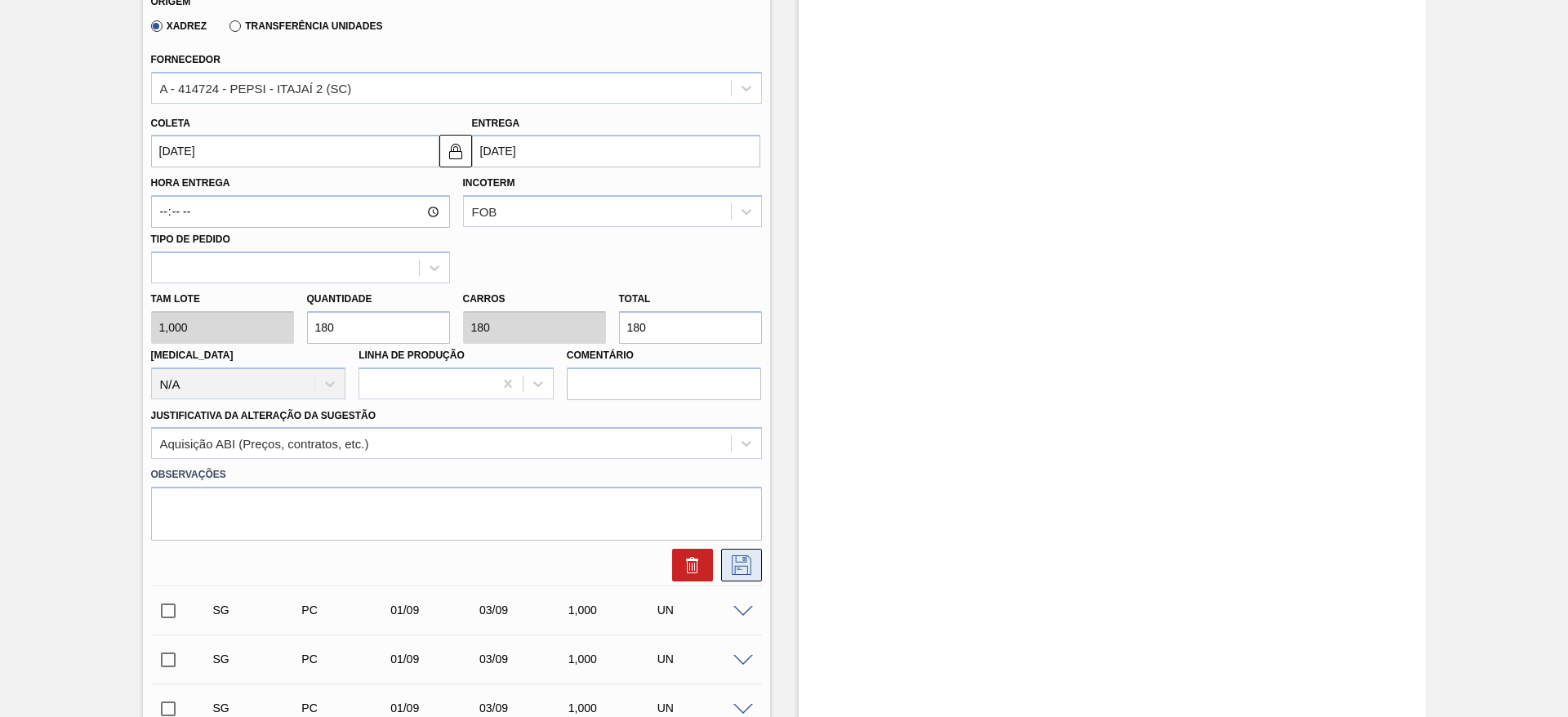
click at [749, 560] on icon at bounding box center [741, 565] width 20 height 20
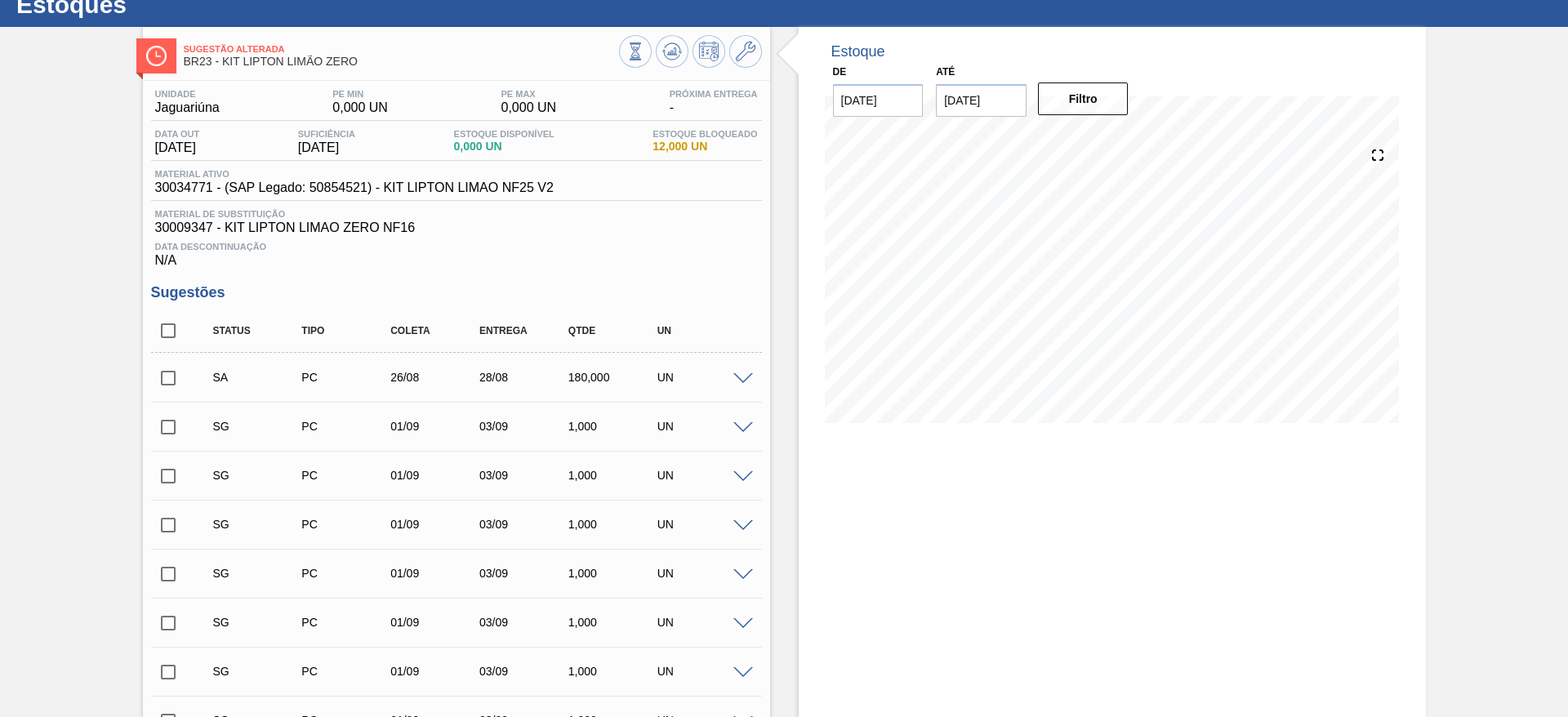
scroll to position [53, 0]
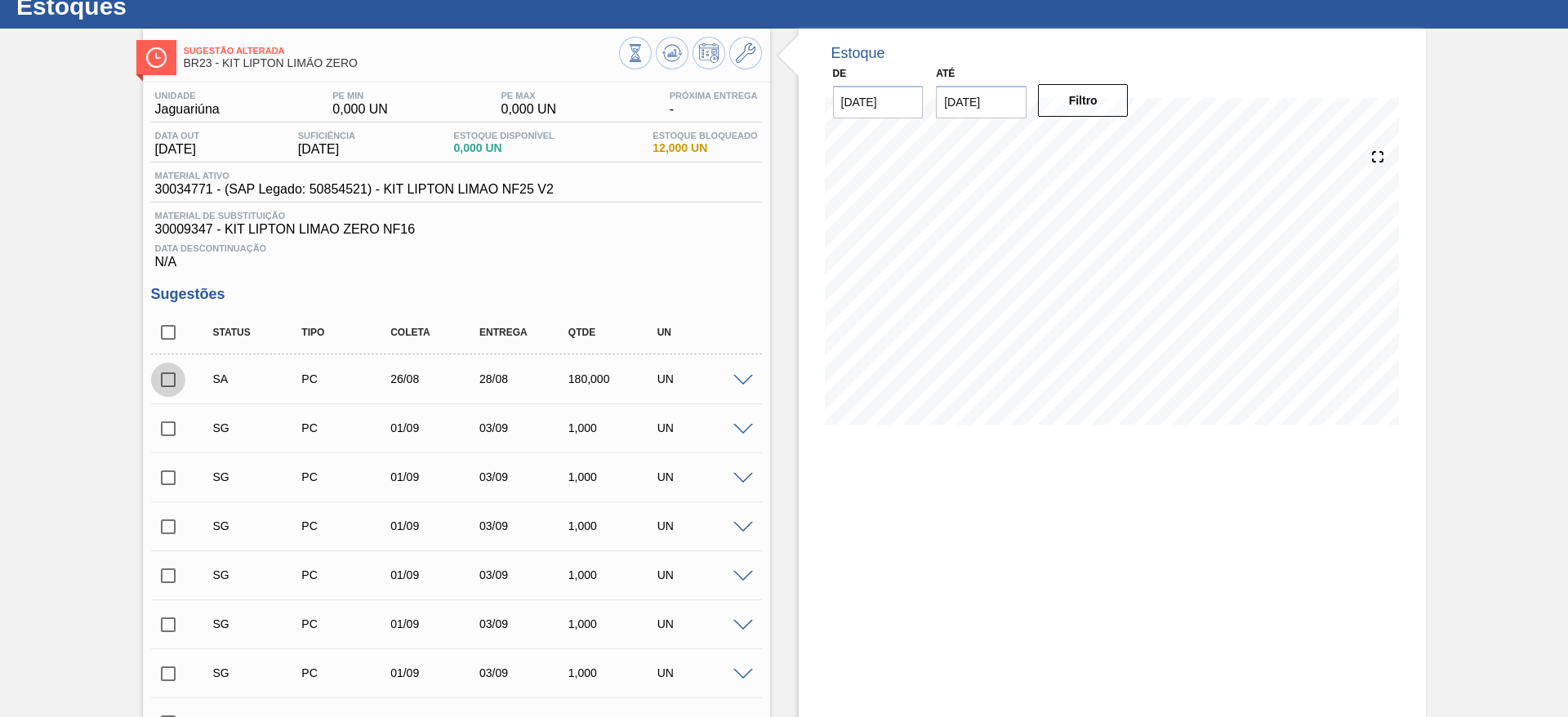
click at [170, 373] on input "checkbox" at bounding box center [169, 380] width 35 height 35
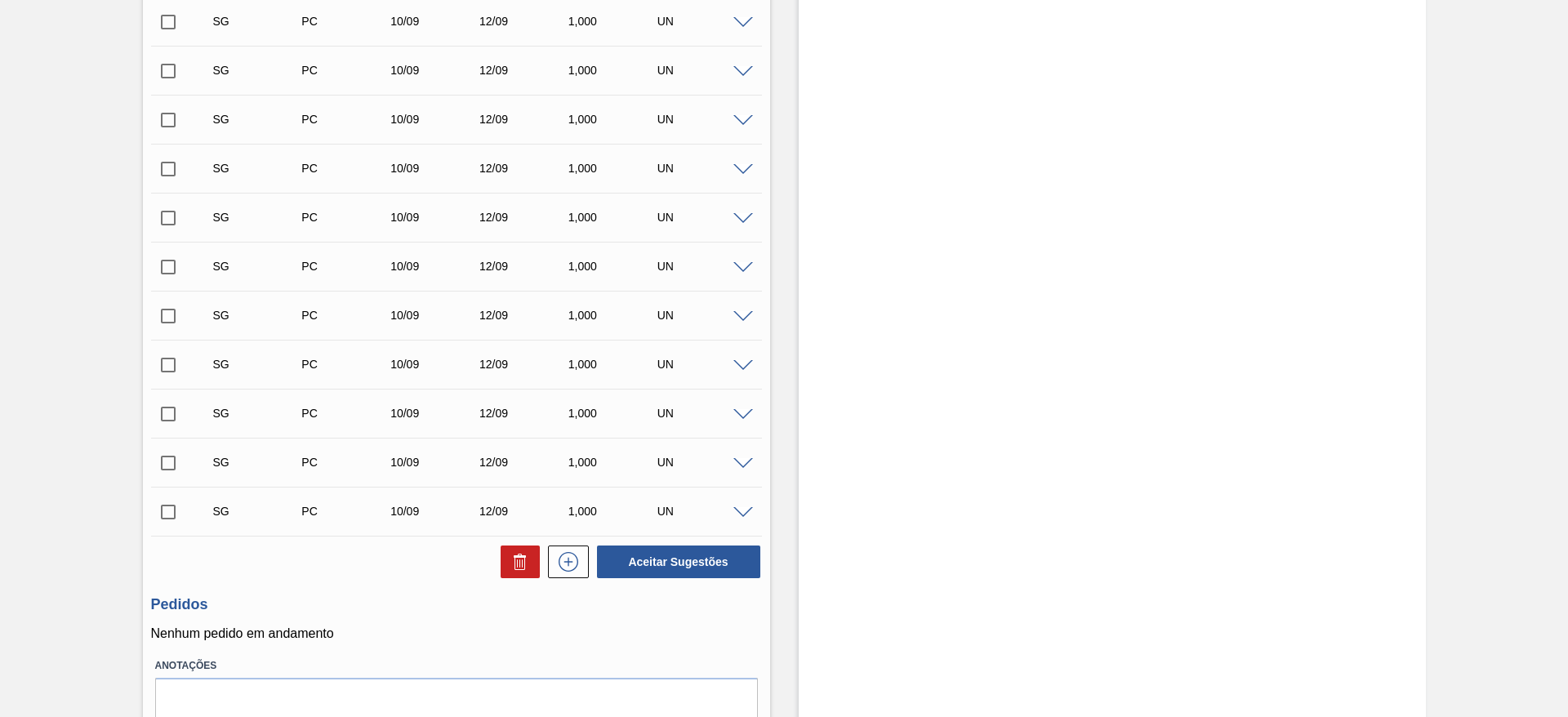
scroll to position [11256, 0]
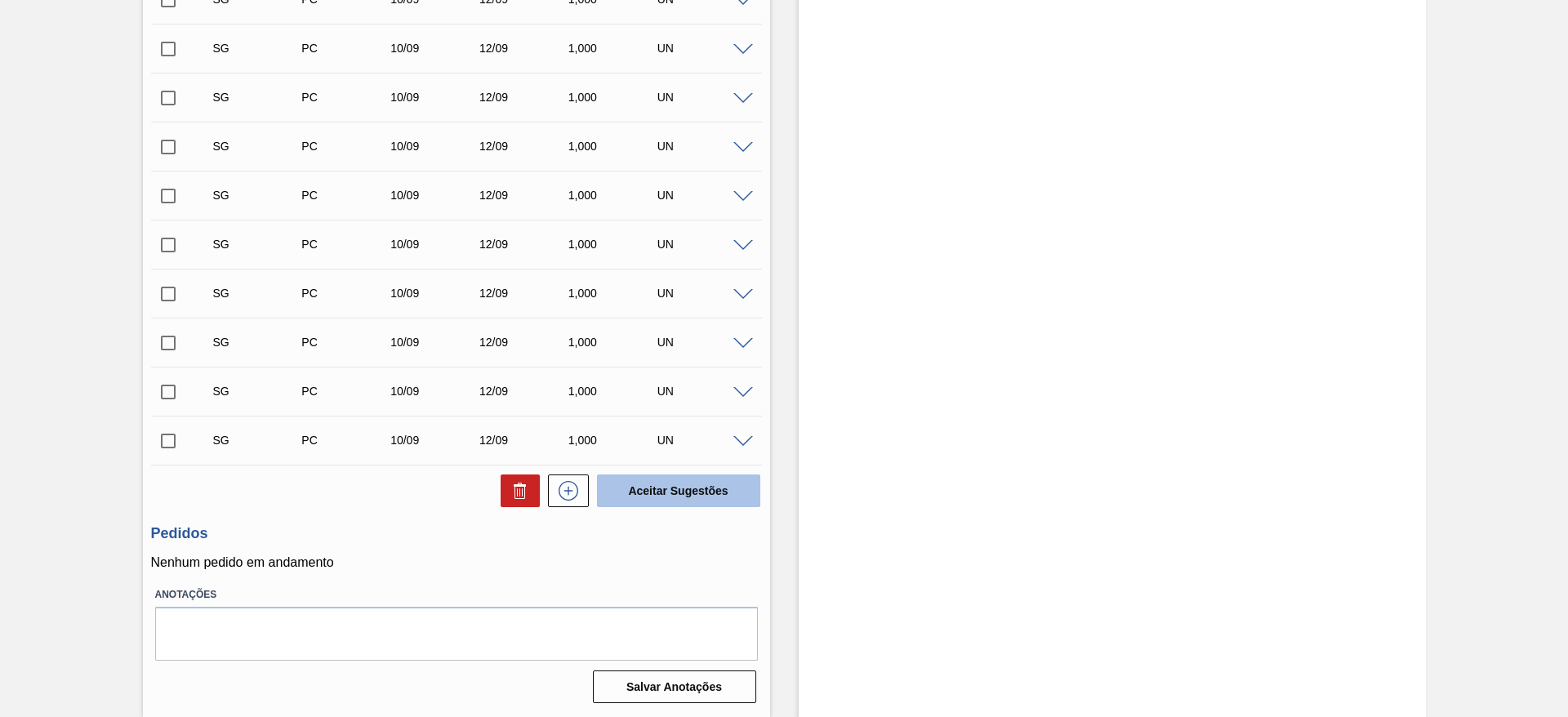
click at [655, 496] on button "Aceitar Sugestões" at bounding box center [679, 491] width 164 height 33
checkbox input "false"
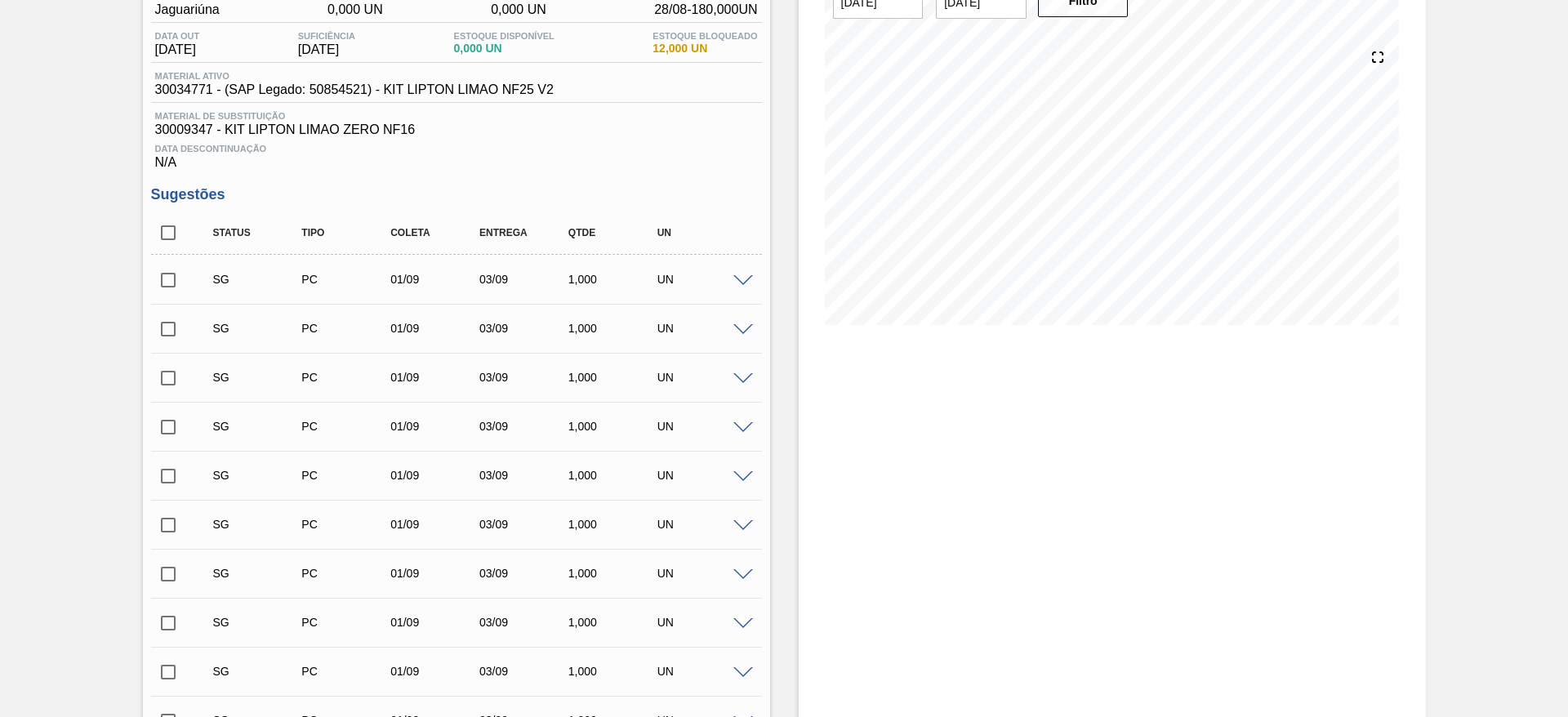
scroll to position [0, 0]
